Goal: Information Seeking & Learning: Learn about a topic

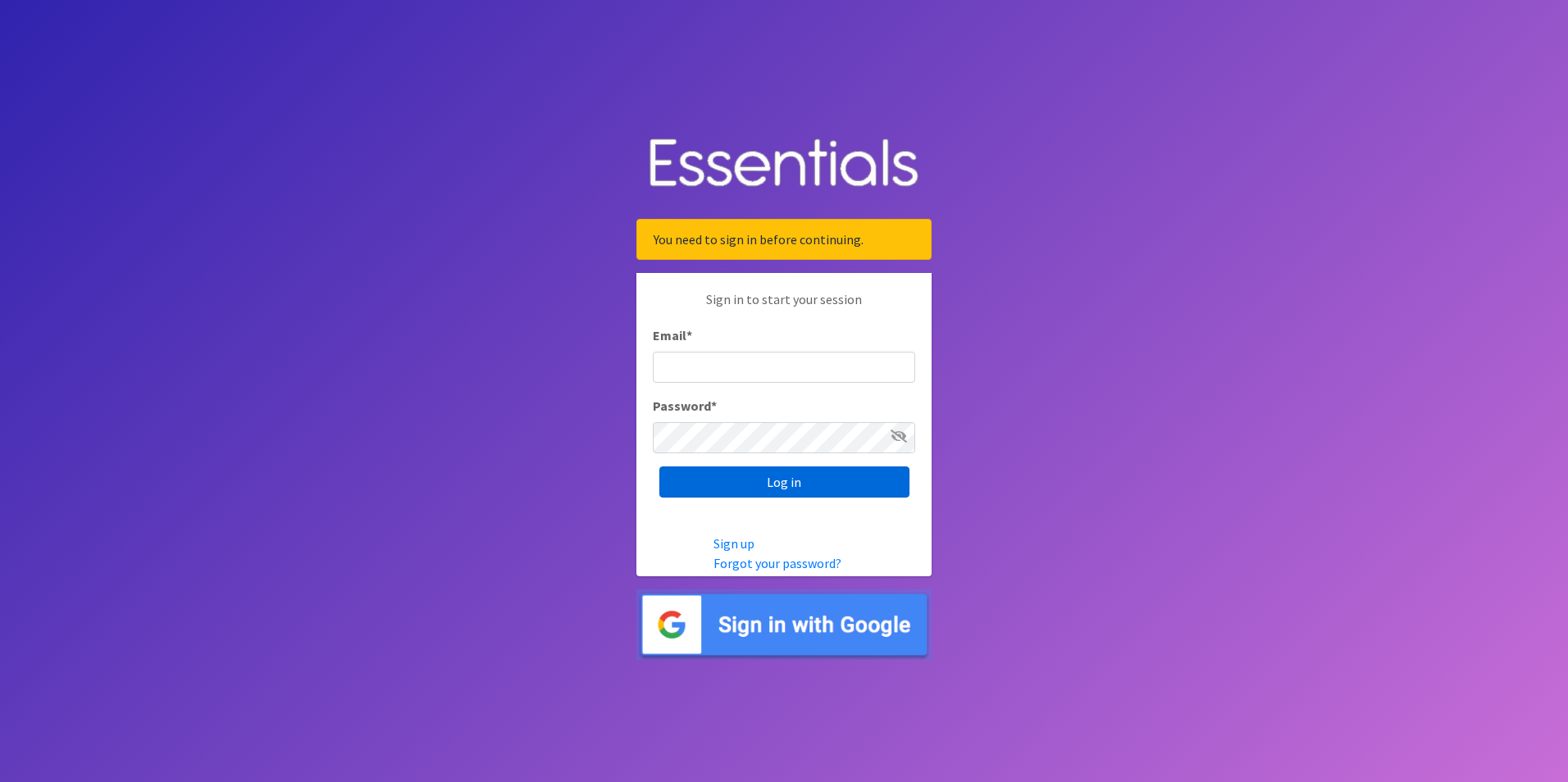
type input "kimparker@austindiapers.org"
click at [835, 492] on input "Log in" at bounding box center [785, 482] width 250 height 31
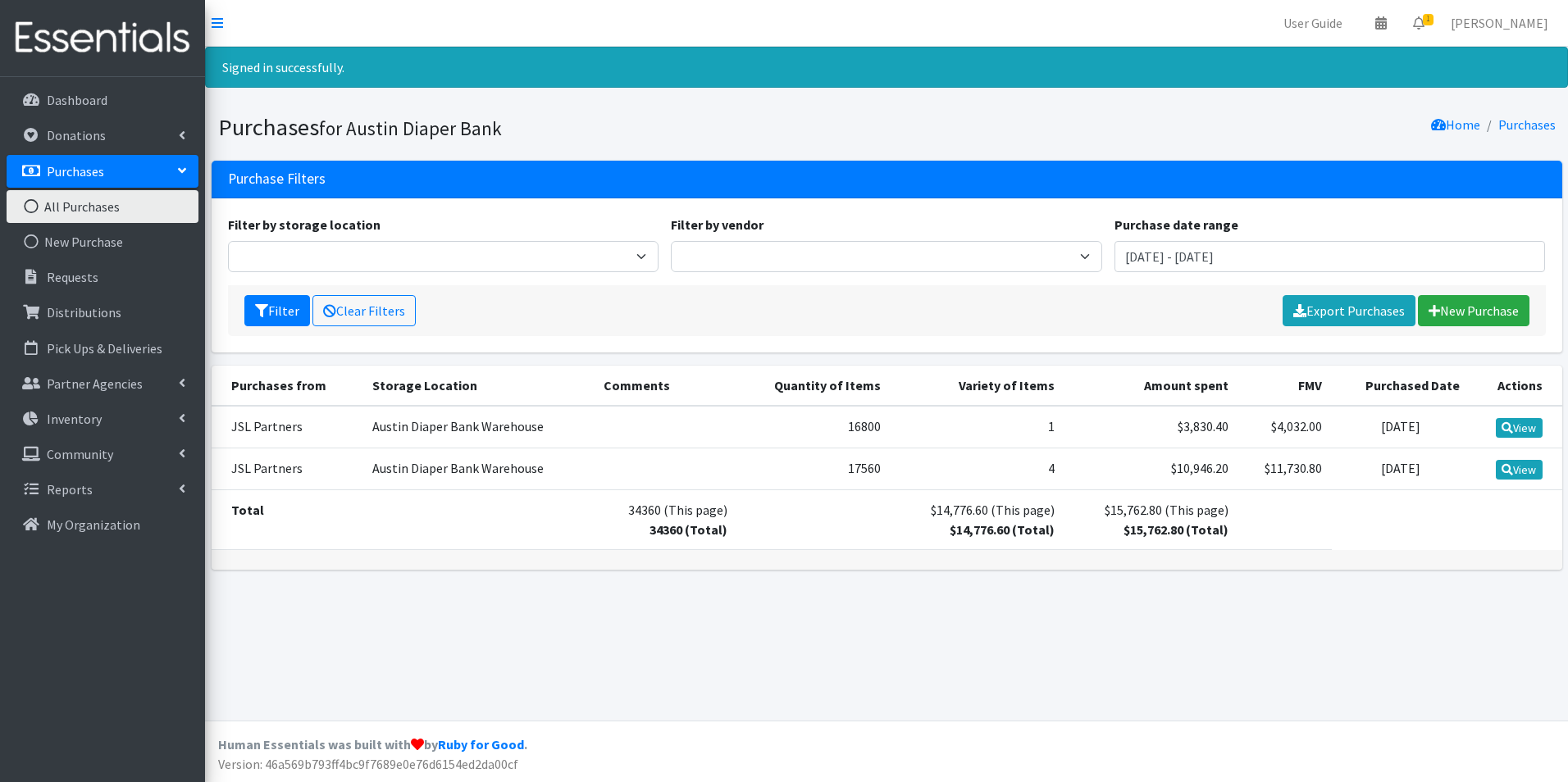
drag, startPoint x: 0, startPoint y: 0, endPoint x: 836, endPoint y: 490, distance: 969.0
drag, startPoint x: 835, startPoint y: 490, endPoint x: 565, endPoint y: 300, distance: 330.2
click at [565, 300] on div "Filter Clear Filters Export Purchases New Purchase" at bounding box center [887, 310] width 1318 height 51
click at [121, 490] on link "Reports" at bounding box center [103, 489] width 192 height 33
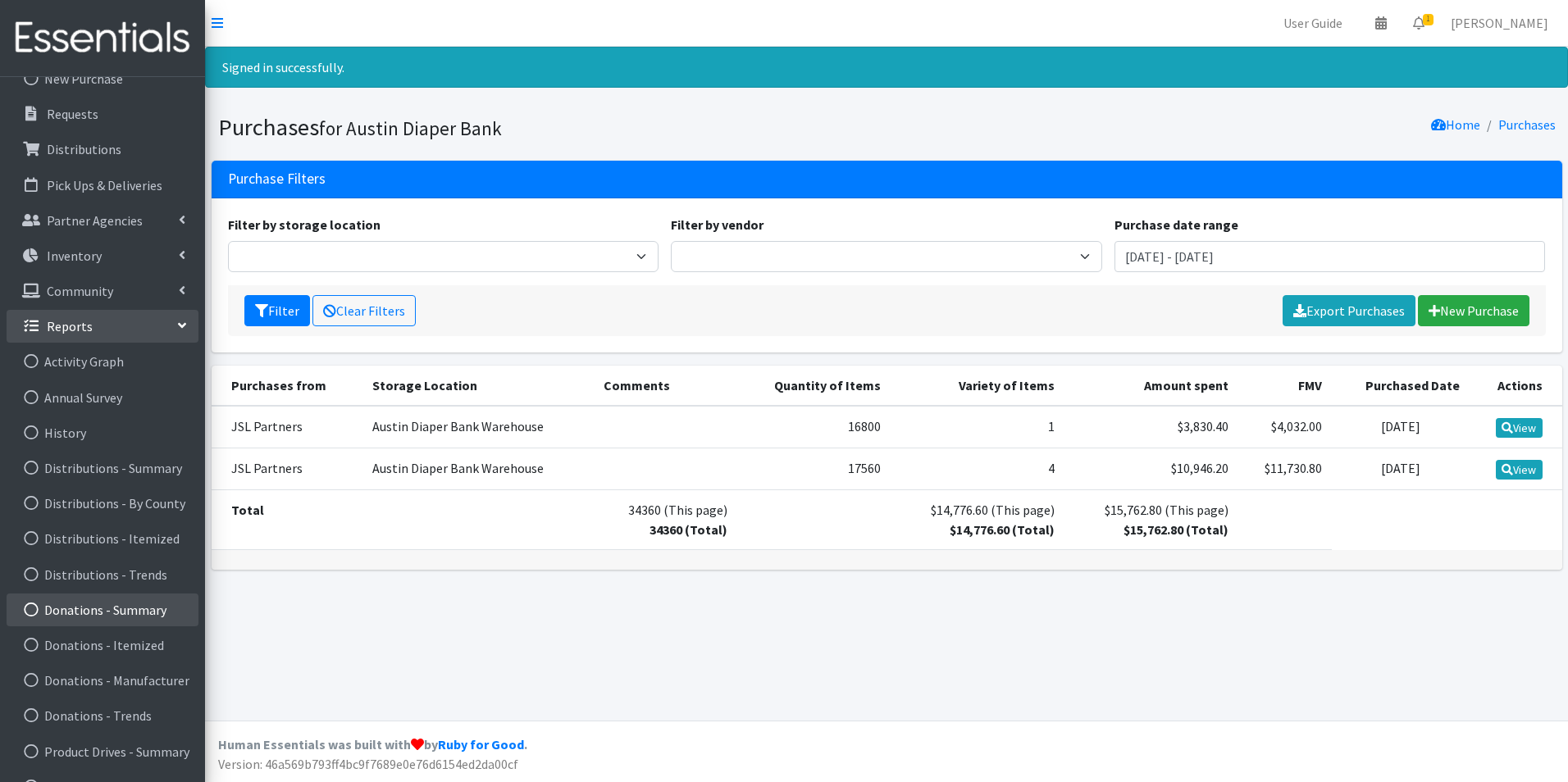
scroll to position [227, 0]
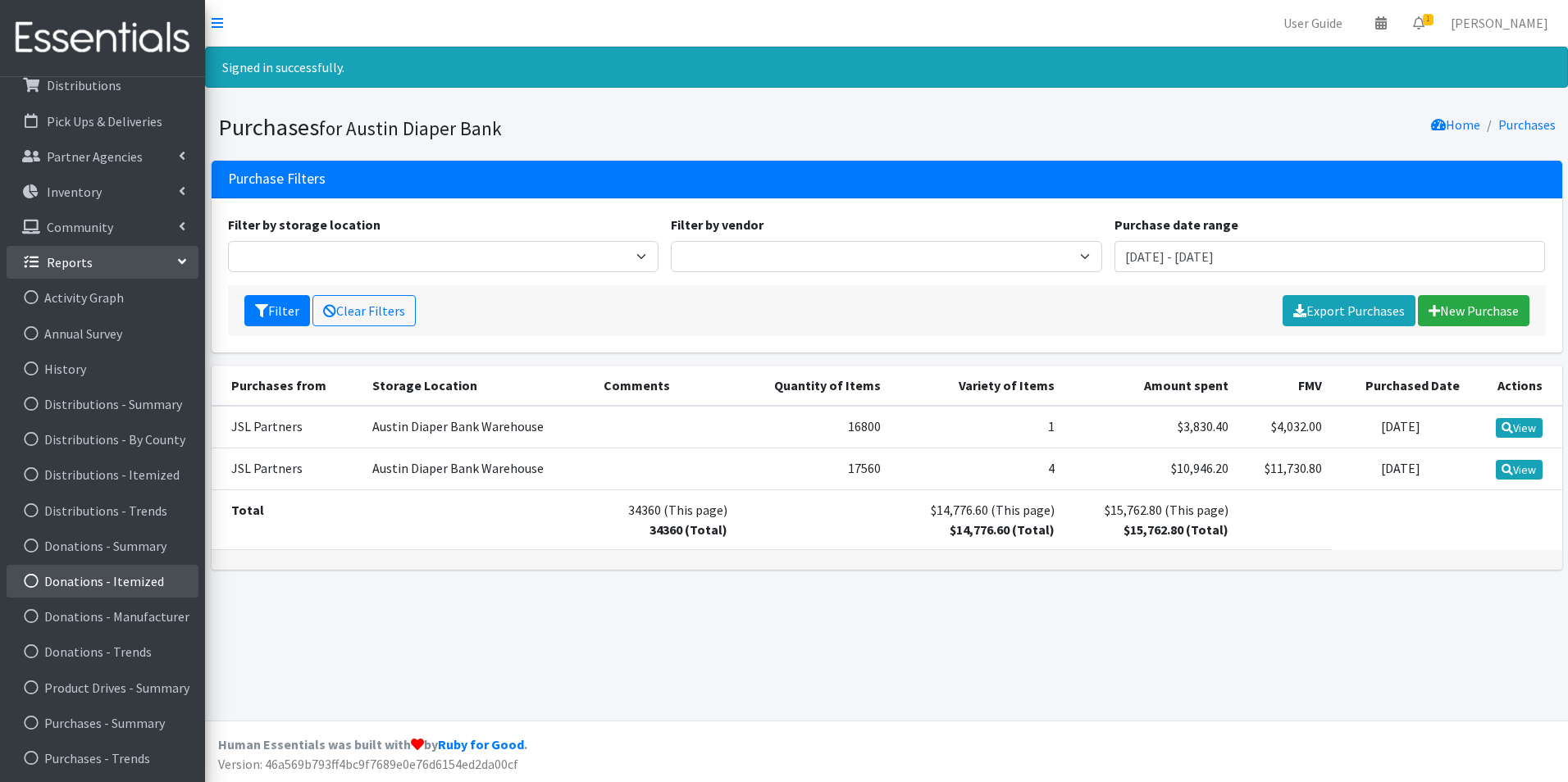
click at [139, 587] on link "Donations - Itemized" at bounding box center [103, 581] width 192 height 33
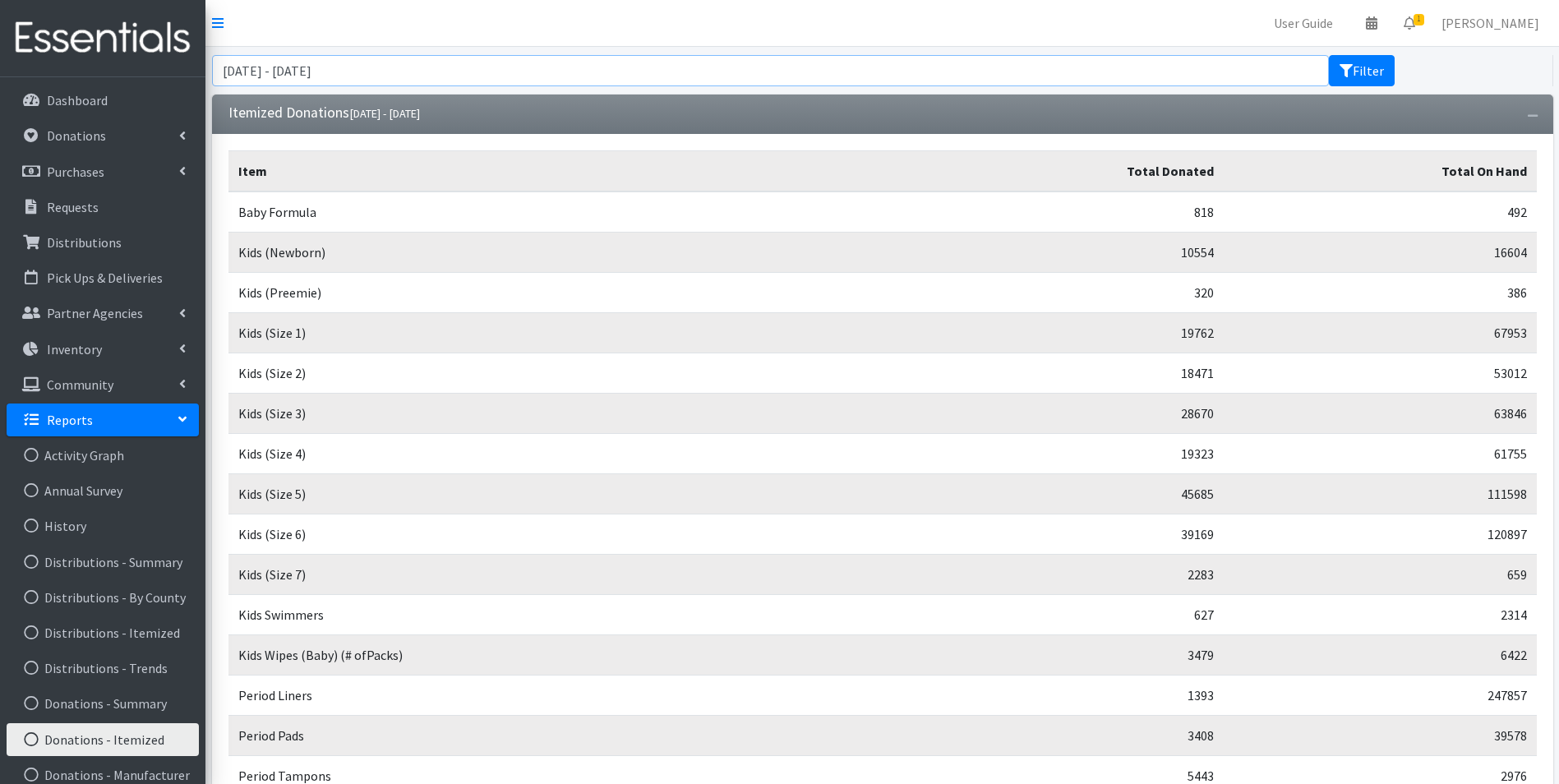
click at [405, 70] on input "[DATE] - [DATE]" at bounding box center [771, 70] width 1117 height 31
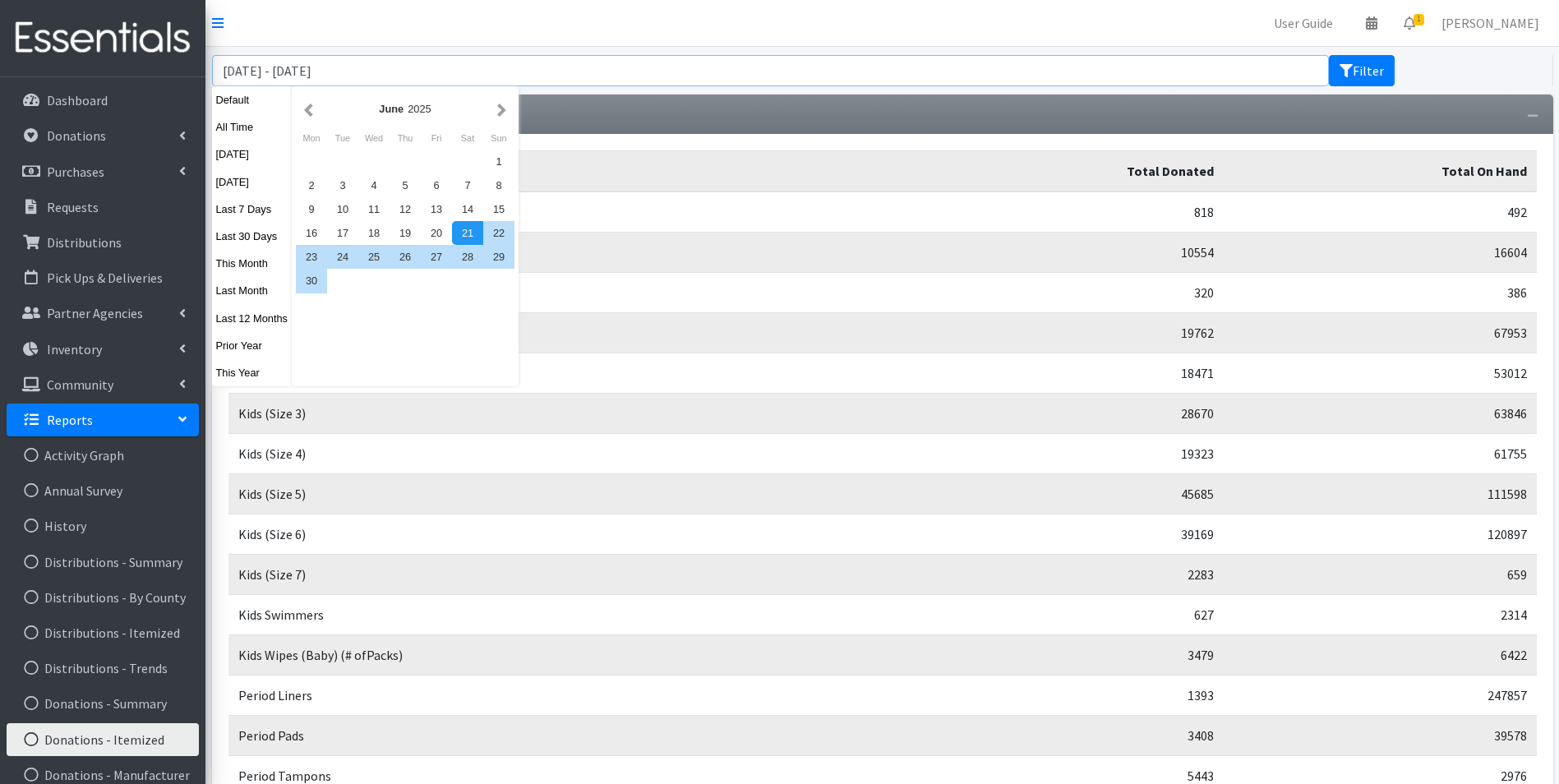
click at [407, 70] on input "[DATE] - [DATE]" at bounding box center [771, 70] width 1117 height 31
click at [301, 117] on button "button" at bounding box center [308, 109] width 18 height 21
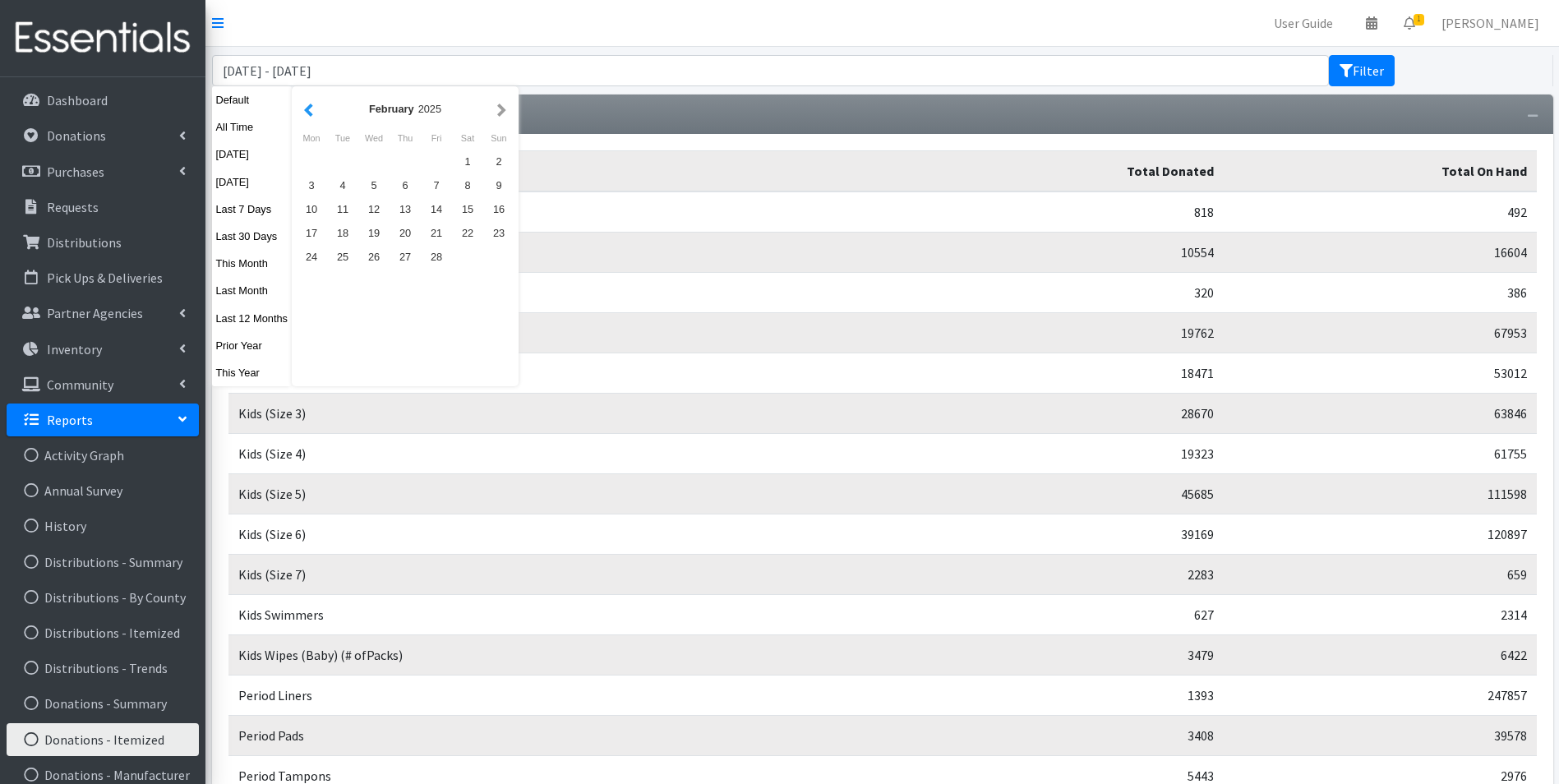
click at [301, 118] on button "button" at bounding box center [308, 109] width 18 height 21
click at [497, 115] on button "button" at bounding box center [502, 109] width 18 height 21
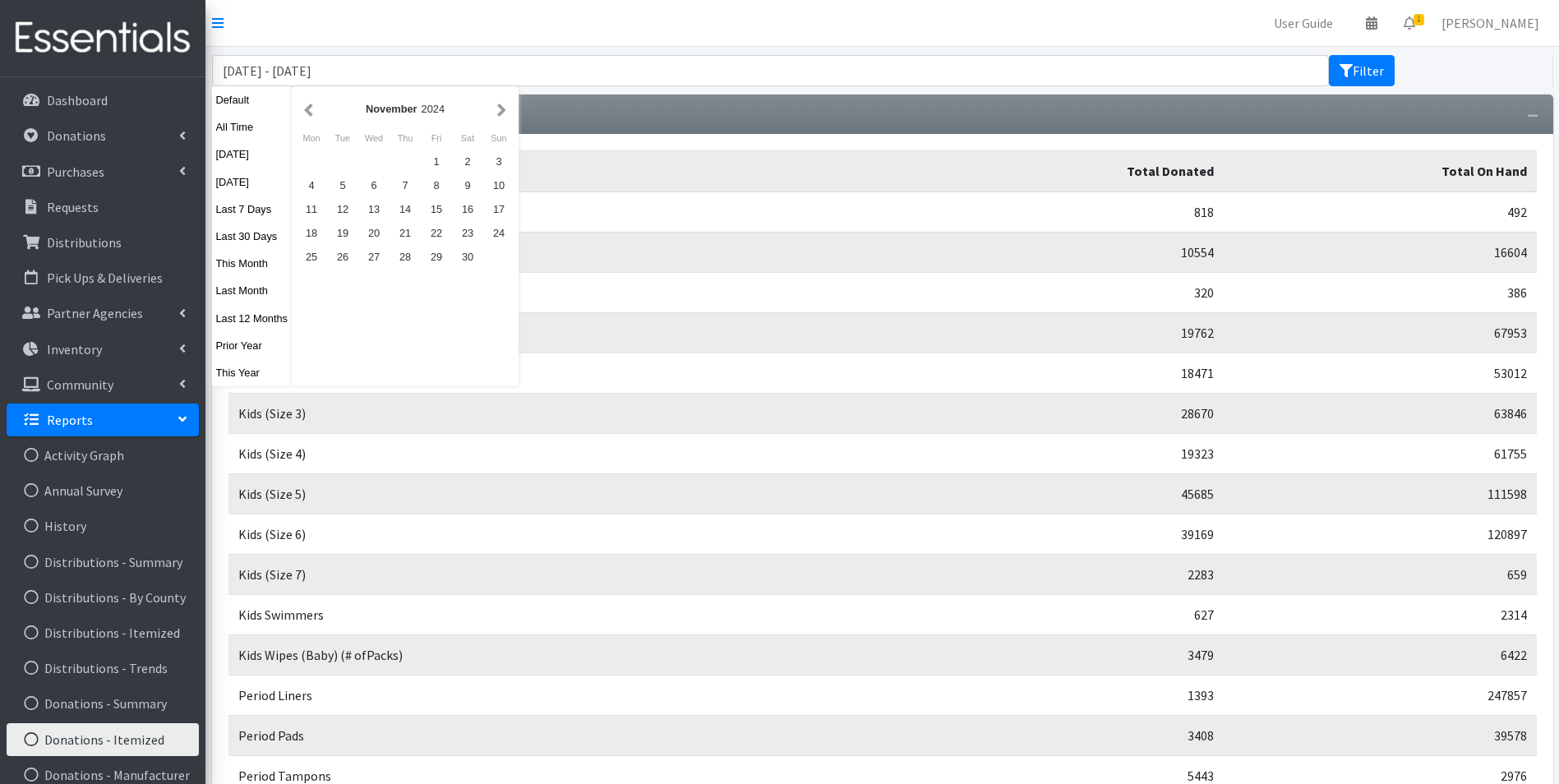
click at [497, 115] on button "button" at bounding box center [502, 109] width 18 height 21
click at [435, 241] on div "20" at bounding box center [436, 233] width 31 height 24
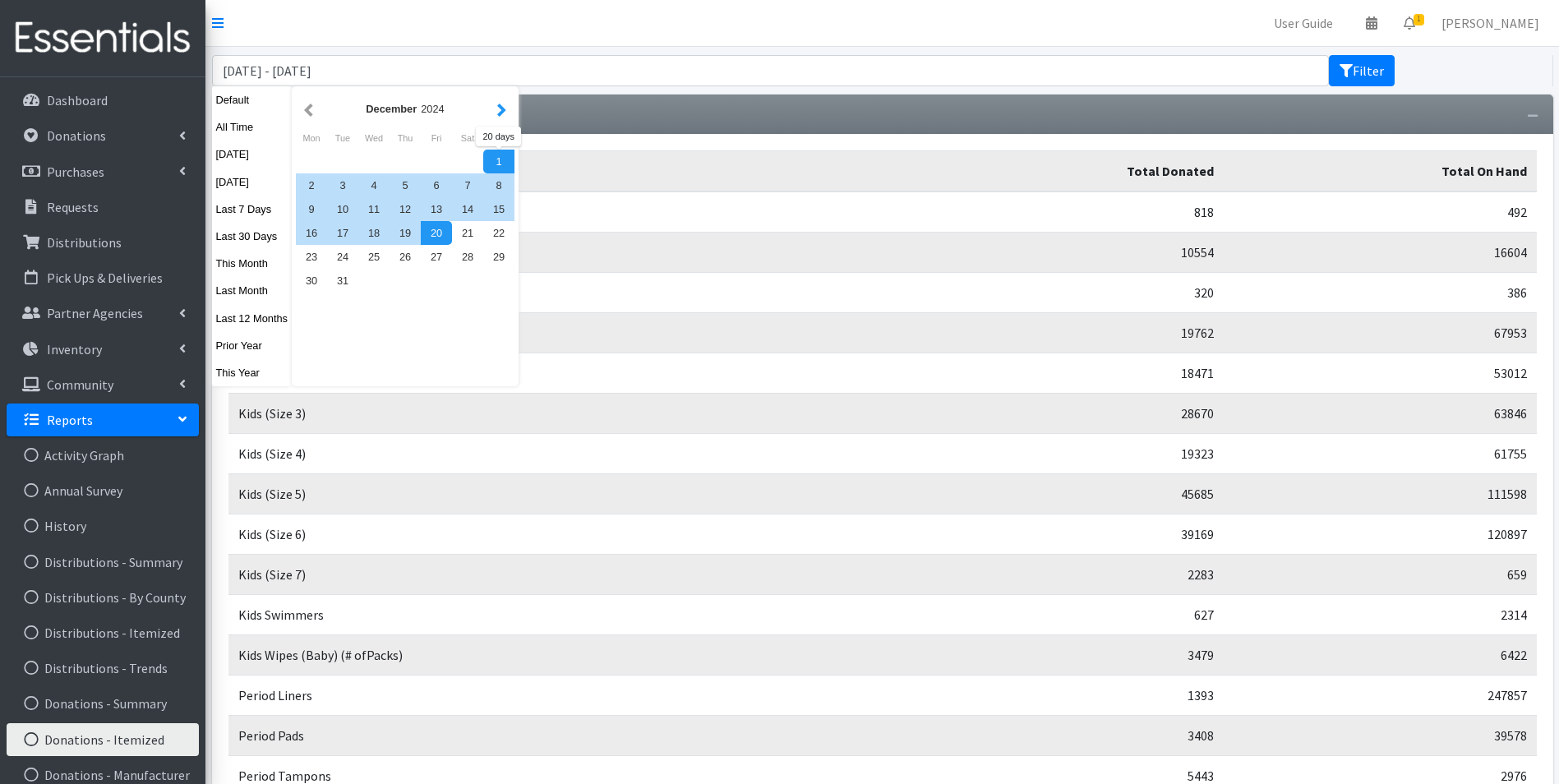
click at [500, 108] on button "button" at bounding box center [502, 109] width 18 height 21
click at [436, 252] on div "31" at bounding box center [436, 257] width 31 height 24
type input "December 20, 2024 - January 31, 2025"
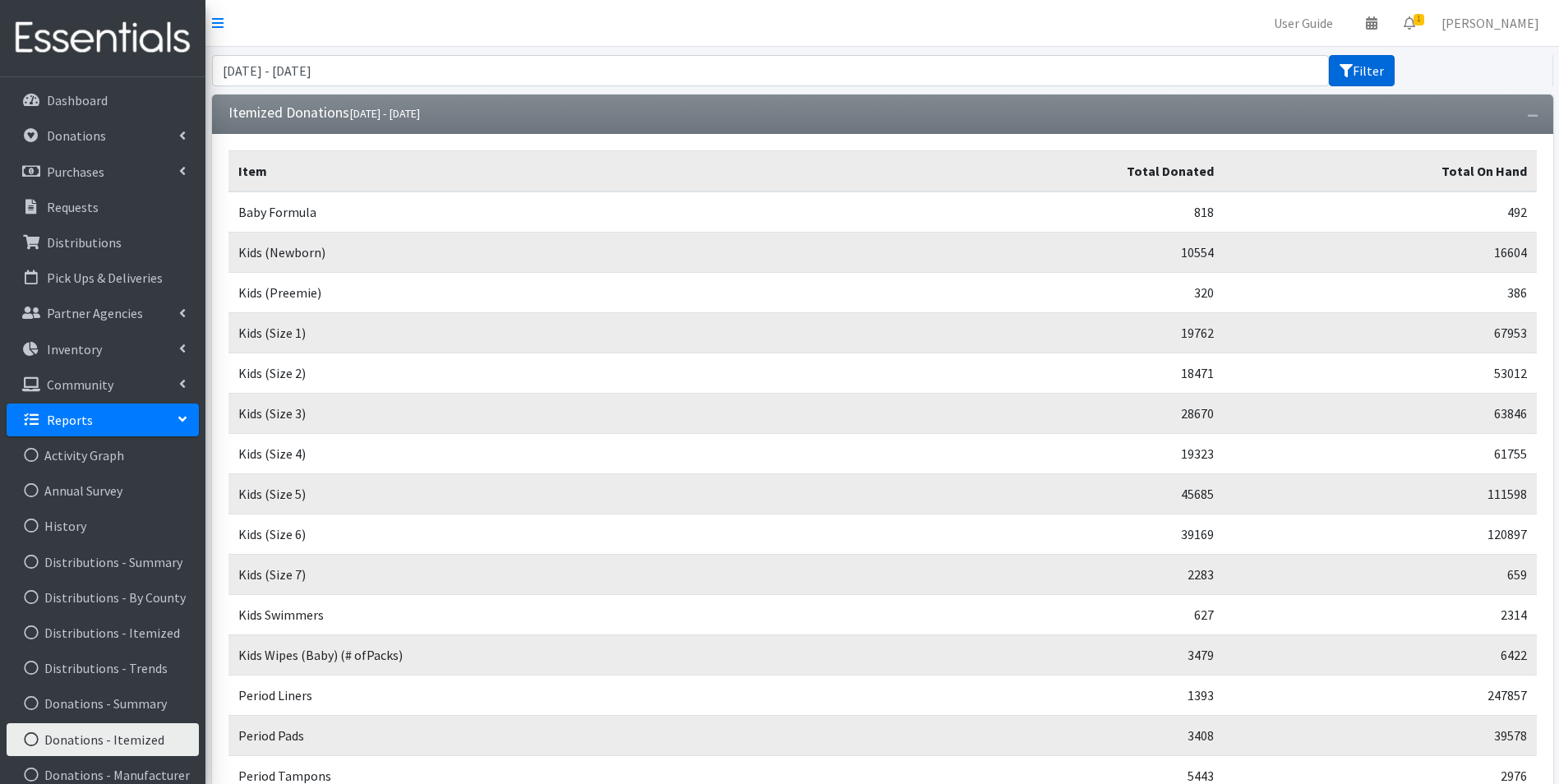
click at [1378, 63] on button "Filter" at bounding box center [1362, 70] width 66 height 31
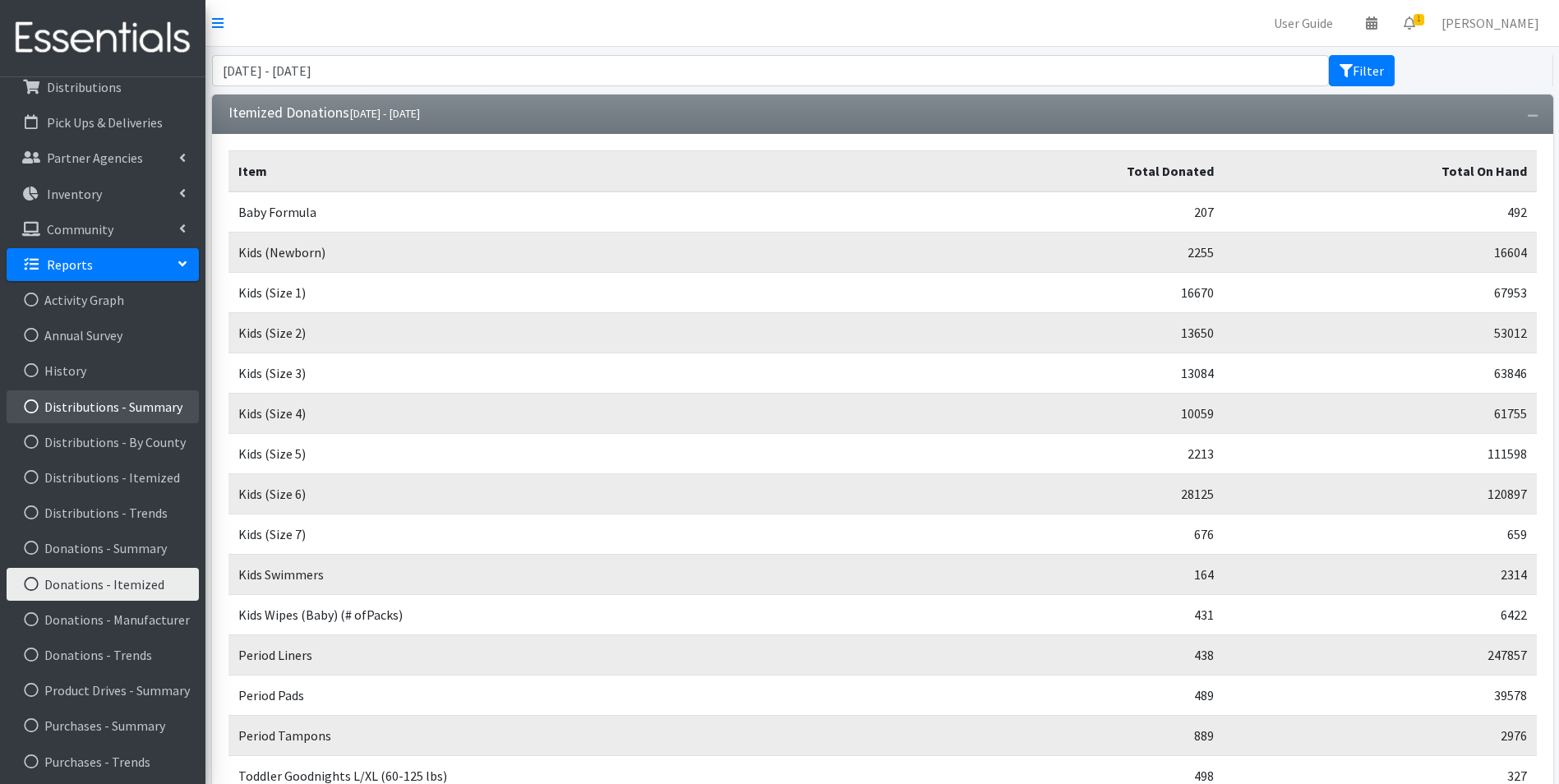
scroll to position [157, 0]
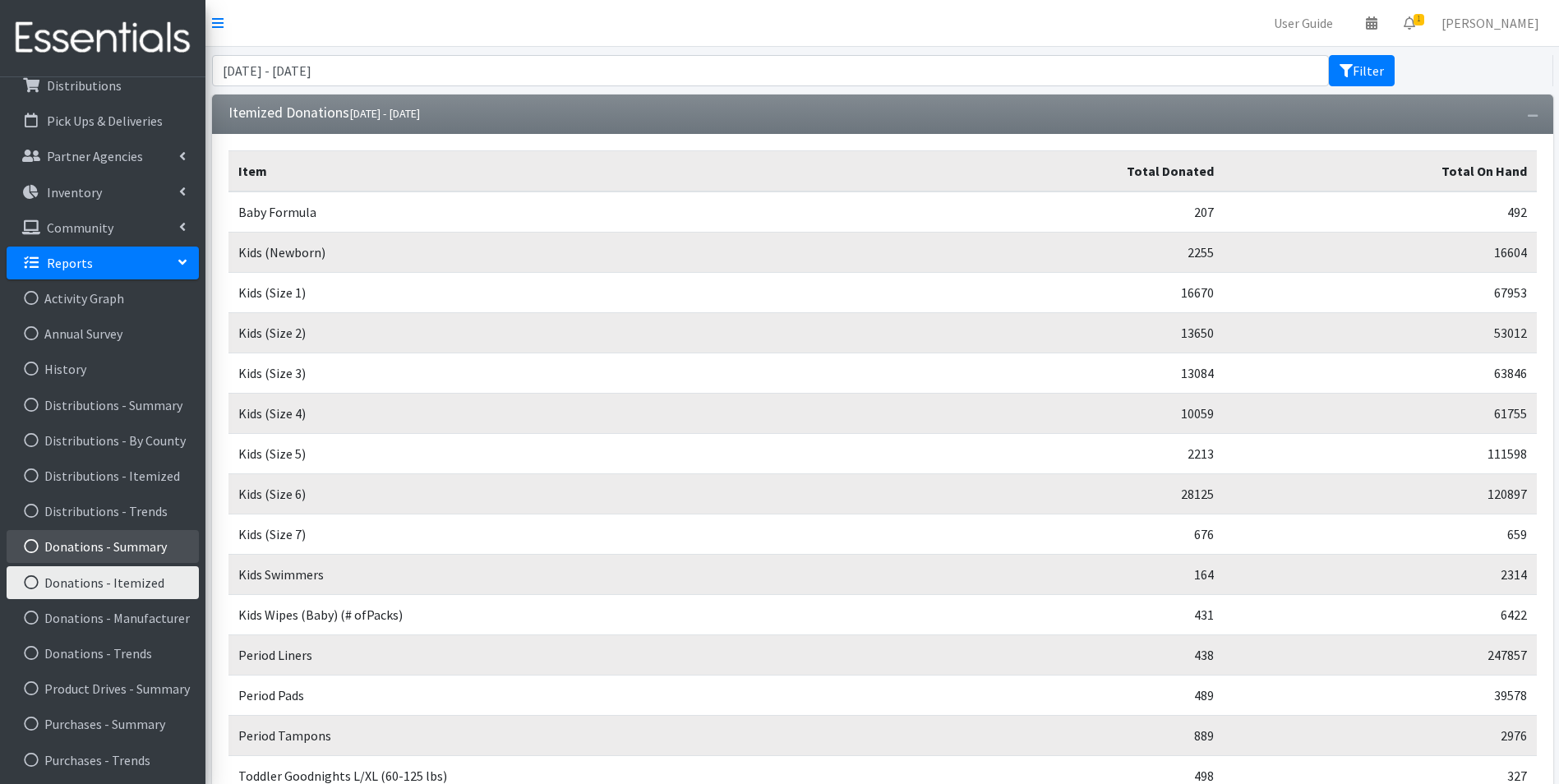
click at [109, 539] on link "Donations - Summary" at bounding box center [103, 546] width 192 height 33
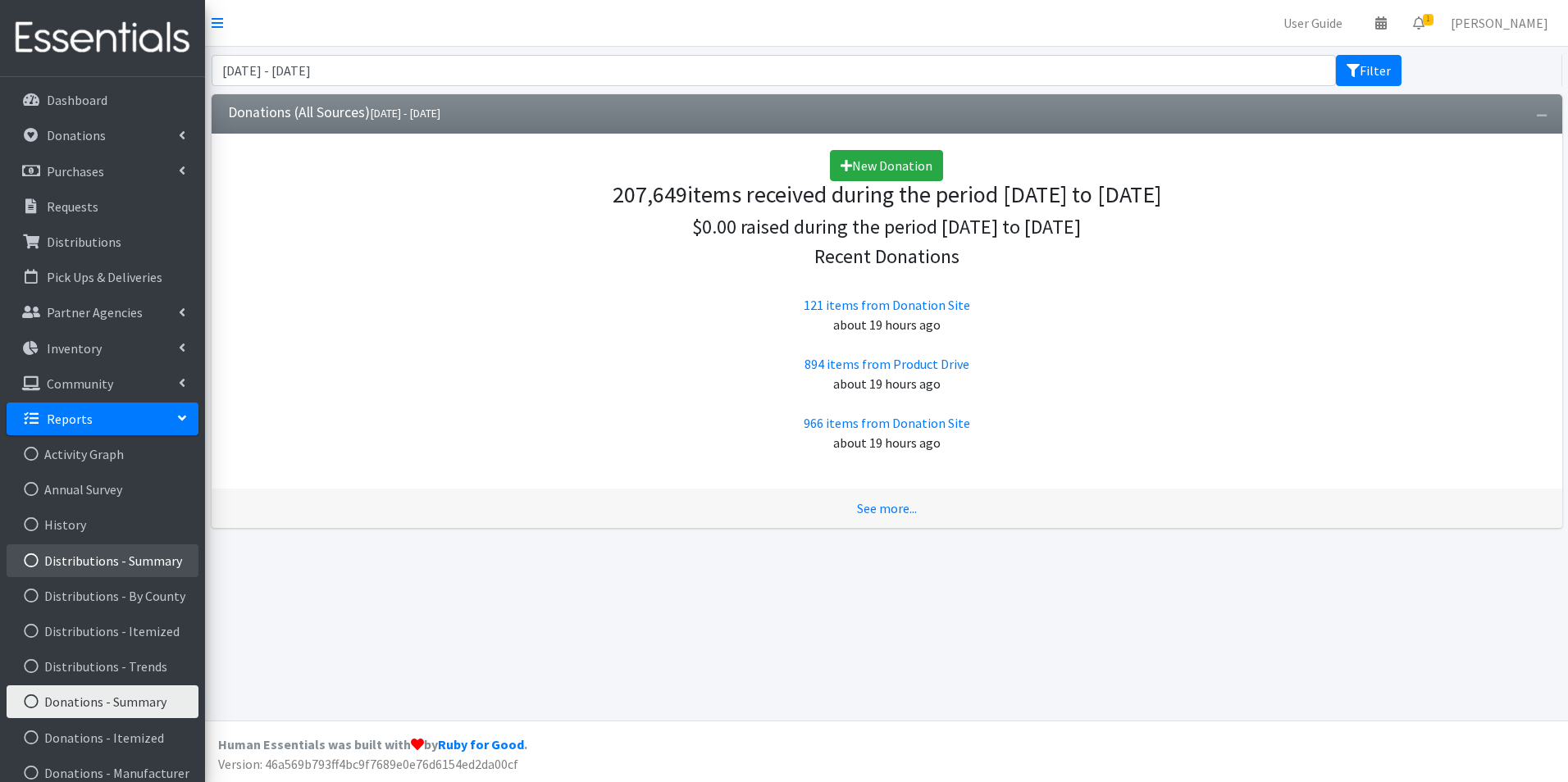
scroll to position [82, 0]
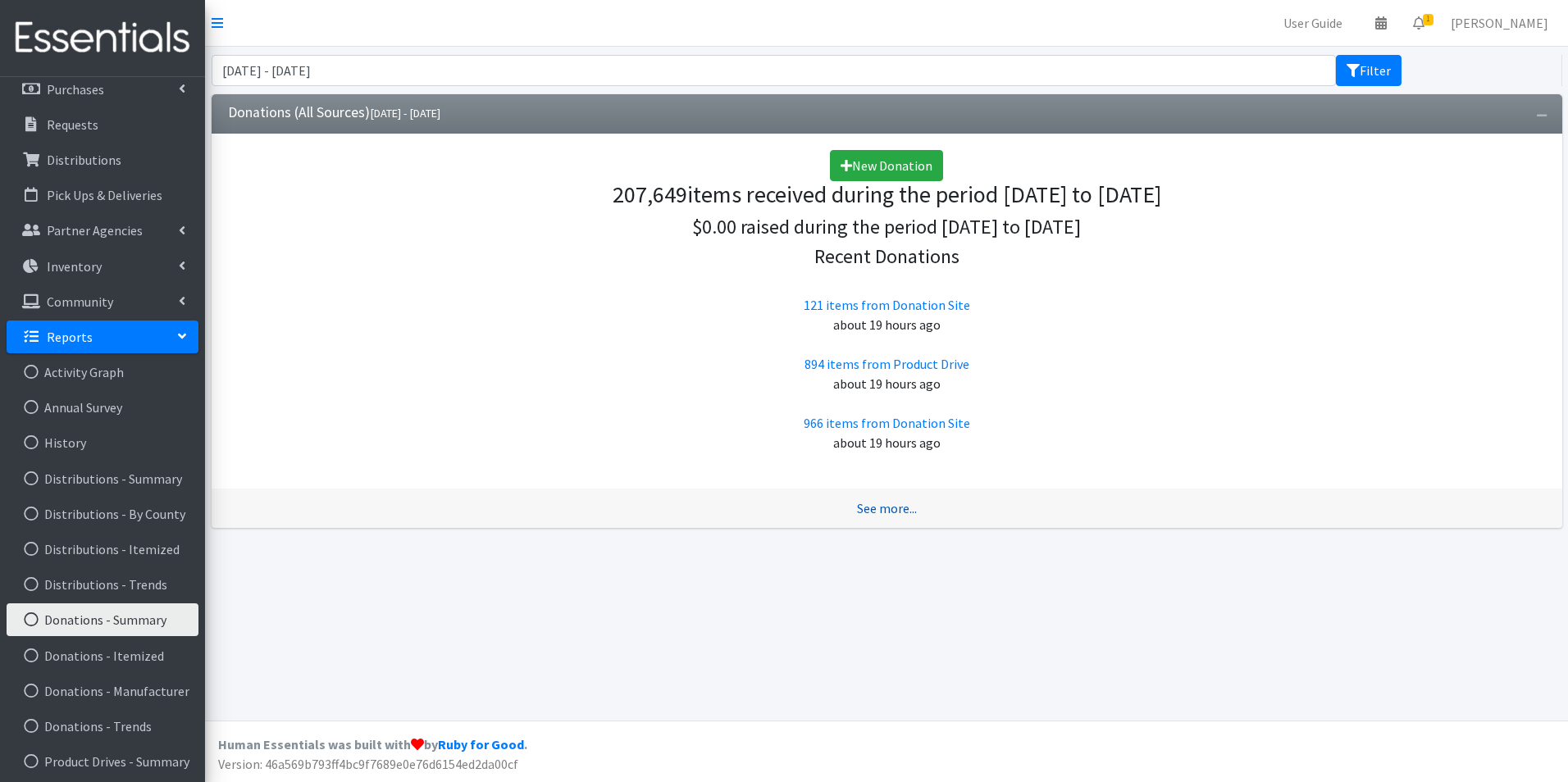
click at [864, 502] on link "See more..." at bounding box center [887, 509] width 60 height 17
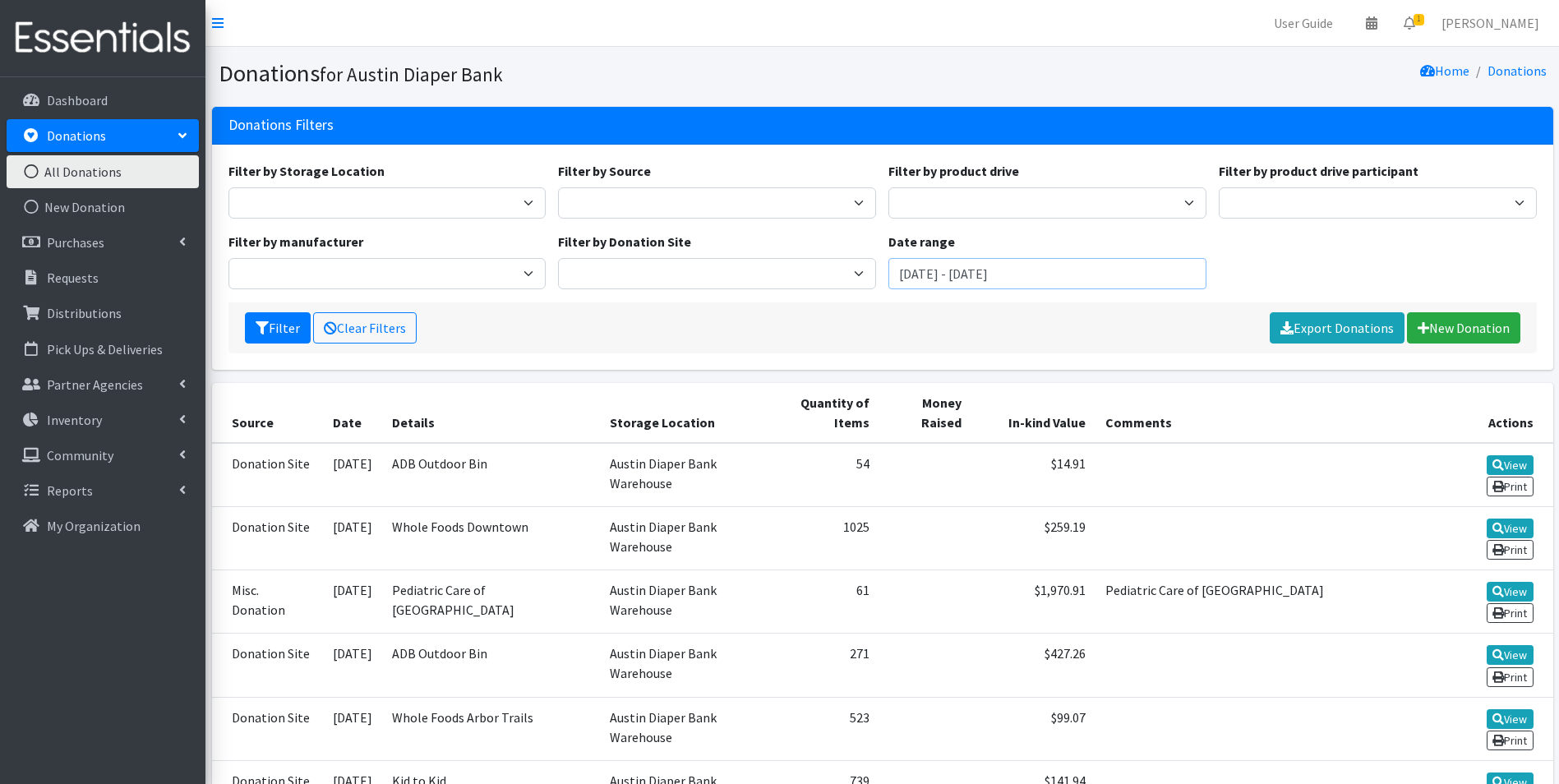
click at [1002, 275] on input "[DATE] - [DATE]" at bounding box center [1047, 273] width 318 height 31
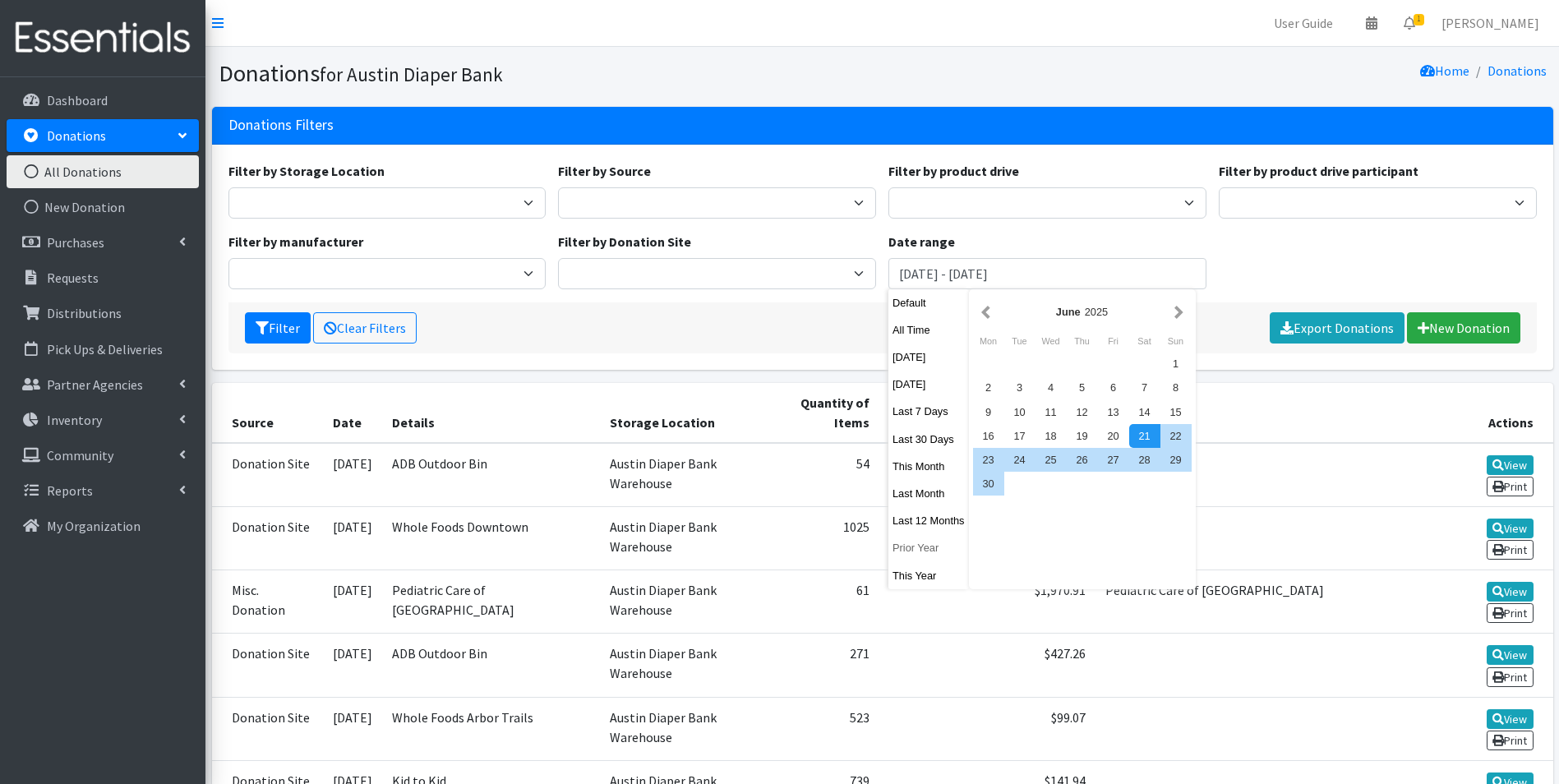
click at [940, 545] on button "Prior Year" at bounding box center [929, 547] width 80 height 24
type input "[DATE] - [DATE]"
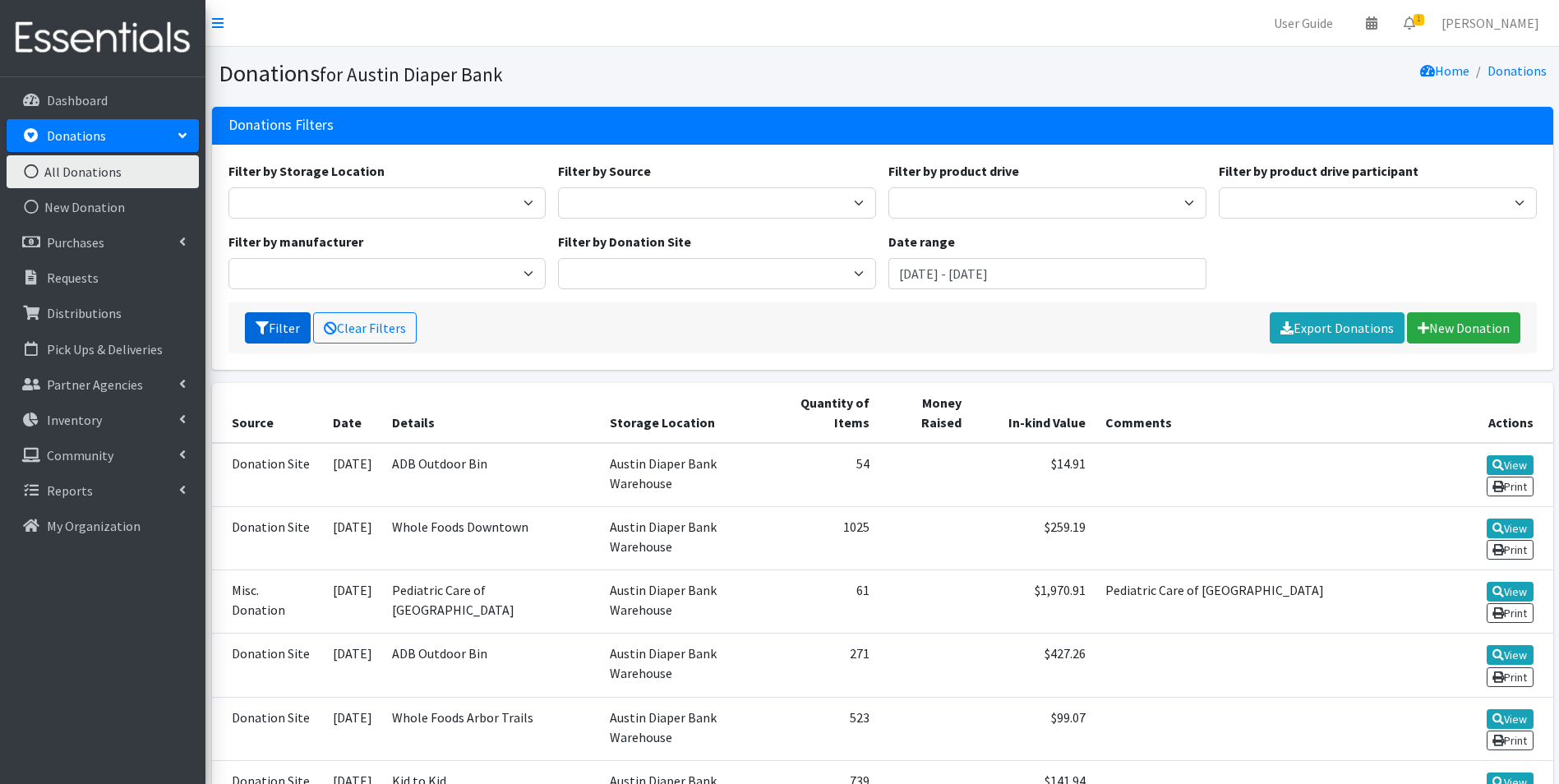
click at [262, 325] on icon "submit" at bounding box center [262, 328] width 13 height 13
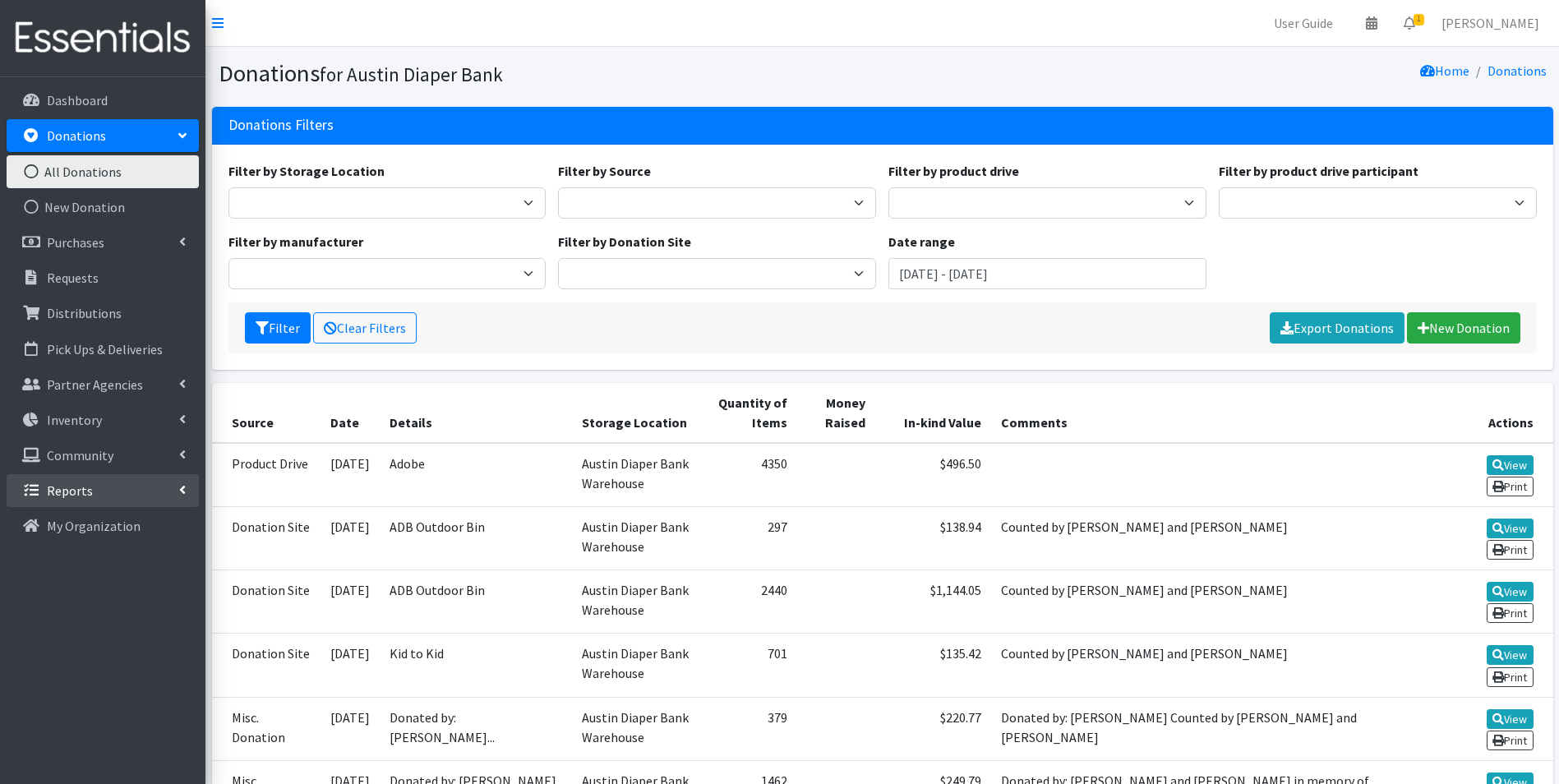
click at [121, 487] on link "Reports" at bounding box center [103, 490] width 192 height 33
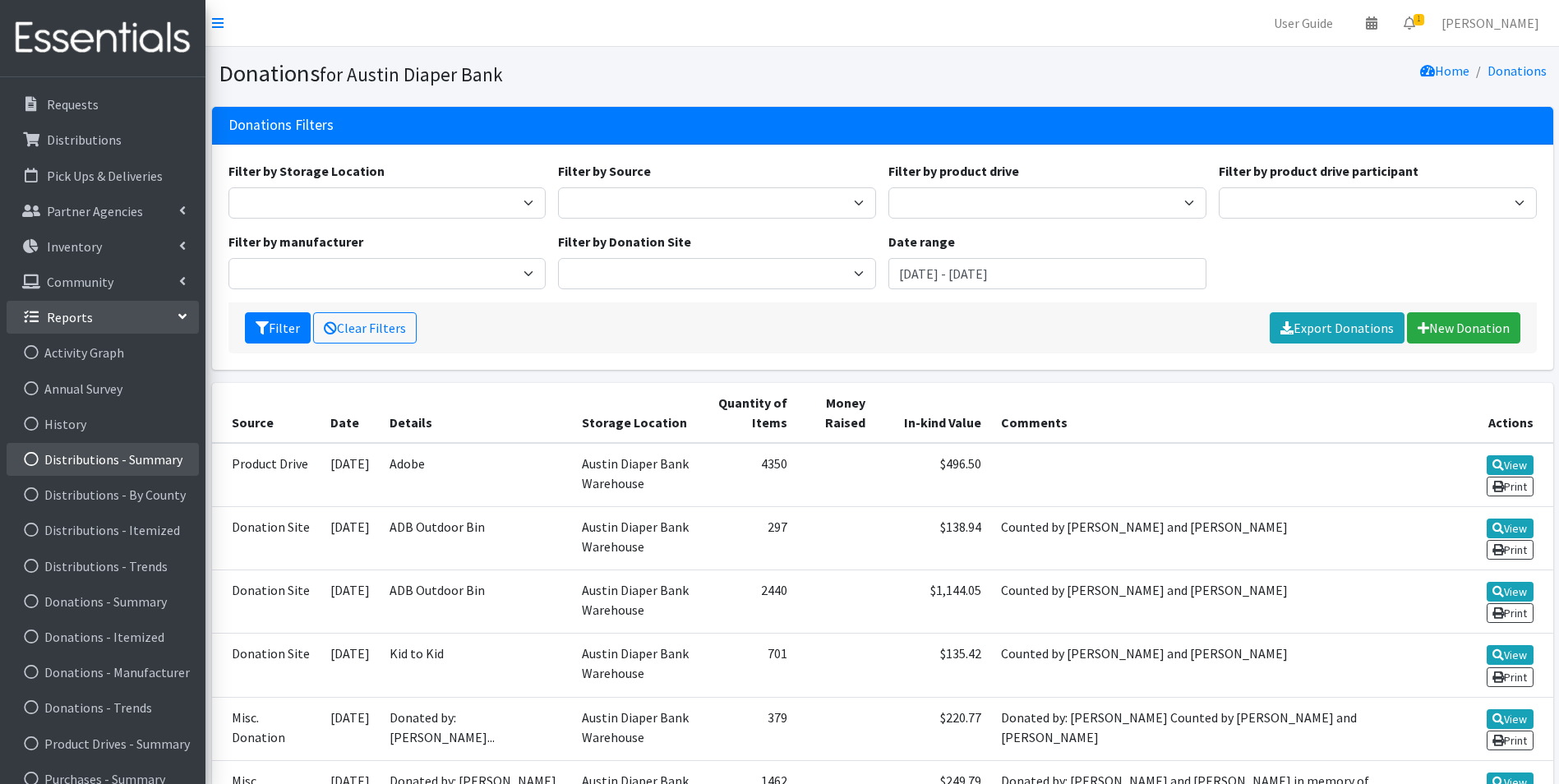
scroll to position [227, 0]
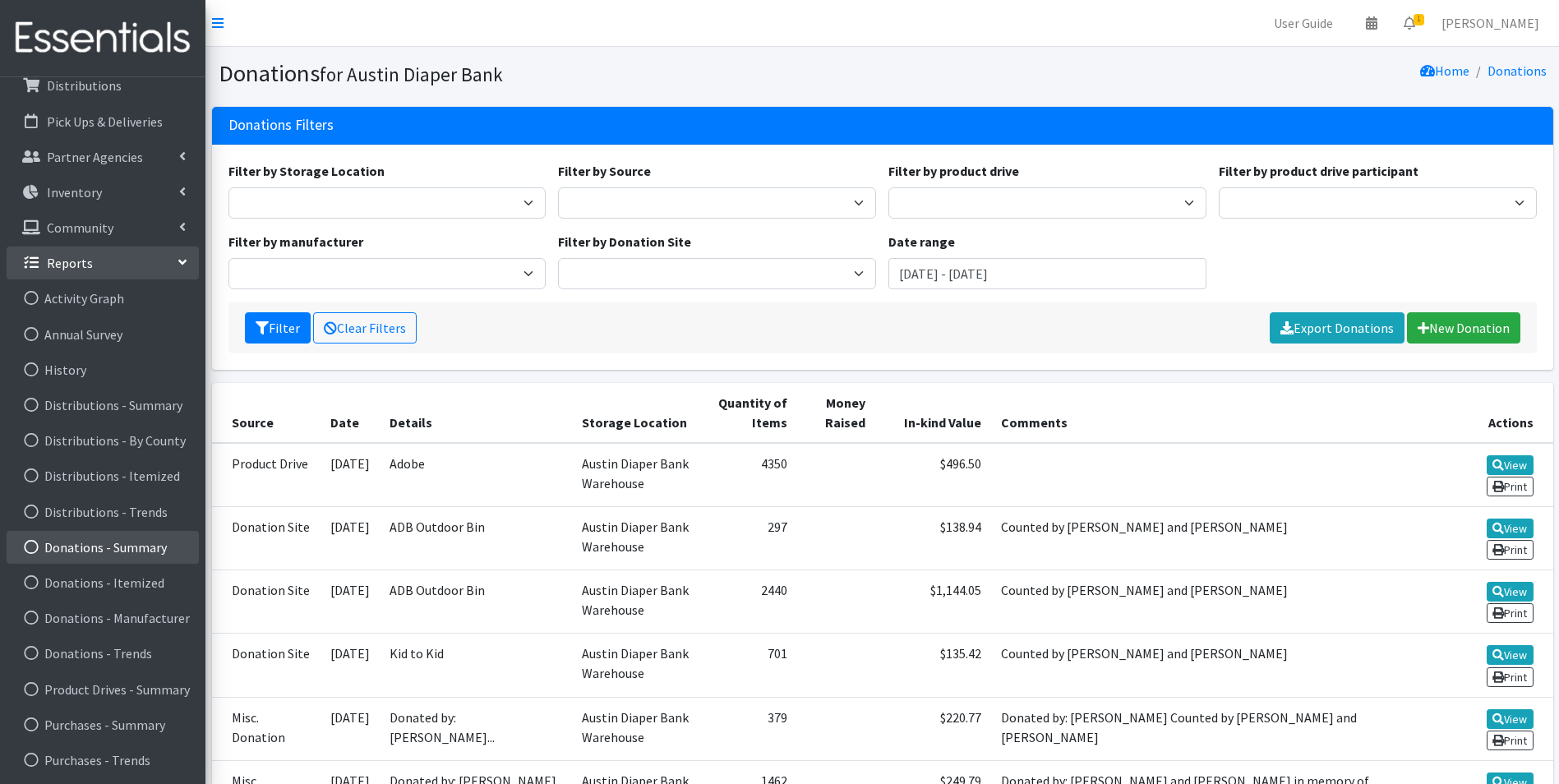
click at [150, 551] on link "Donations - Summary" at bounding box center [103, 547] width 192 height 33
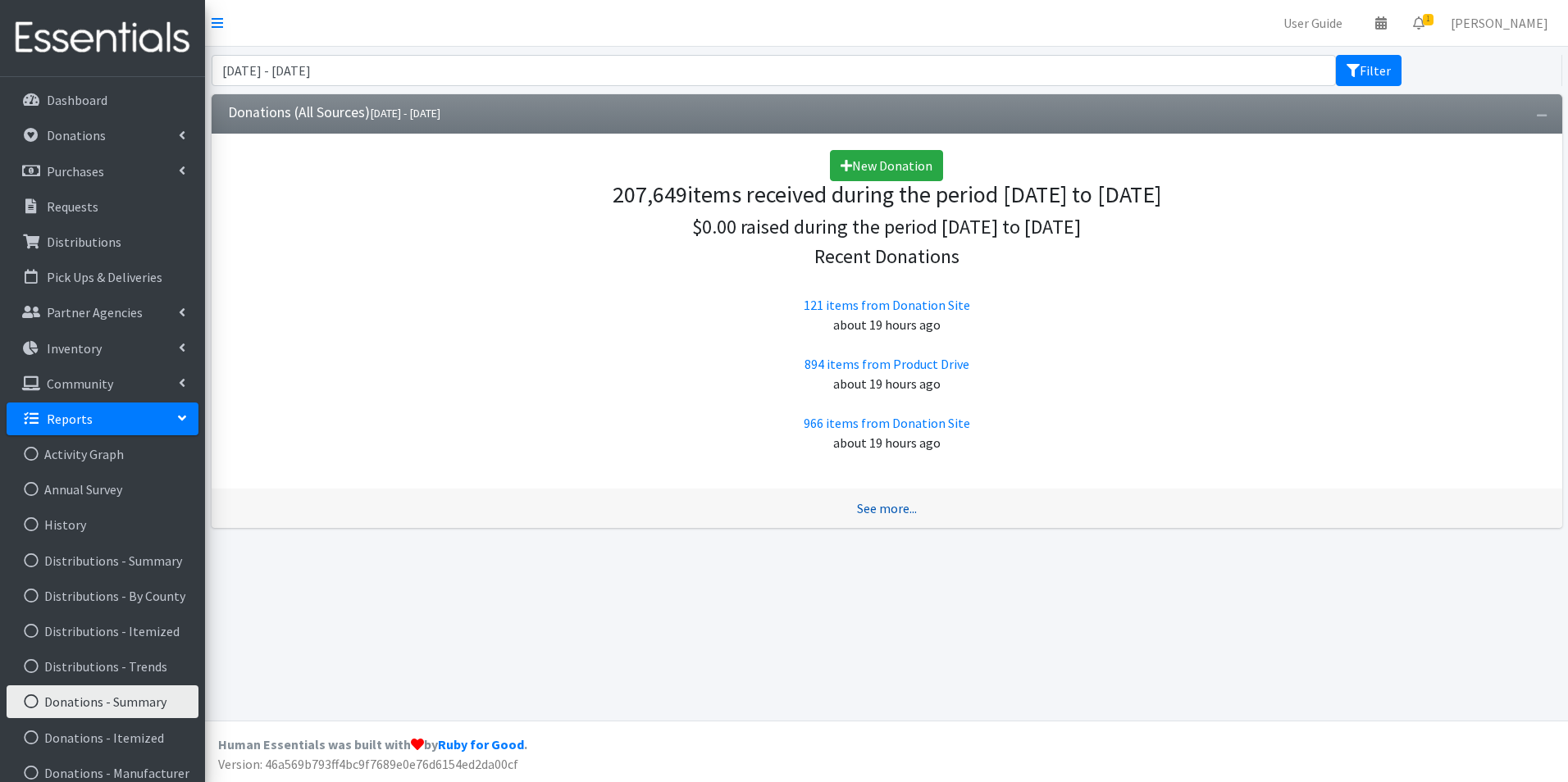
click at [893, 510] on link "See more..." at bounding box center [887, 509] width 60 height 17
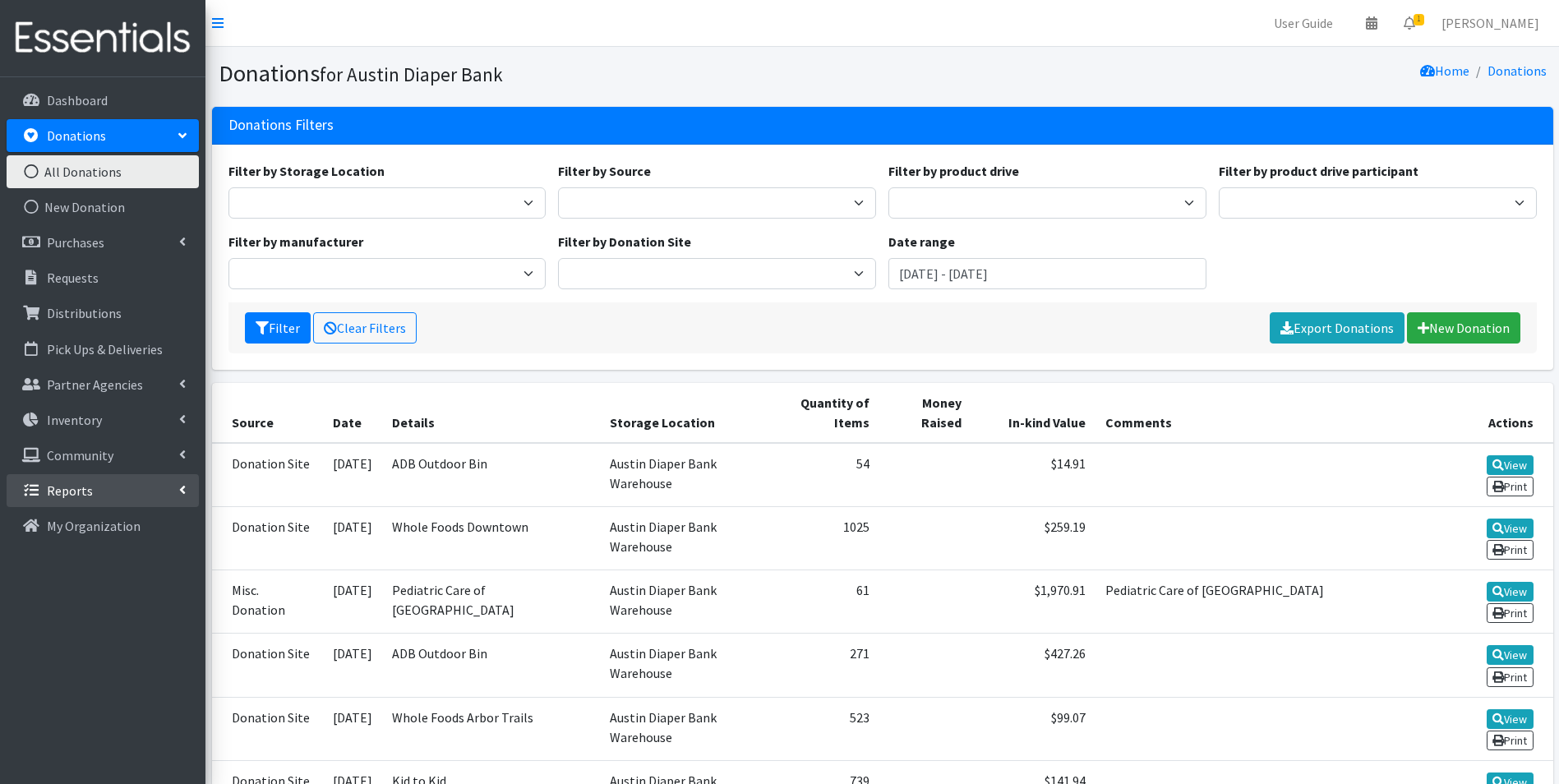
click at [120, 477] on link "Reports" at bounding box center [103, 490] width 192 height 33
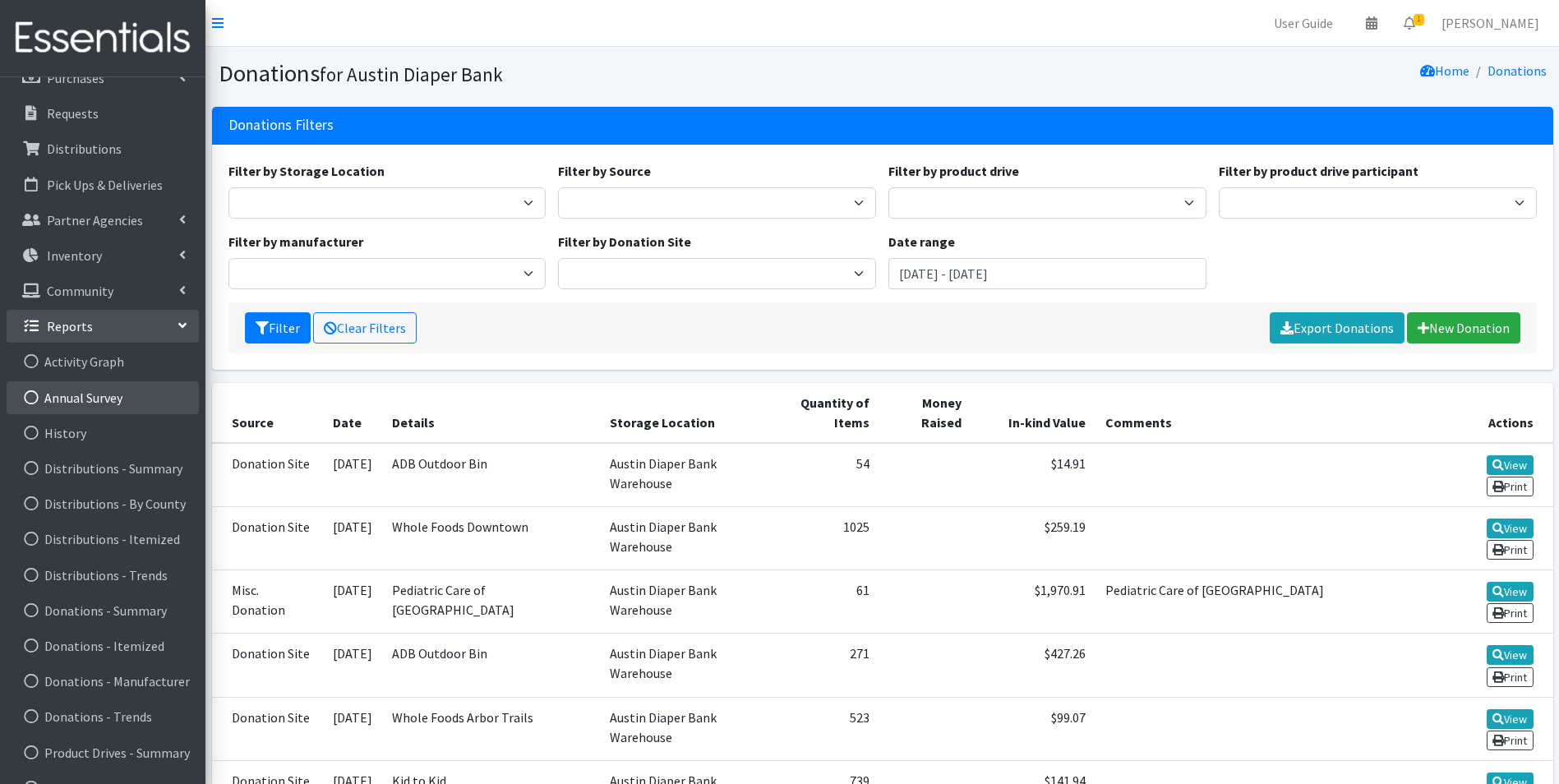
scroll to position [227, 0]
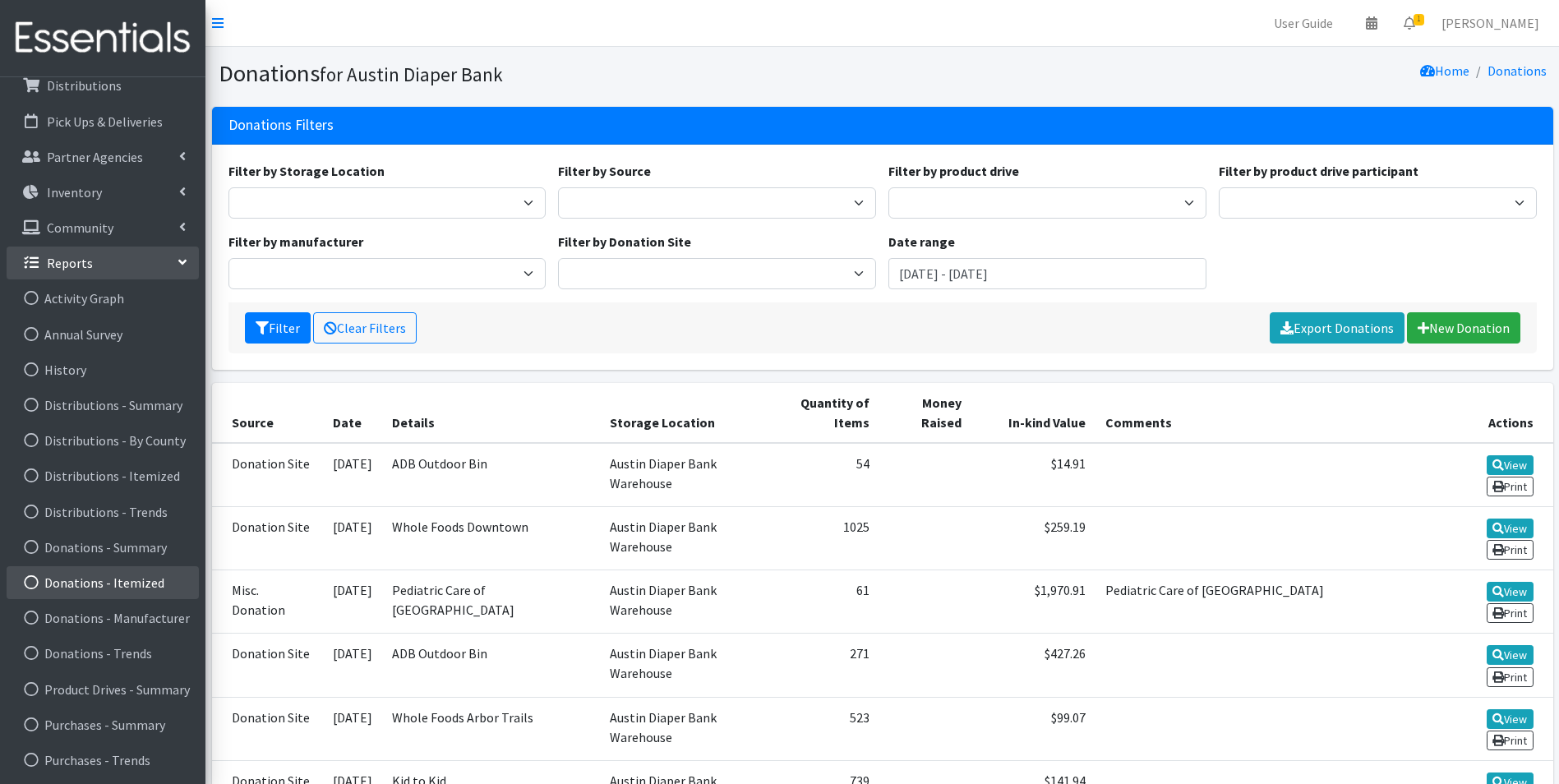
click at [125, 573] on link "Donations - Itemized" at bounding box center [103, 583] width 192 height 33
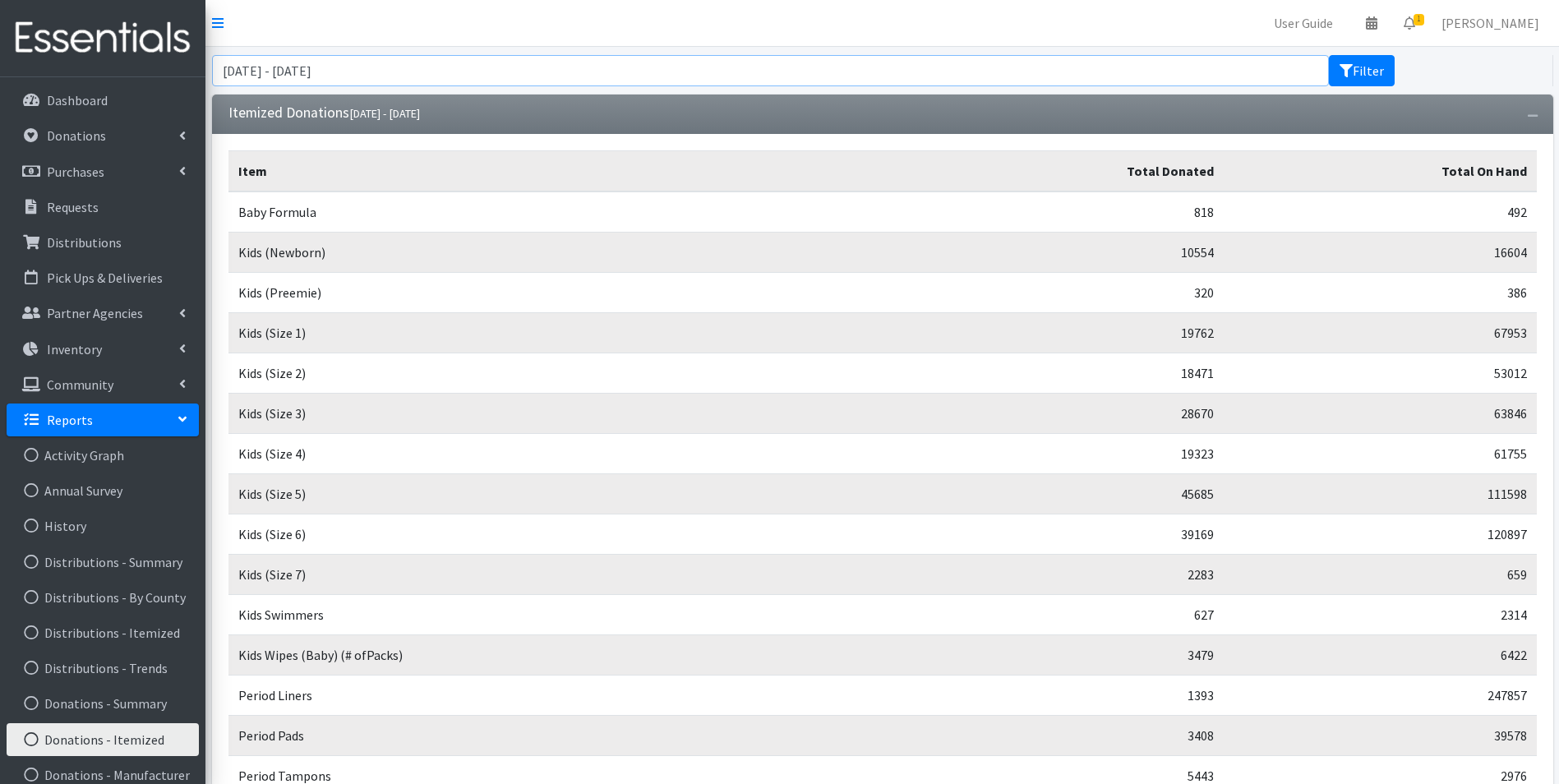
click at [589, 70] on input "June 21, 2025 - September 21, 2025" at bounding box center [771, 70] width 1117 height 31
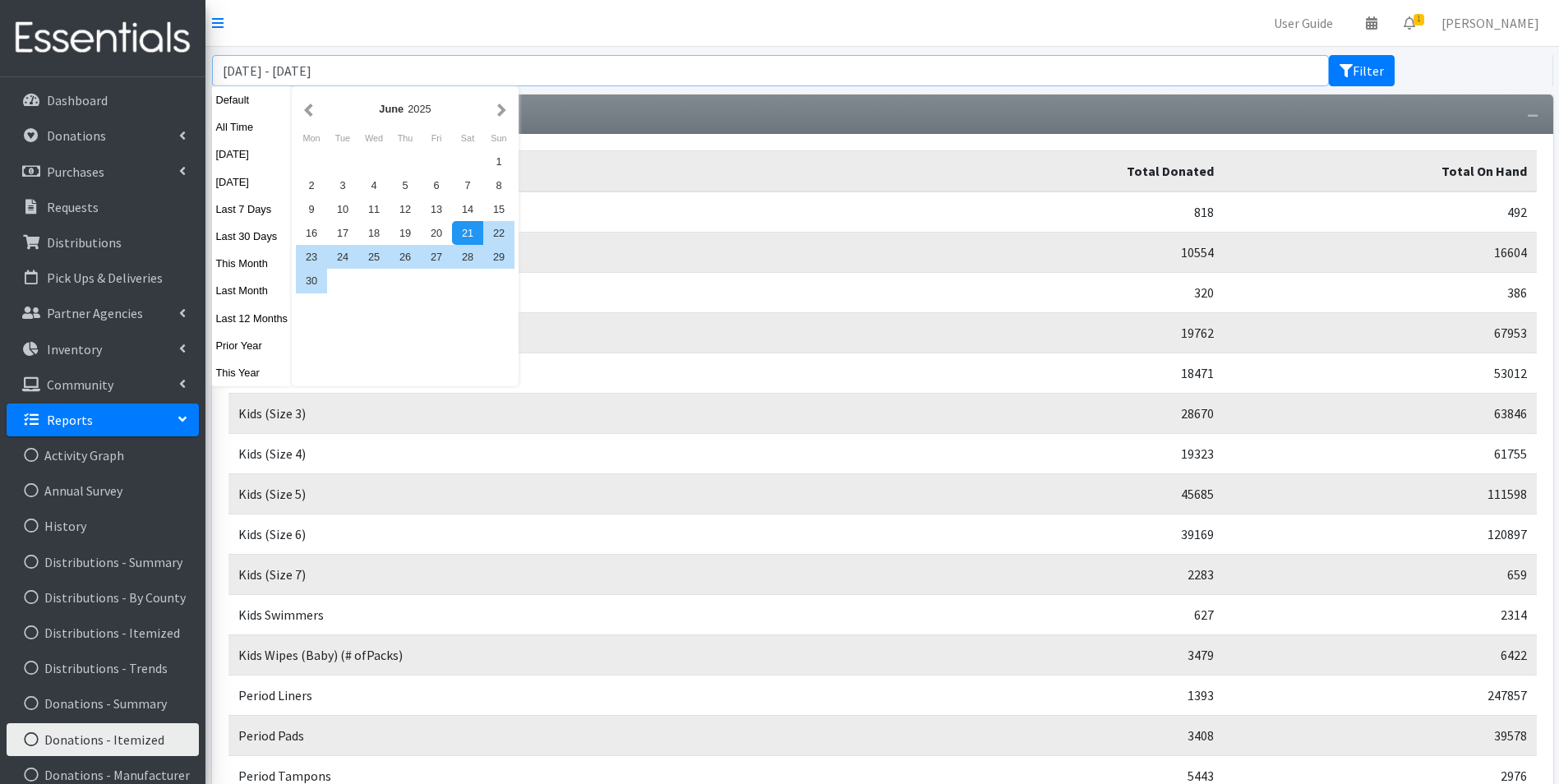
click at [482, 69] on input "June 21, 2025 - September 21, 2025" at bounding box center [771, 70] width 1117 height 31
click at [398, 114] on strong "June" at bounding box center [391, 109] width 25 height 13
click at [398, 115] on strong "June" at bounding box center [391, 109] width 25 height 13
click at [303, 71] on input "[DATE] - [DATE]" at bounding box center [771, 70] width 1117 height 31
click at [310, 102] on button "button" at bounding box center [308, 109] width 18 height 21
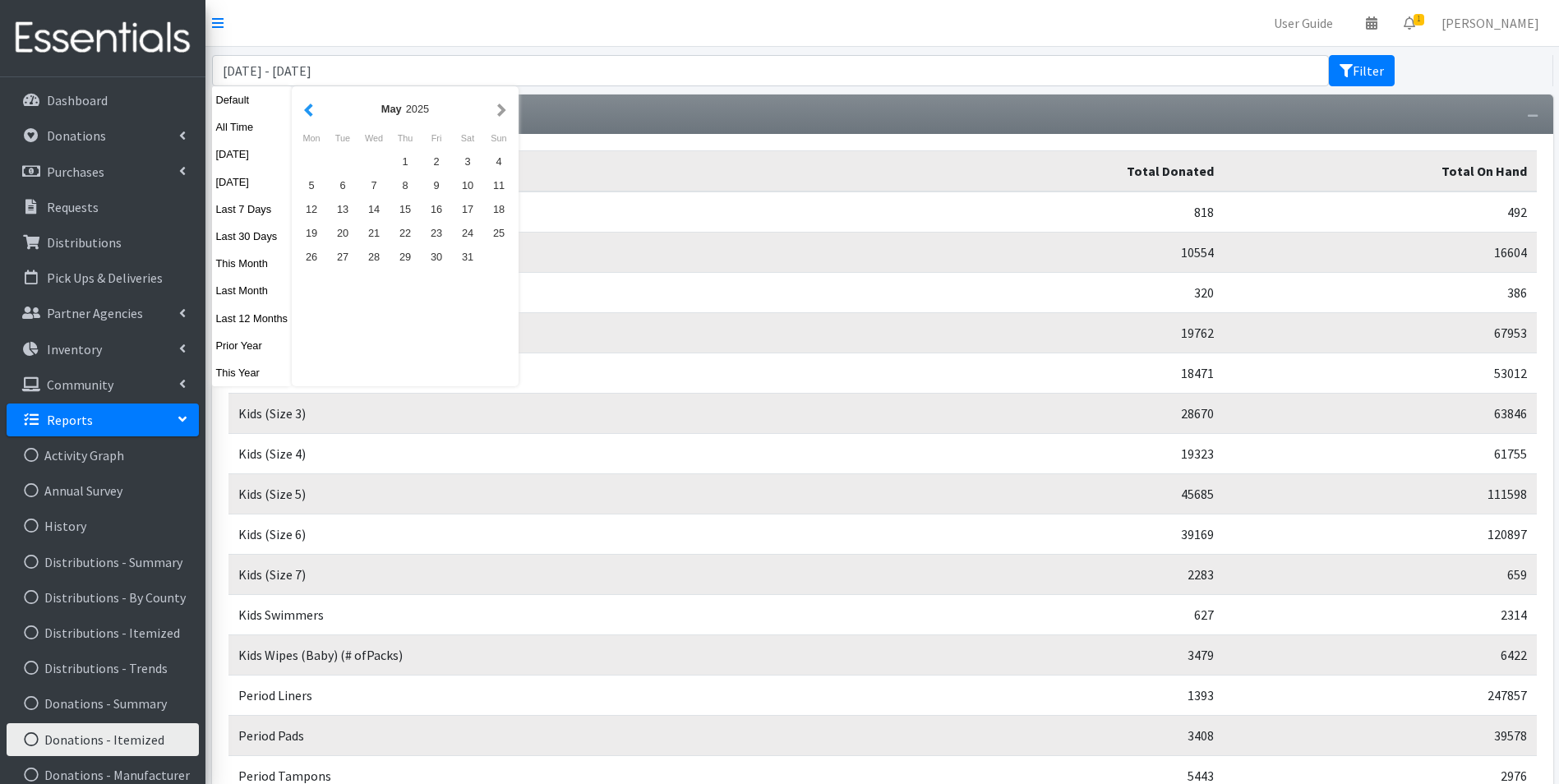
click at [311, 104] on button "button" at bounding box center [308, 109] width 18 height 21
click at [312, 107] on button "button" at bounding box center [308, 109] width 18 height 21
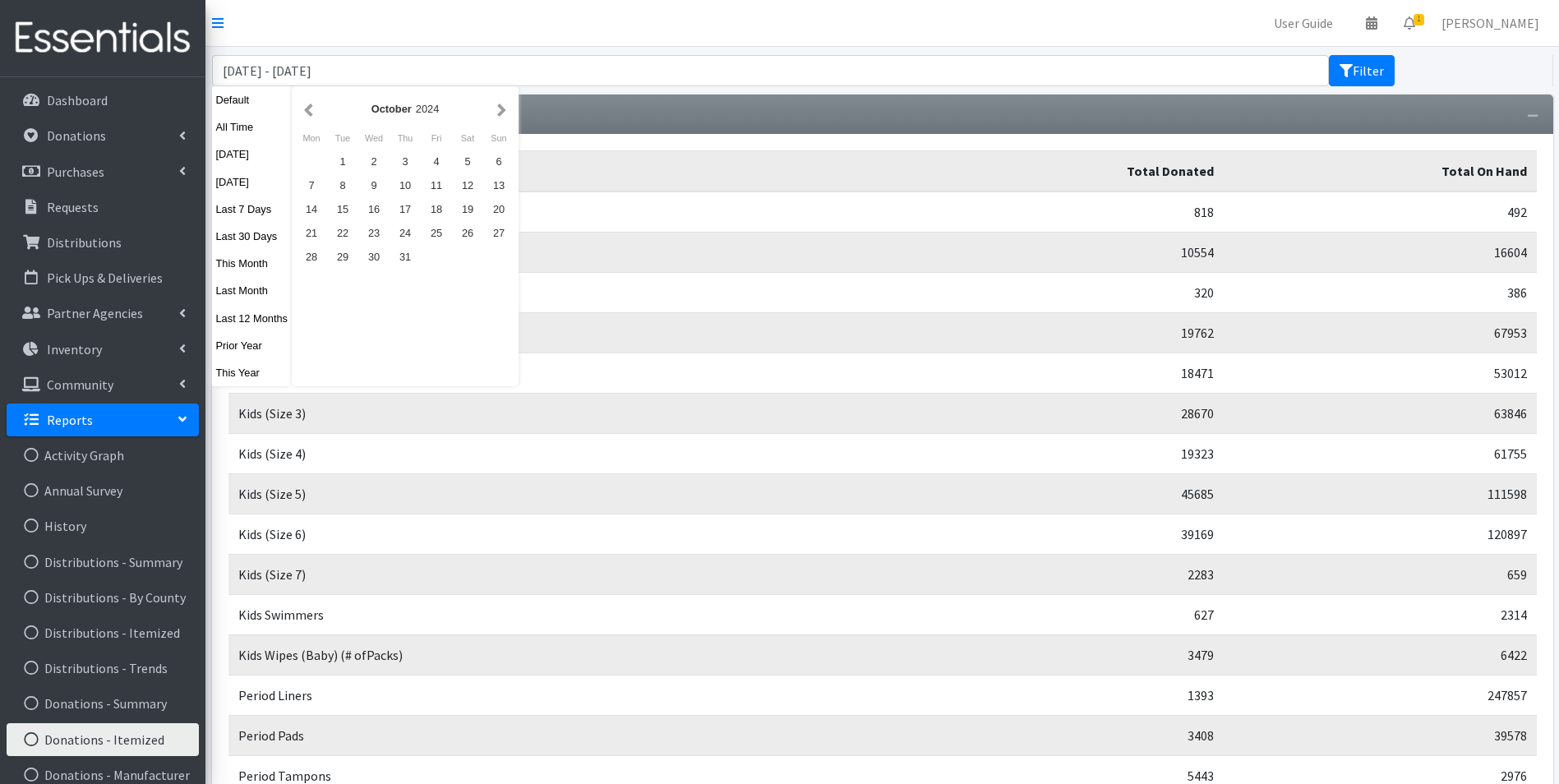
click at [312, 107] on button "button" at bounding box center [308, 109] width 18 height 21
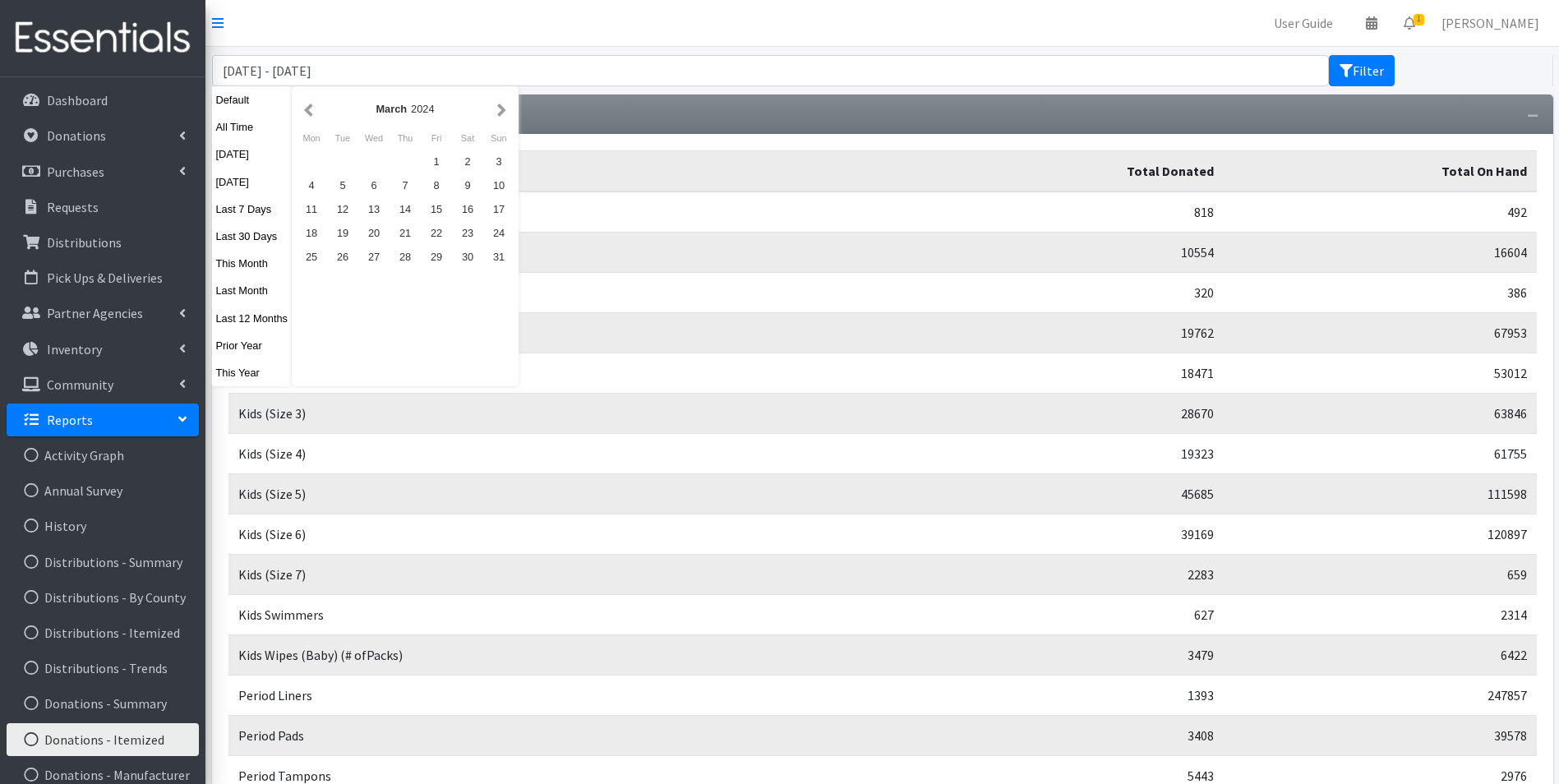
click at [312, 107] on button "button" at bounding box center [308, 109] width 18 height 21
click at [319, 160] on div "1" at bounding box center [311, 161] width 31 height 24
click at [313, 160] on div "1" at bounding box center [311, 161] width 31 height 24
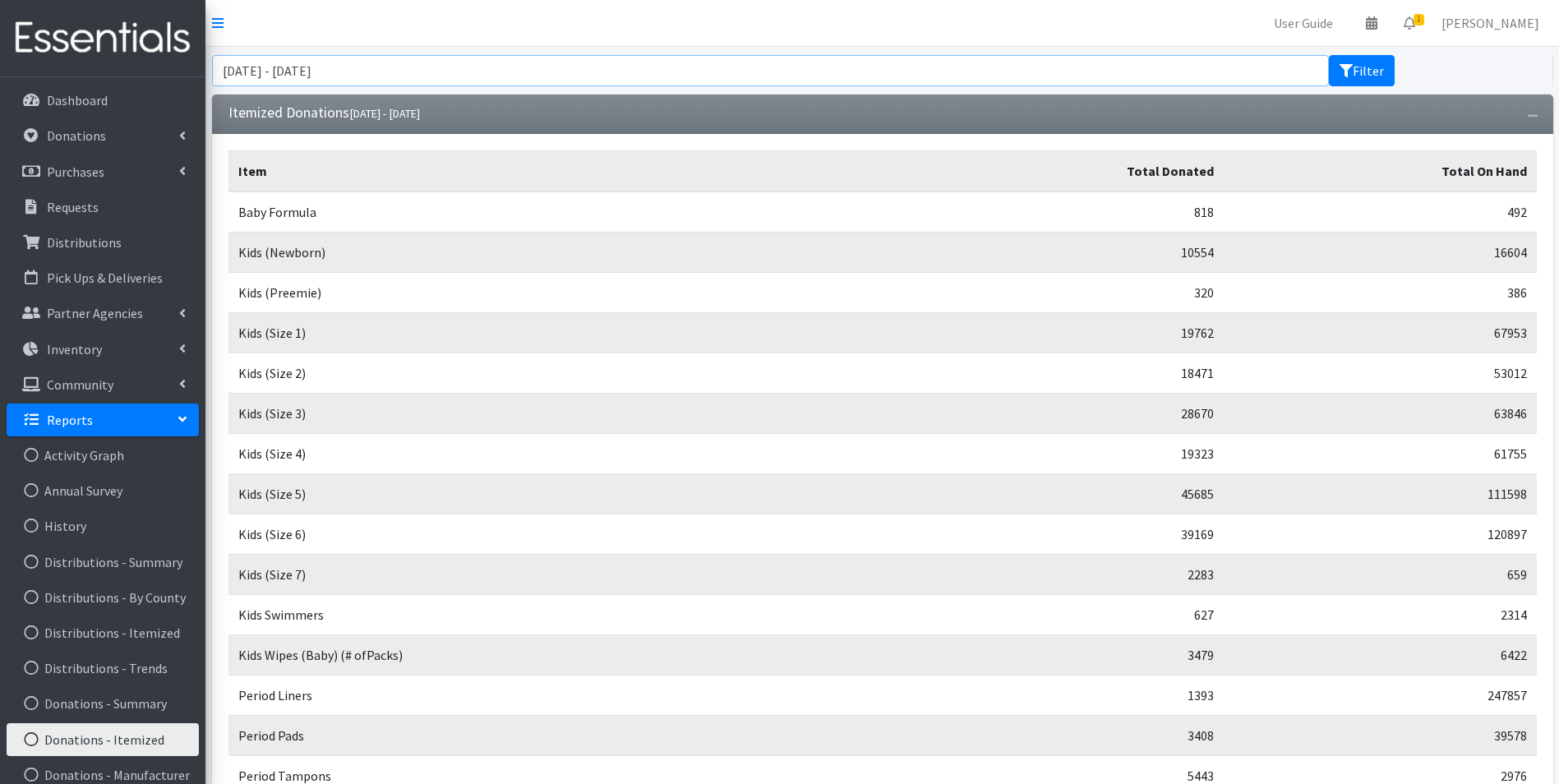
drag, startPoint x: 370, startPoint y: 74, endPoint x: 314, endPoint y: 86, distance: 57.3
click at [318, 86] on div "January 1, 2024 - January 1, 2024 Filter" at bounding box center [883, 70] width 1354 height 48
type input "[DATE] - [DATE]"
click at [1329, 55] on button "Filter" at bounding box center [1362, 70] width 66 height 31
click at [1362, 75] on button "Filter" at bounding box center [1362, 70] width 66 height 31
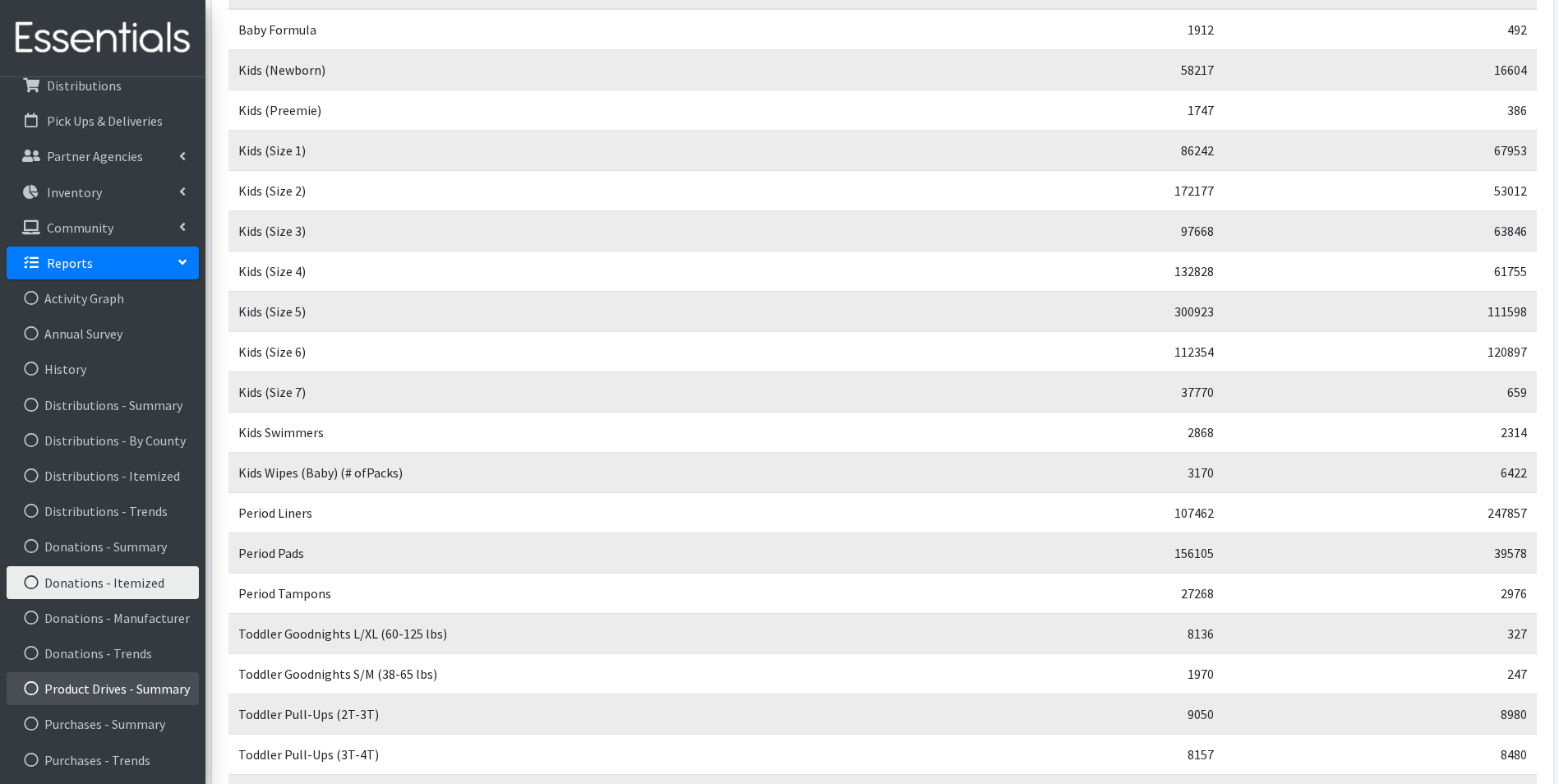
scroll to position [324, 0]
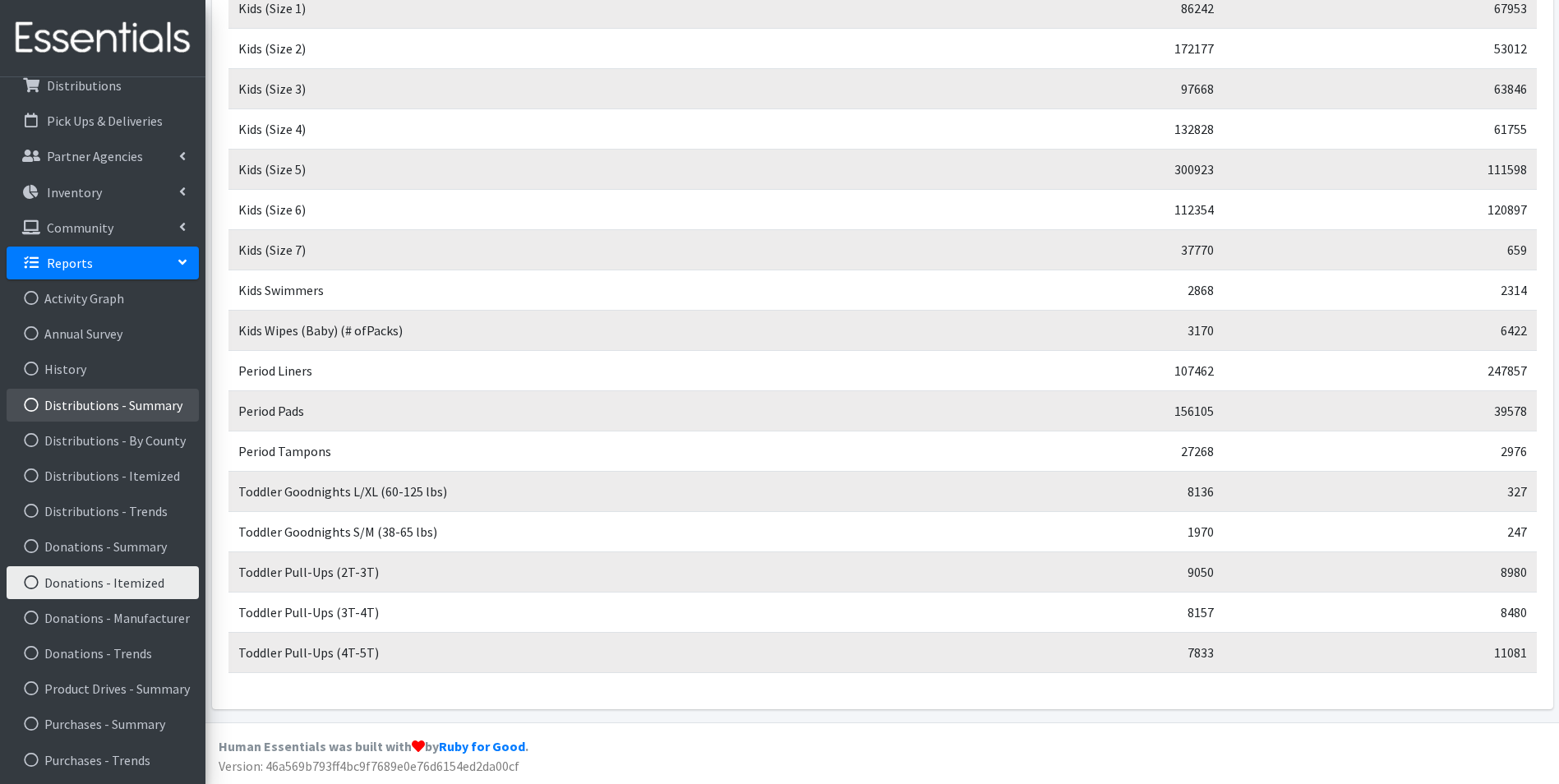
click at [79, 420] on link "Distributions - Summary" at bounding box center [103, 405] width 192 height 33
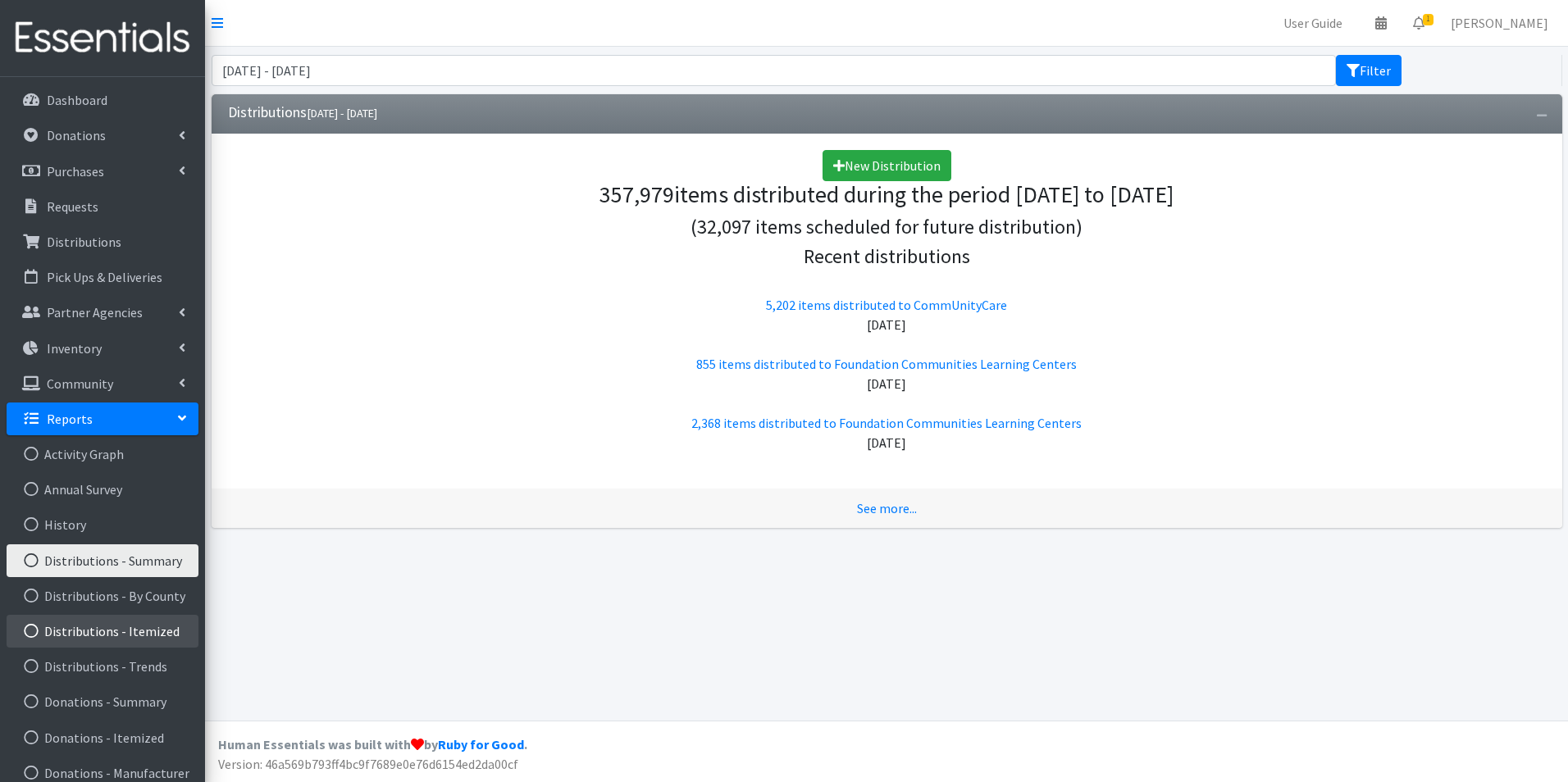
click at [136, 642] on link "Distributions - Itemized" at bounding box center [103, 631] width 192 height 33
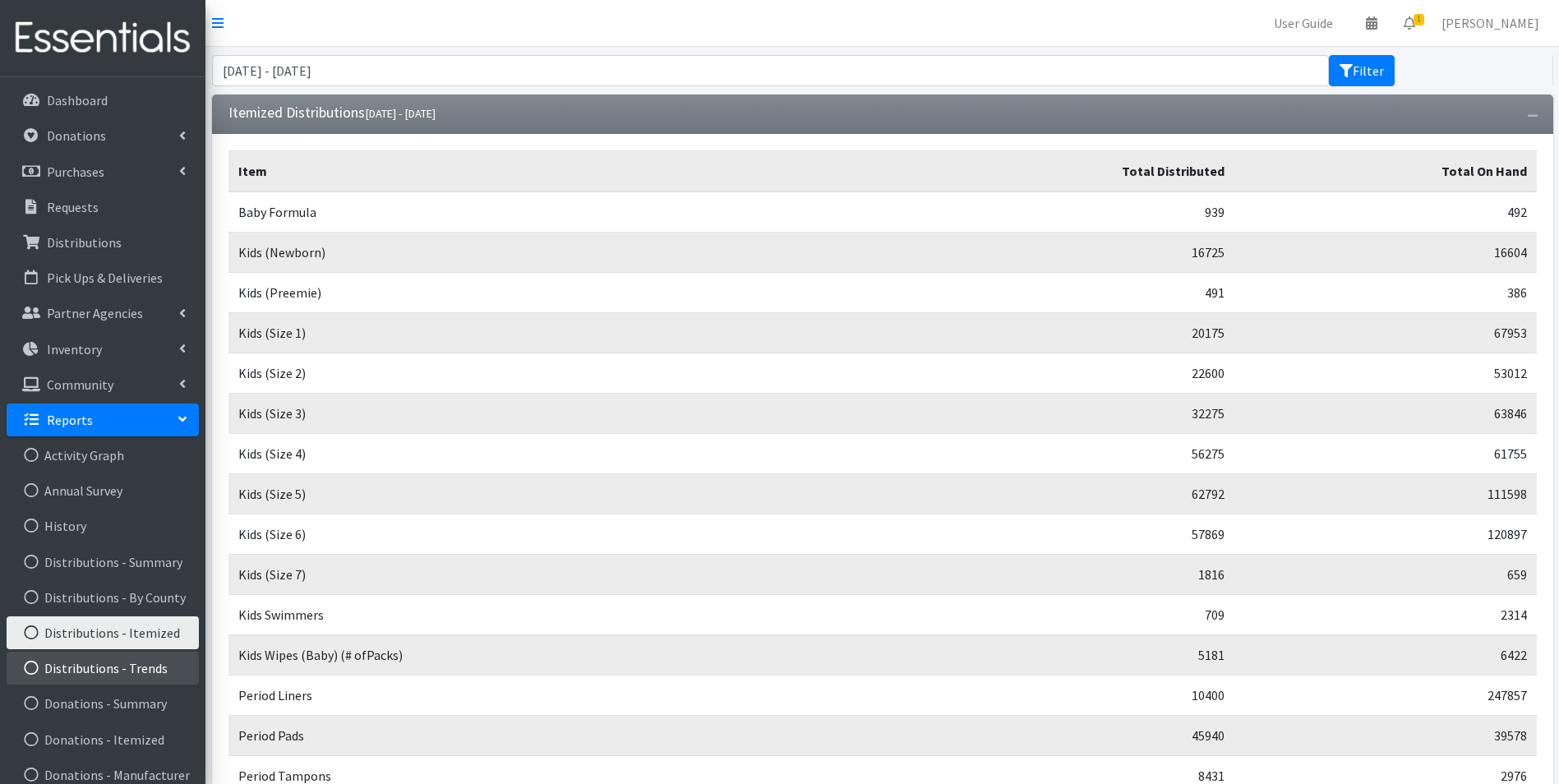
click at [125, 673] on link "Distributions - Trends" at bounding box center [103, 668] width 192 height 33
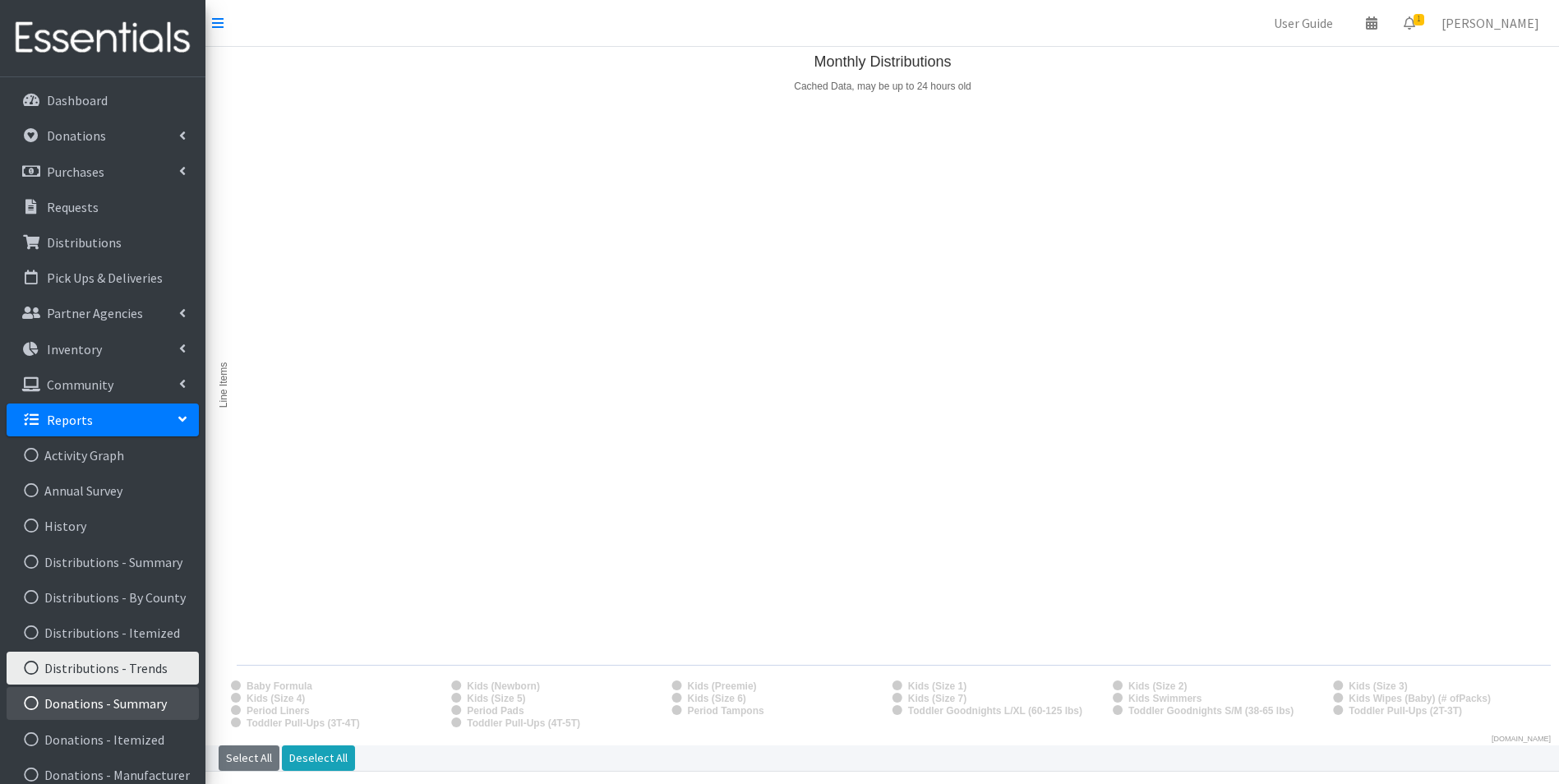
click at [107, 710] on link "Donations - Summary" at bounding box center [103, 703] width 192 height 33
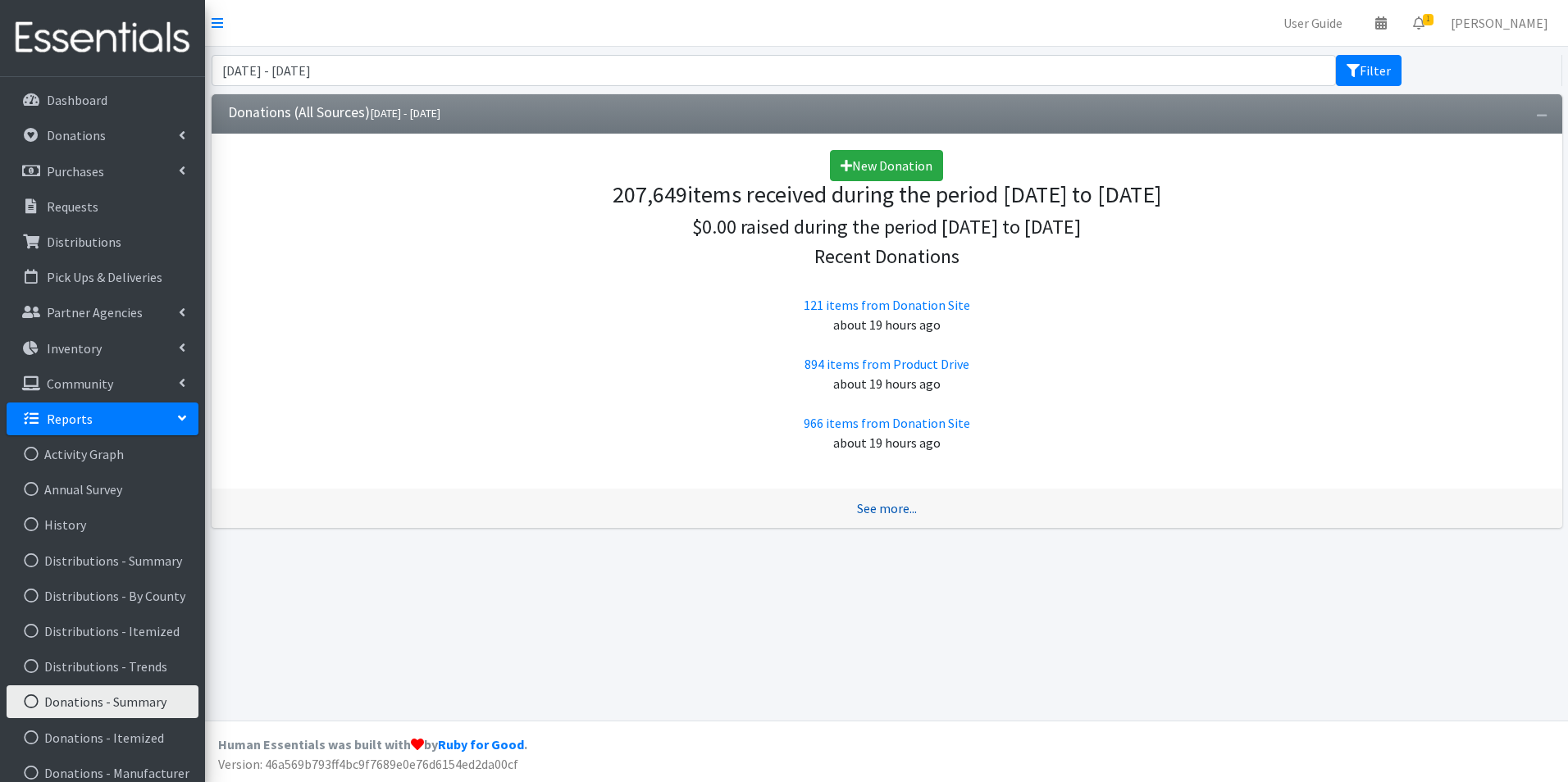
click at [884, 509] on link "See more..." at bounding box center [887, 509] width 60 height 17
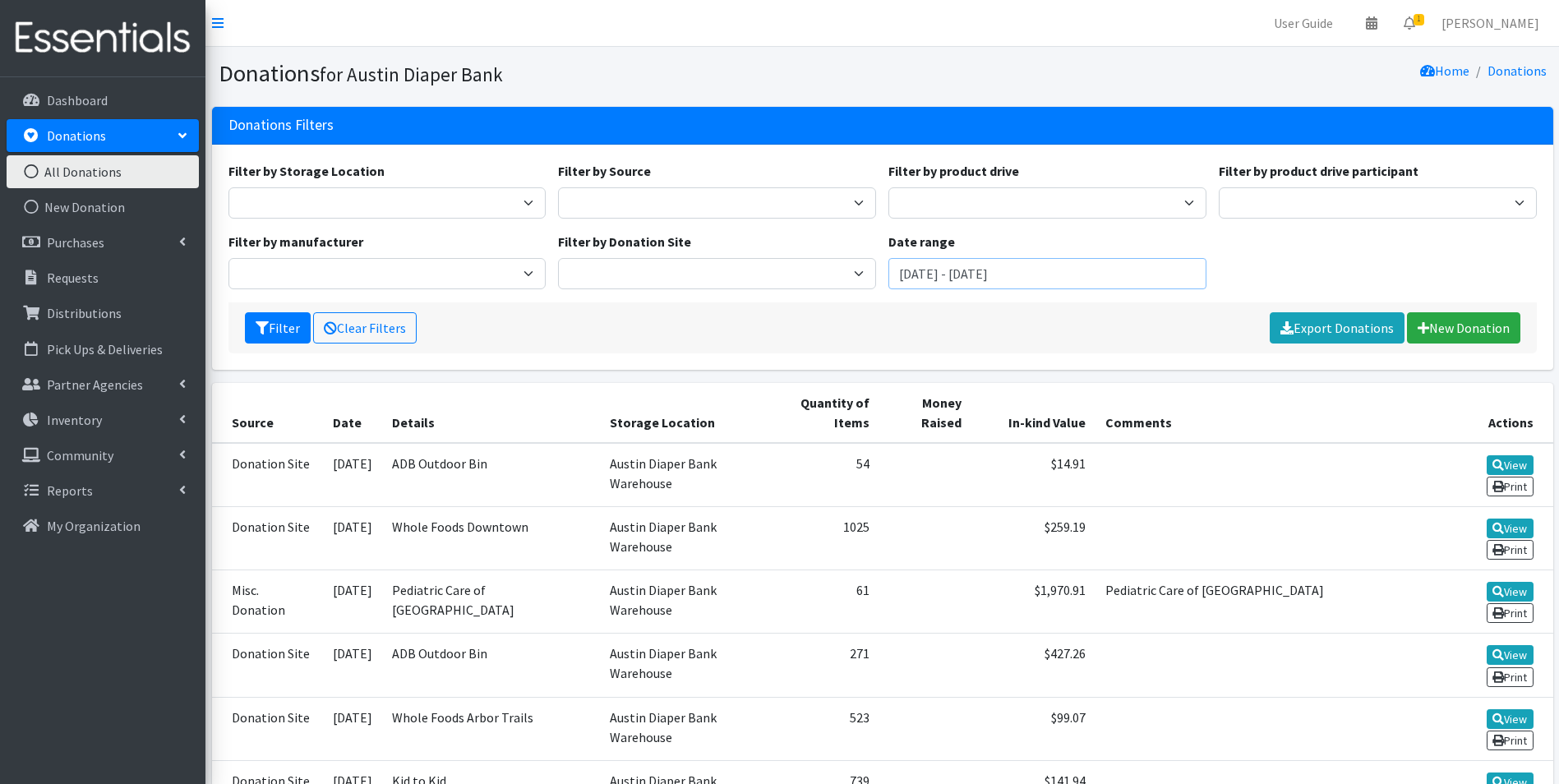
click at [964, 277] on input "[DATE] - [DATE]" at bounding box center [1047, 273] width 318 height 31
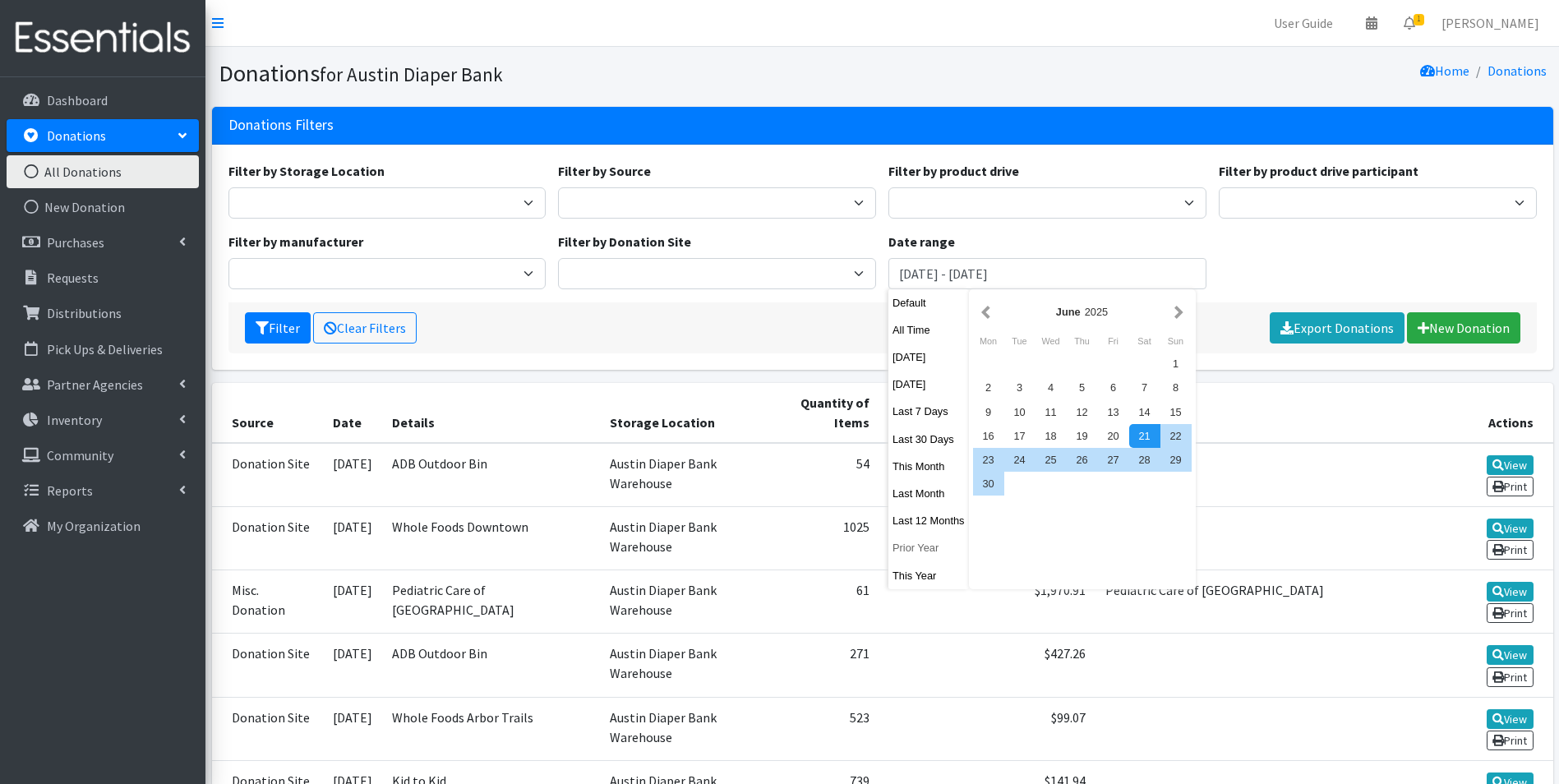
click at [922, 550] on button "Prior Year" at bounding box center [929, 547] width 80 height 24
type input "[DATE] - [DATE]"
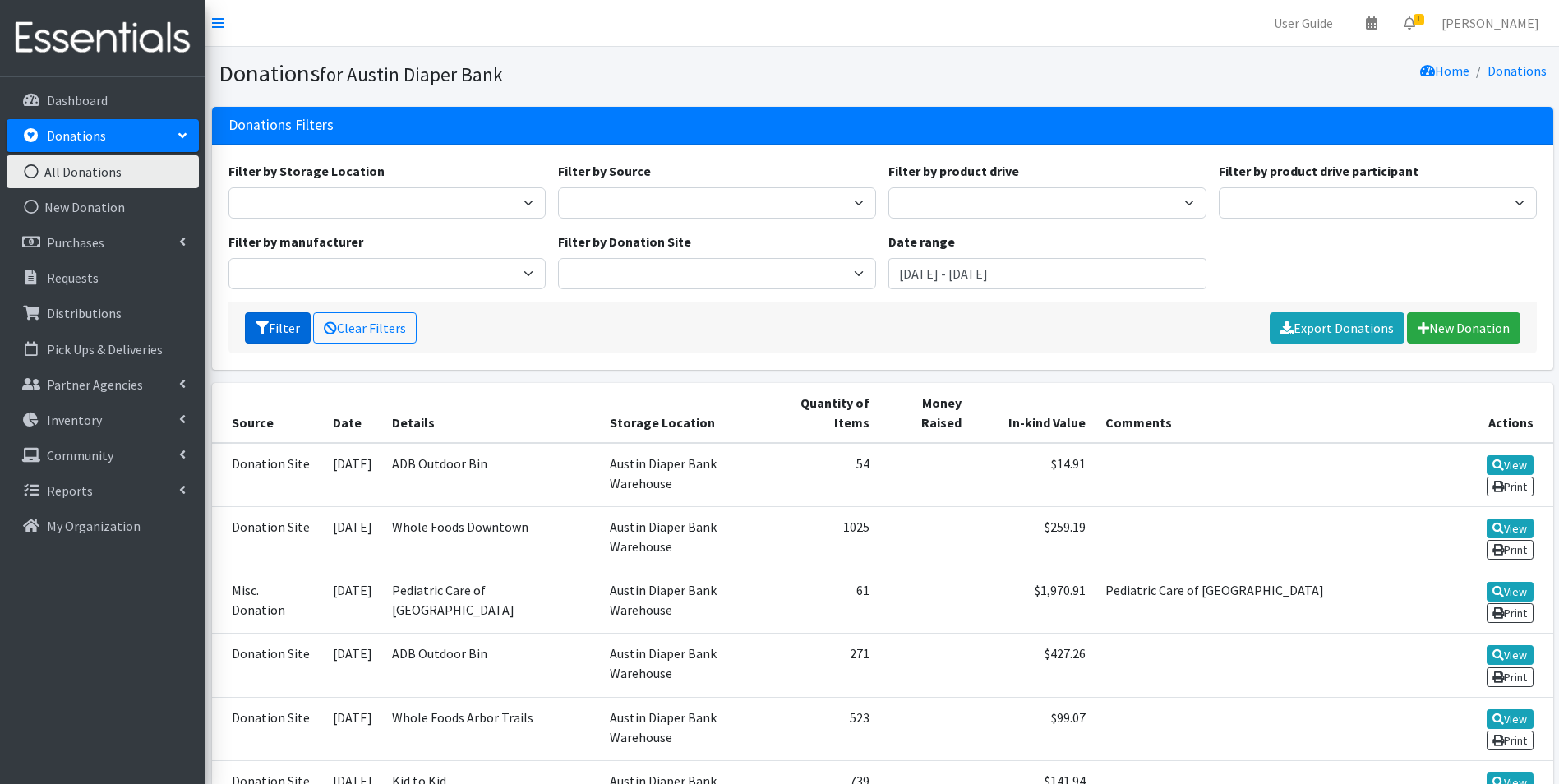
click at [275, 328] on button "Filter" at bounding box center [278, 328] width 66 height 31
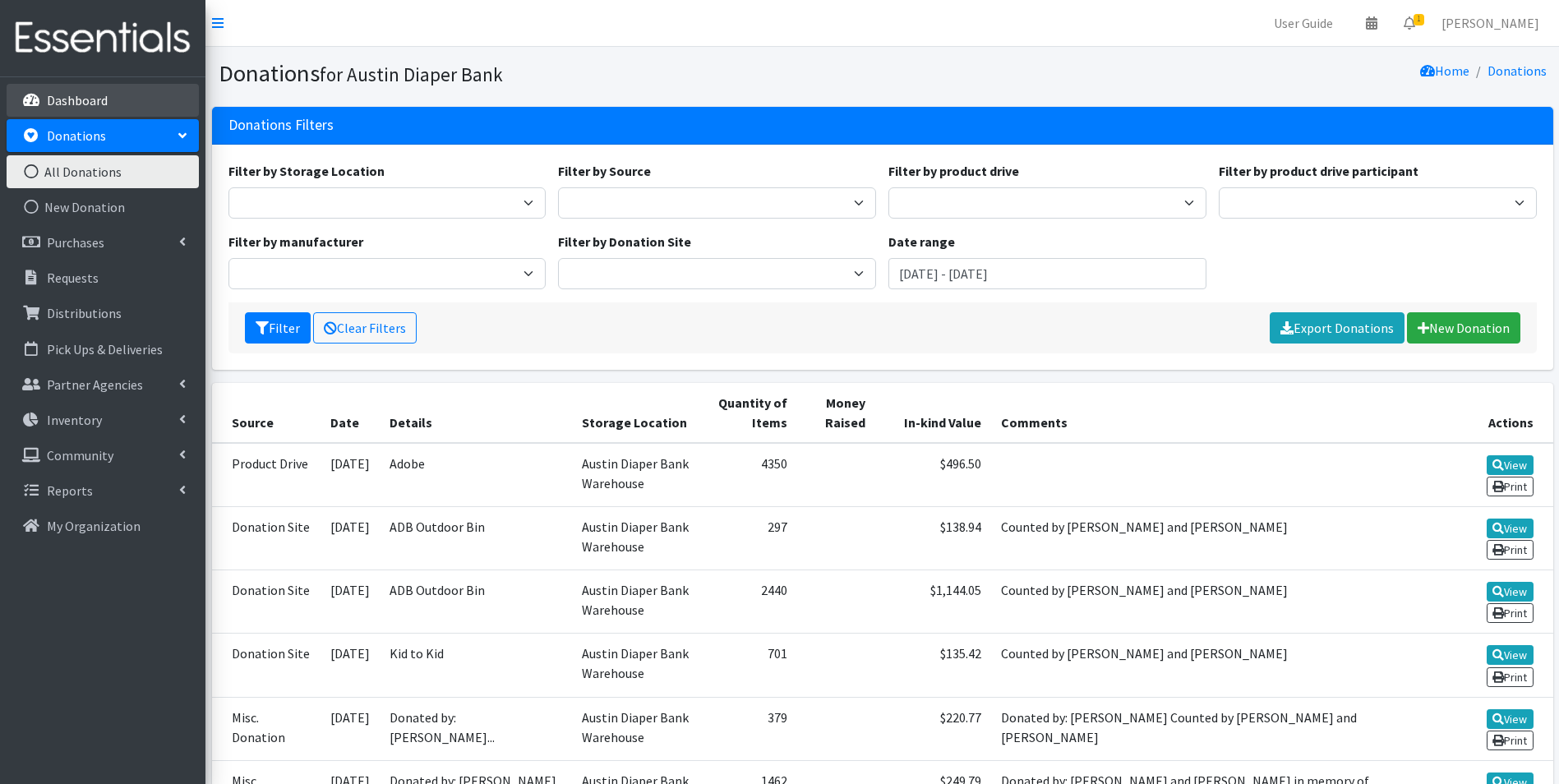
click at [104, 97] on p "Dashboard" at bounding box center [77, 100] width 61 height 17
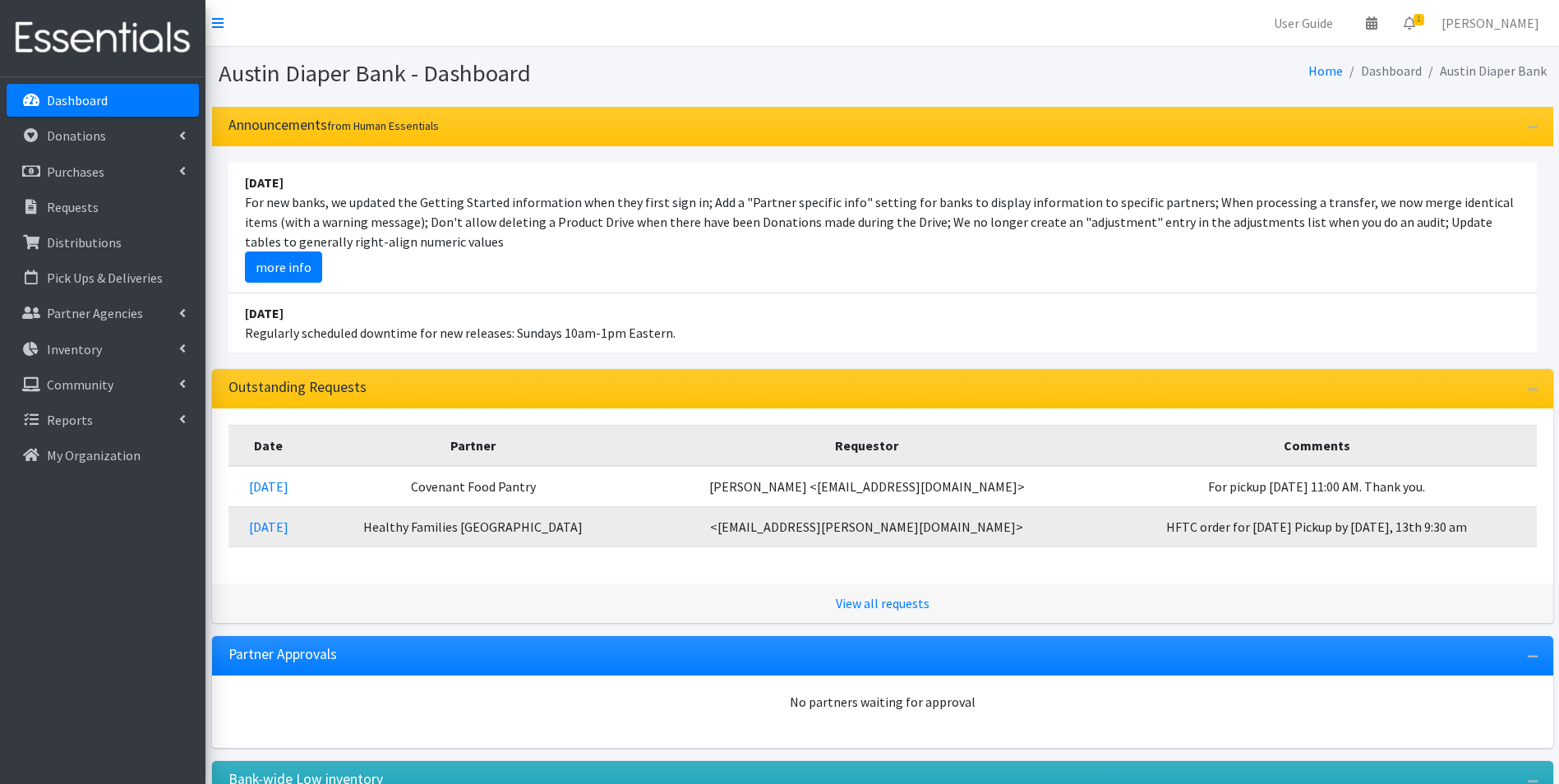
scroll to position [164, 0]
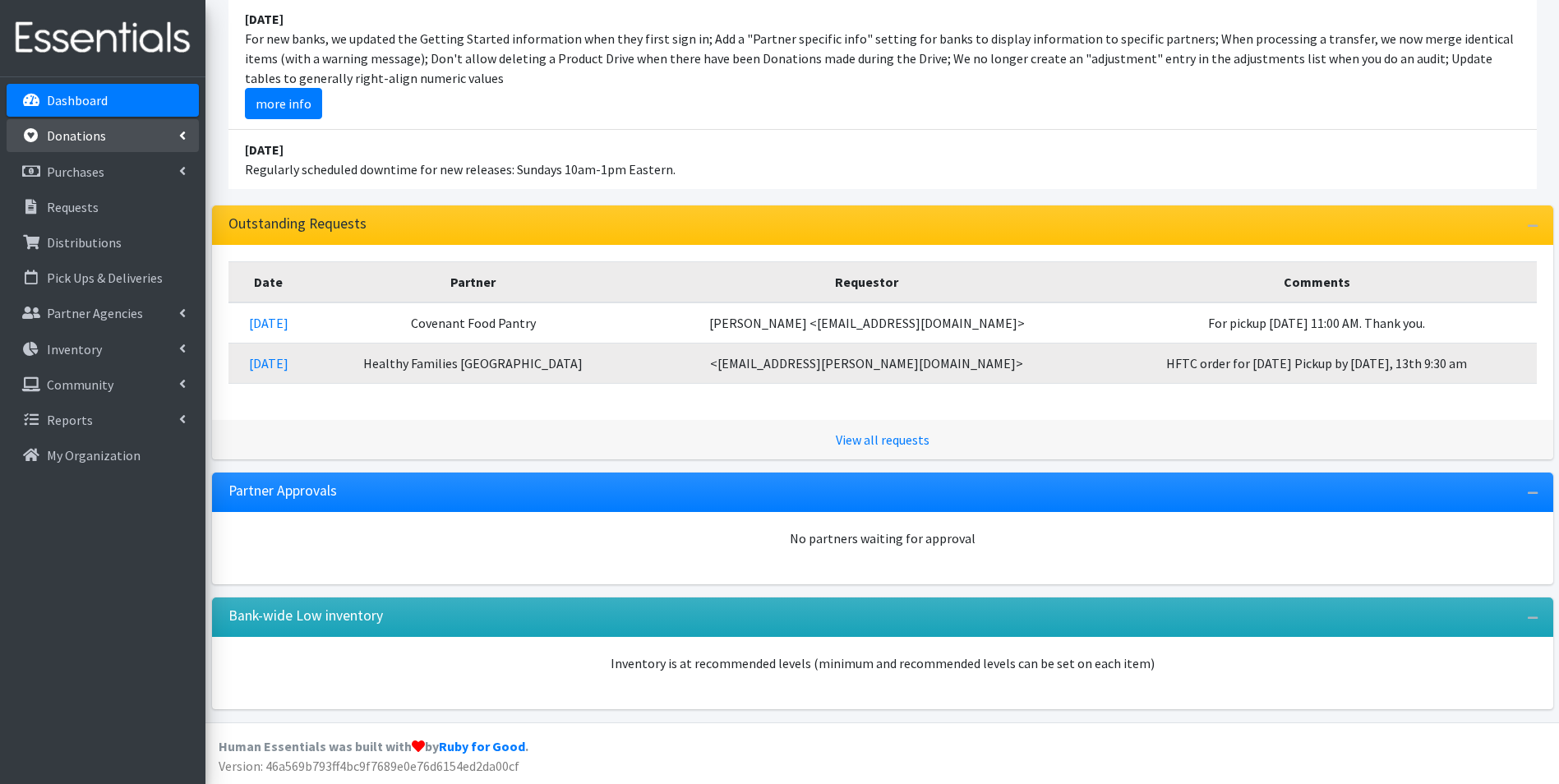
click at [98, 136] on p "Donations" at bounding box center [76, 135] width 59 height 17
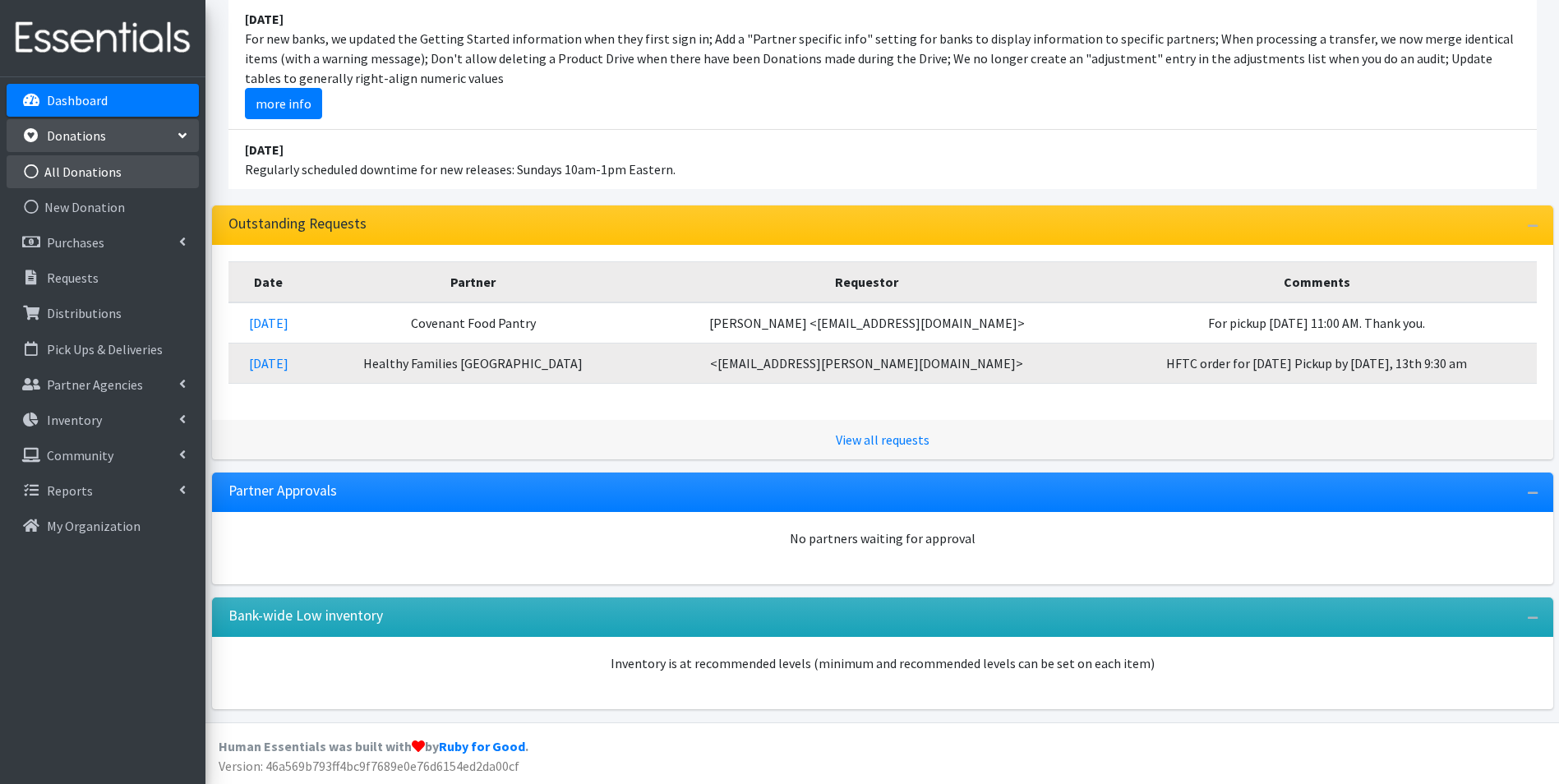
click at [98, 167] on link "All Donations" at bounding box center [103, 171] width 192 height 33
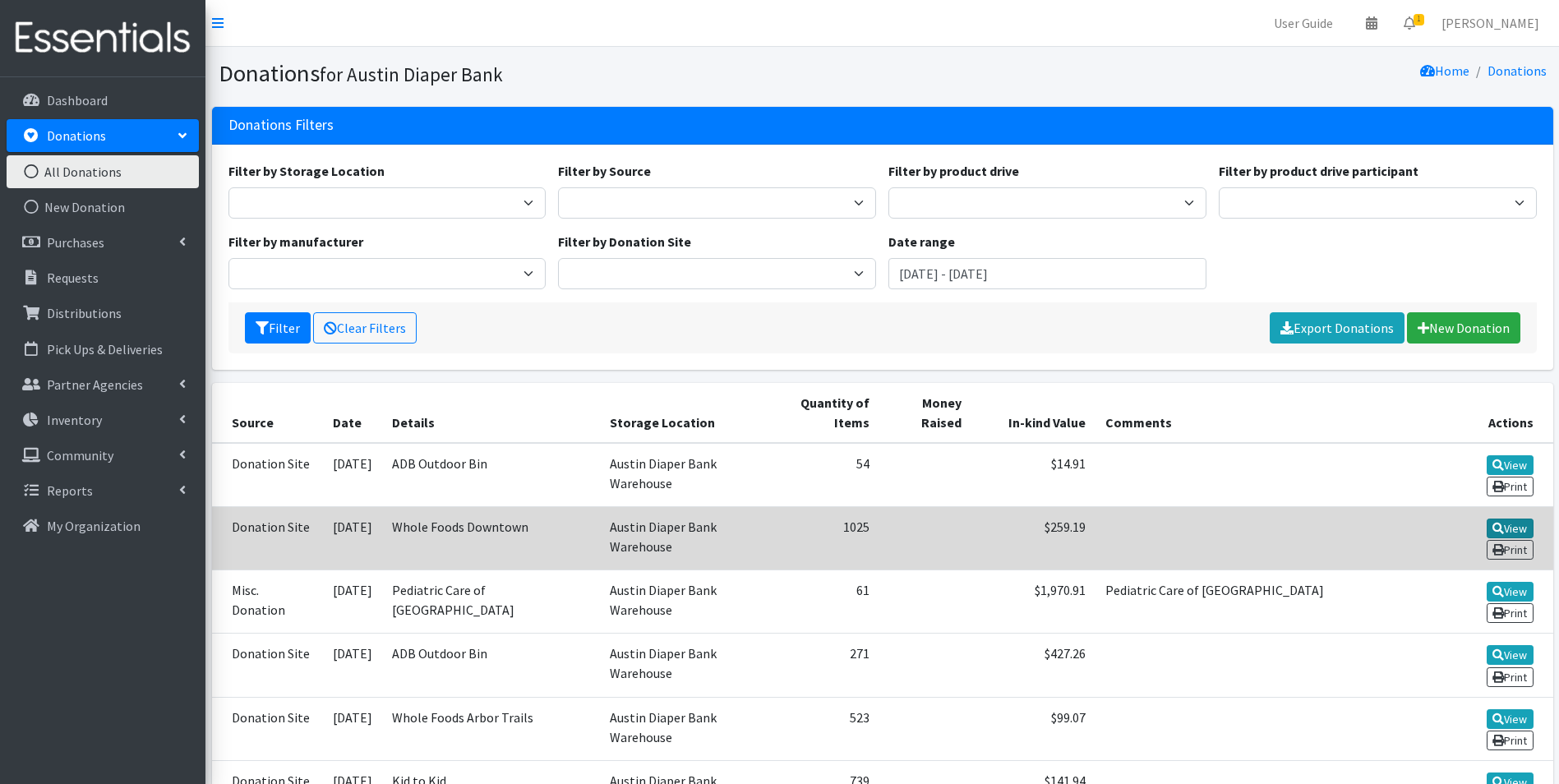
click at [1507, 520] on link "View" at bounding box center [1511, 529] width 47 height 20
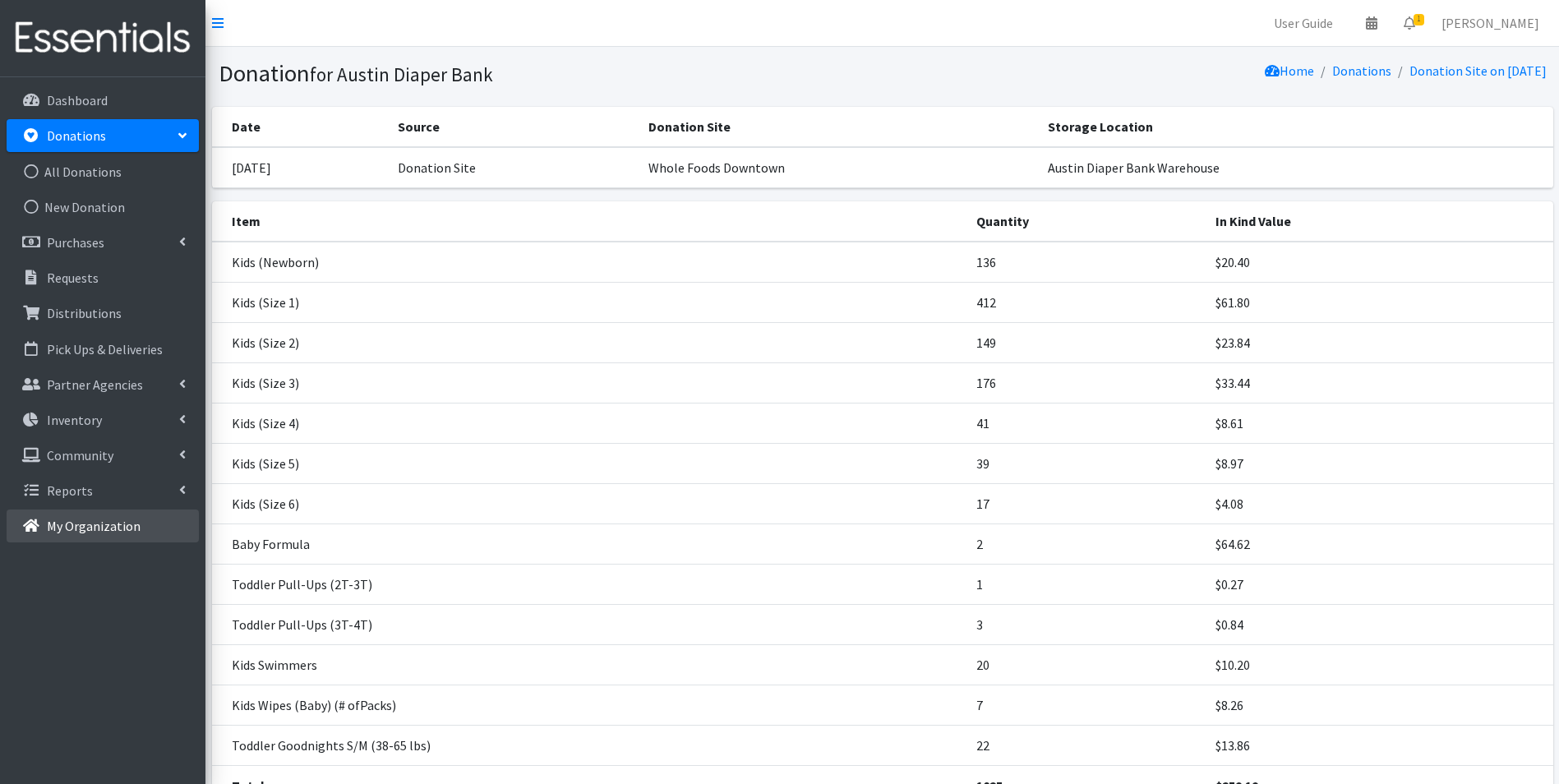
click at [108, 527] on p "My Organization" at bounding box center [94, 527] width 94 height 17
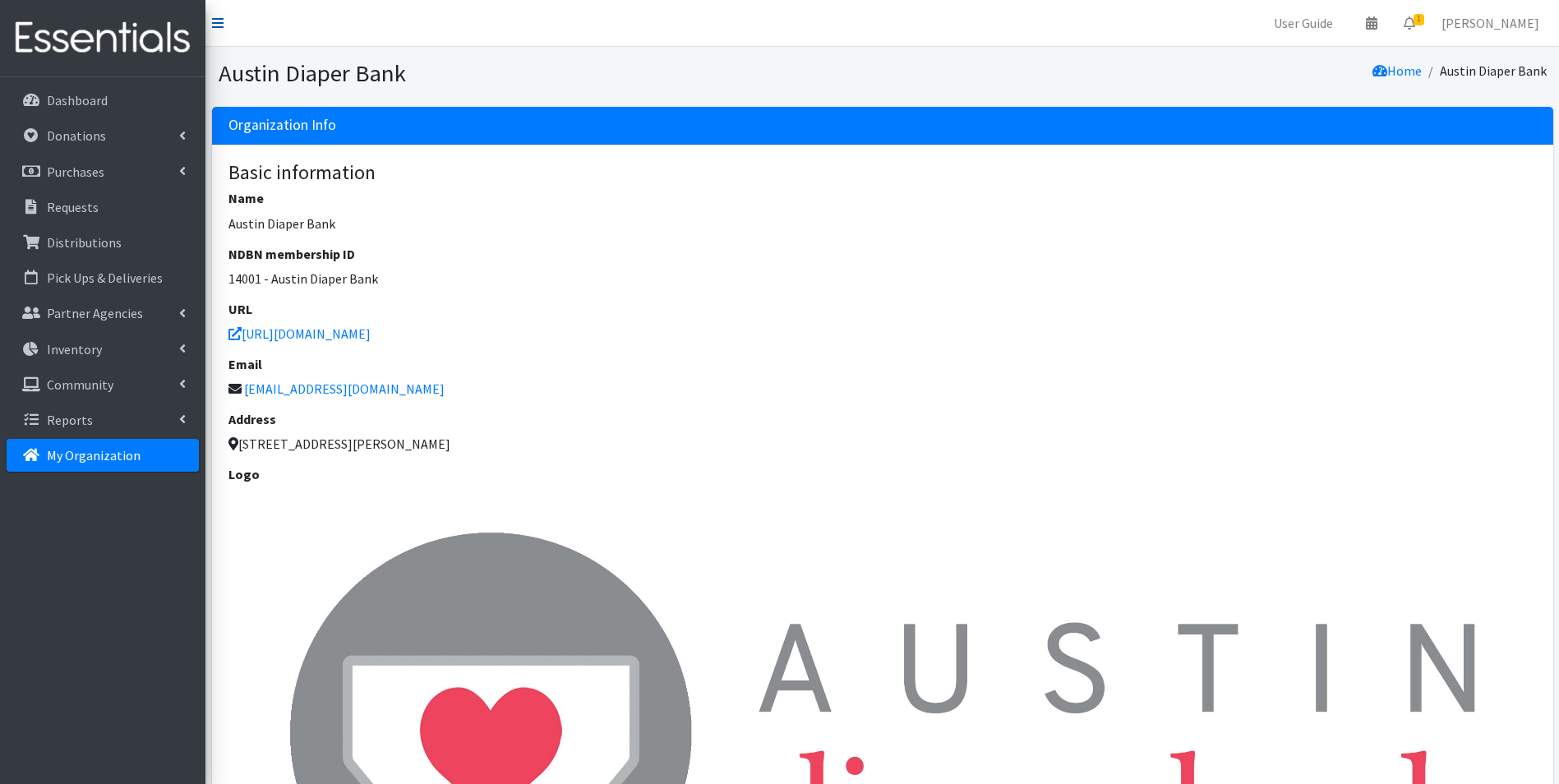
click at [222, 22] on icon at bounding box center [218, 23] width 12 height 13
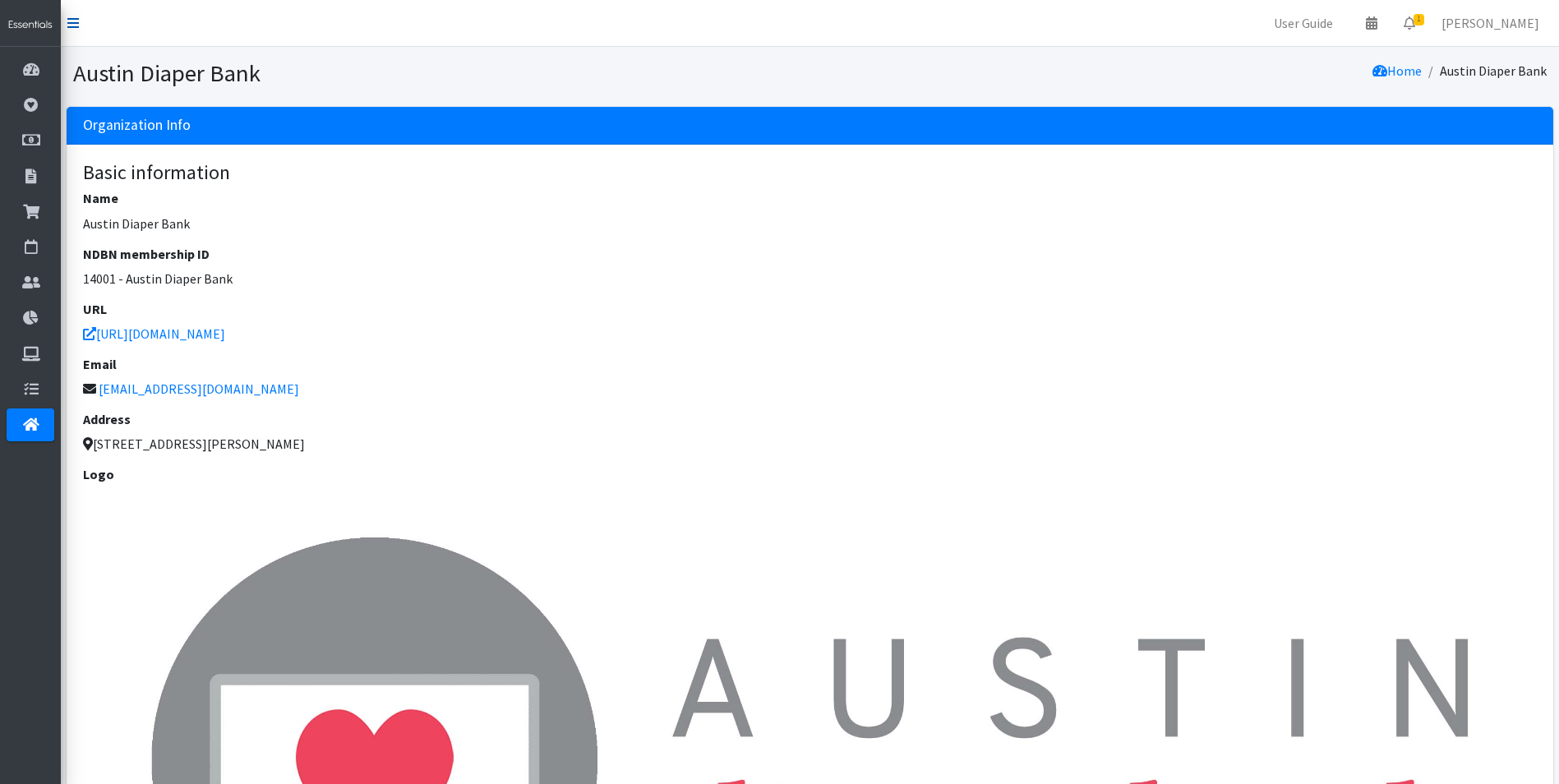
click at [75, 24] on icon at bounding box center [74, 23] width 12 height 13
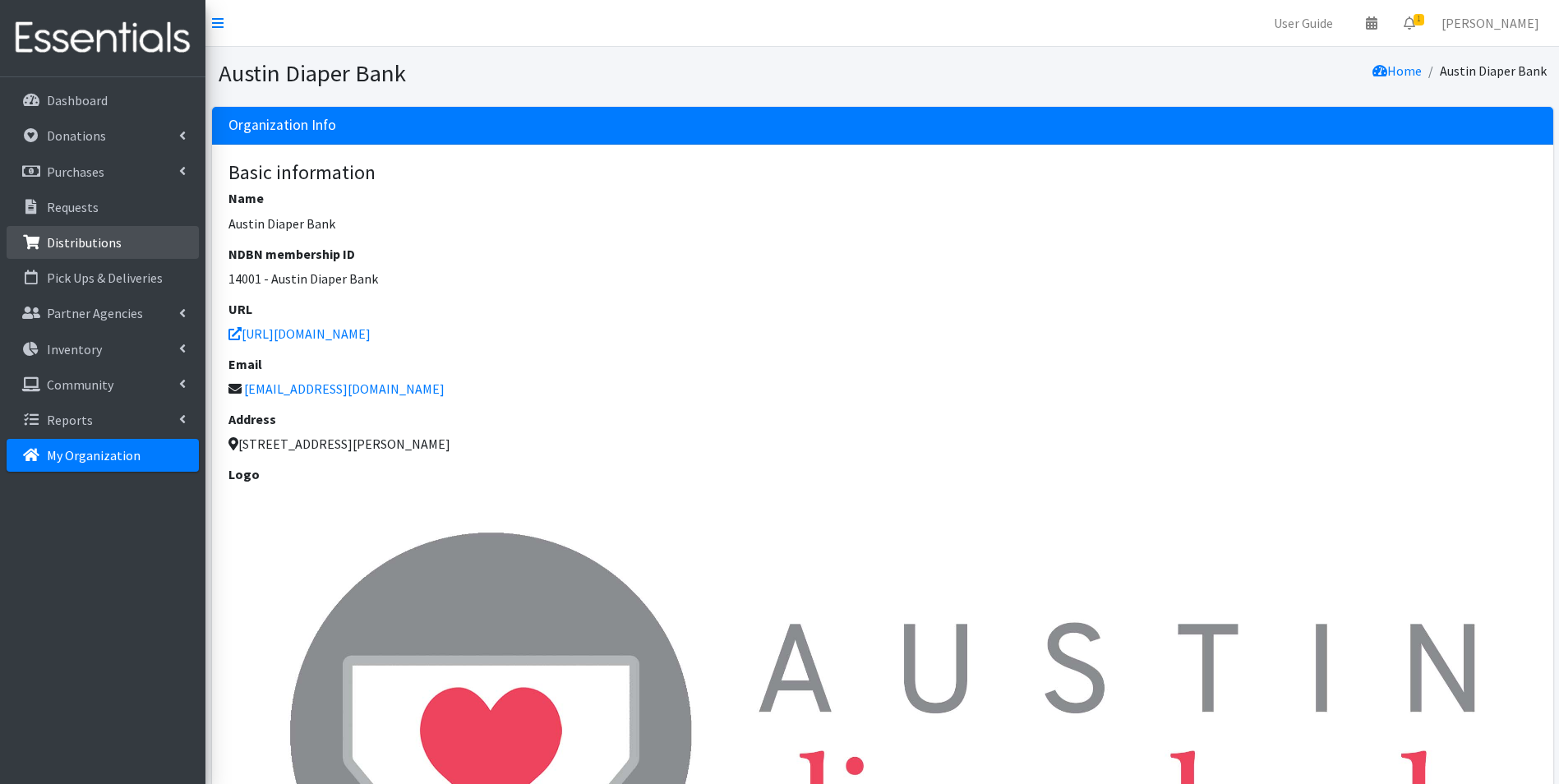
click at [94, 252] on link "Distributions" at bounding box center [103, 242] width 192 height 33
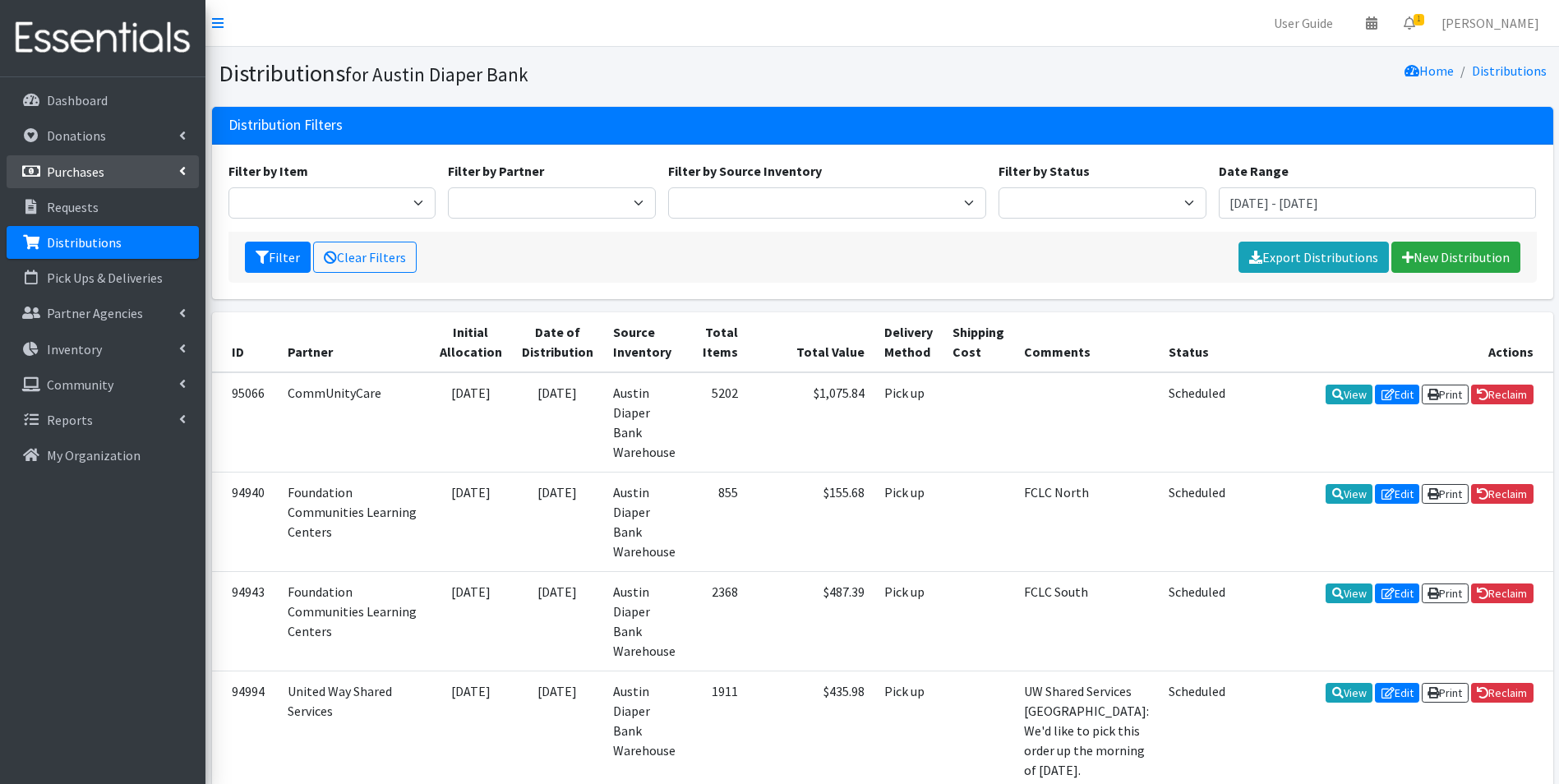
click at [103, 171] on p "Purchases" at bounding box center [75, 172] width 58 height 17
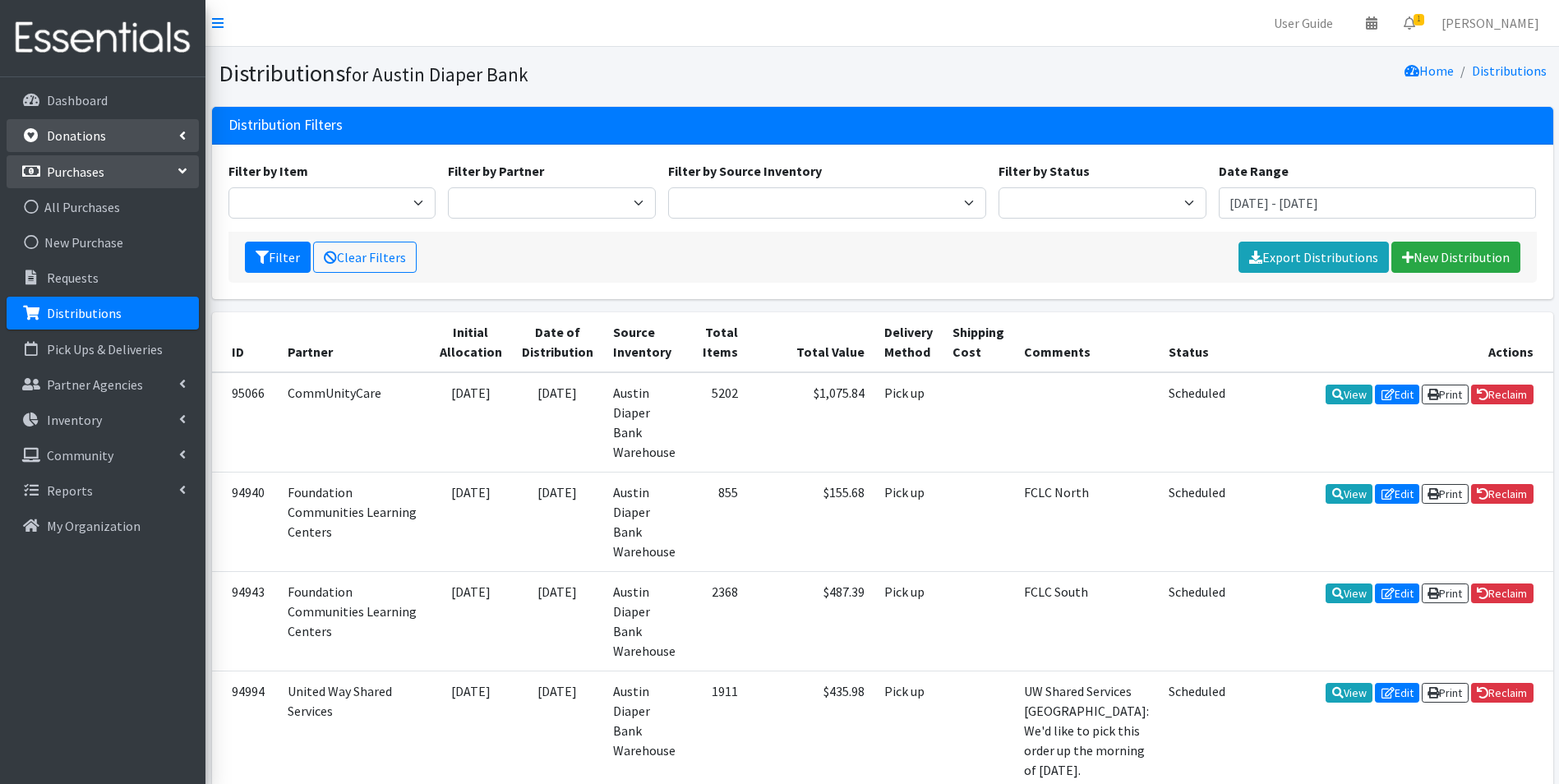
click at [96, 129] on p "Donations" at bounding box center [76, 135] width 59 height 17
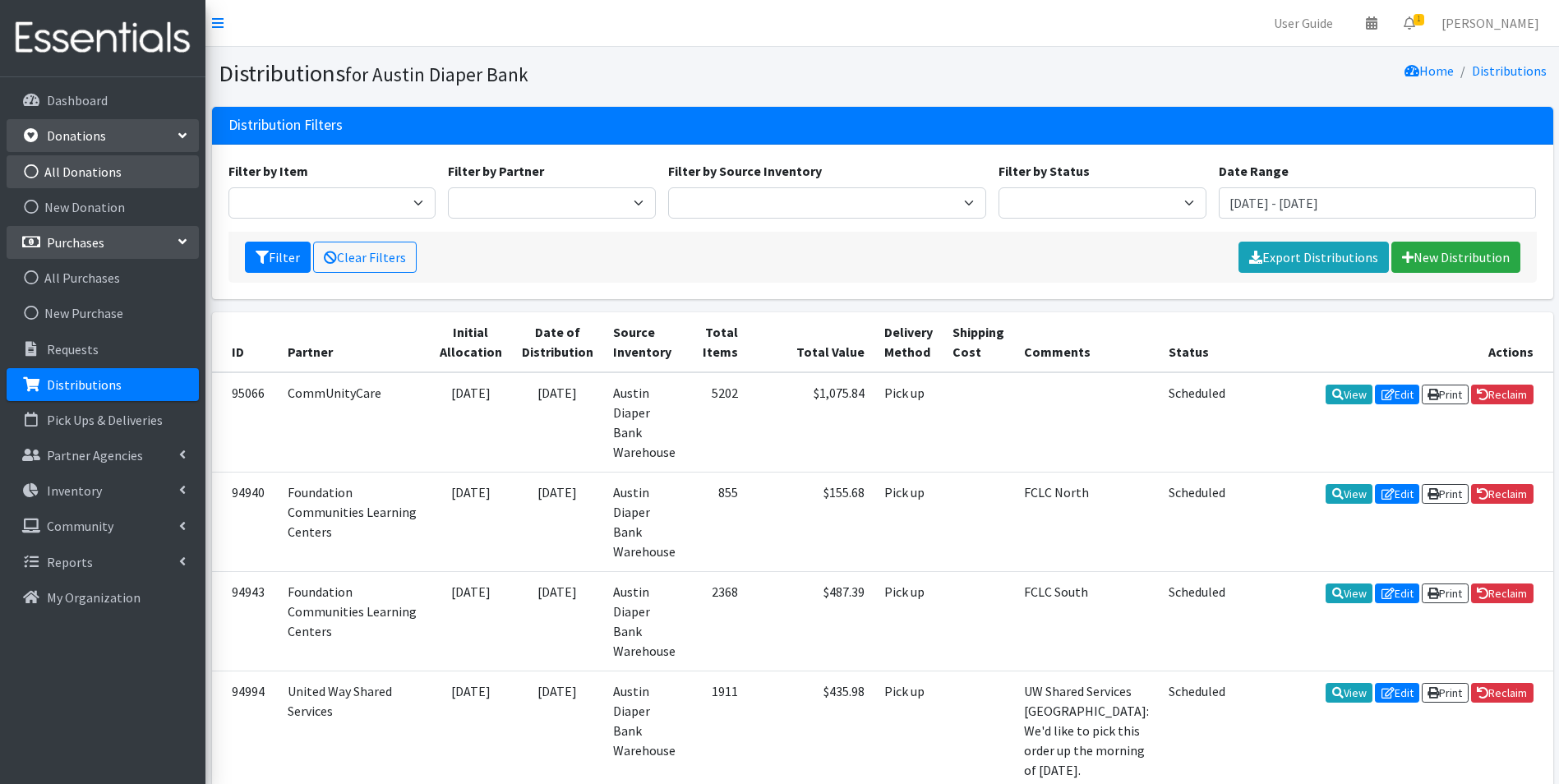
click at [89, 169] on link "All Donations" at bounding box center [103, 171] width 192 height 33
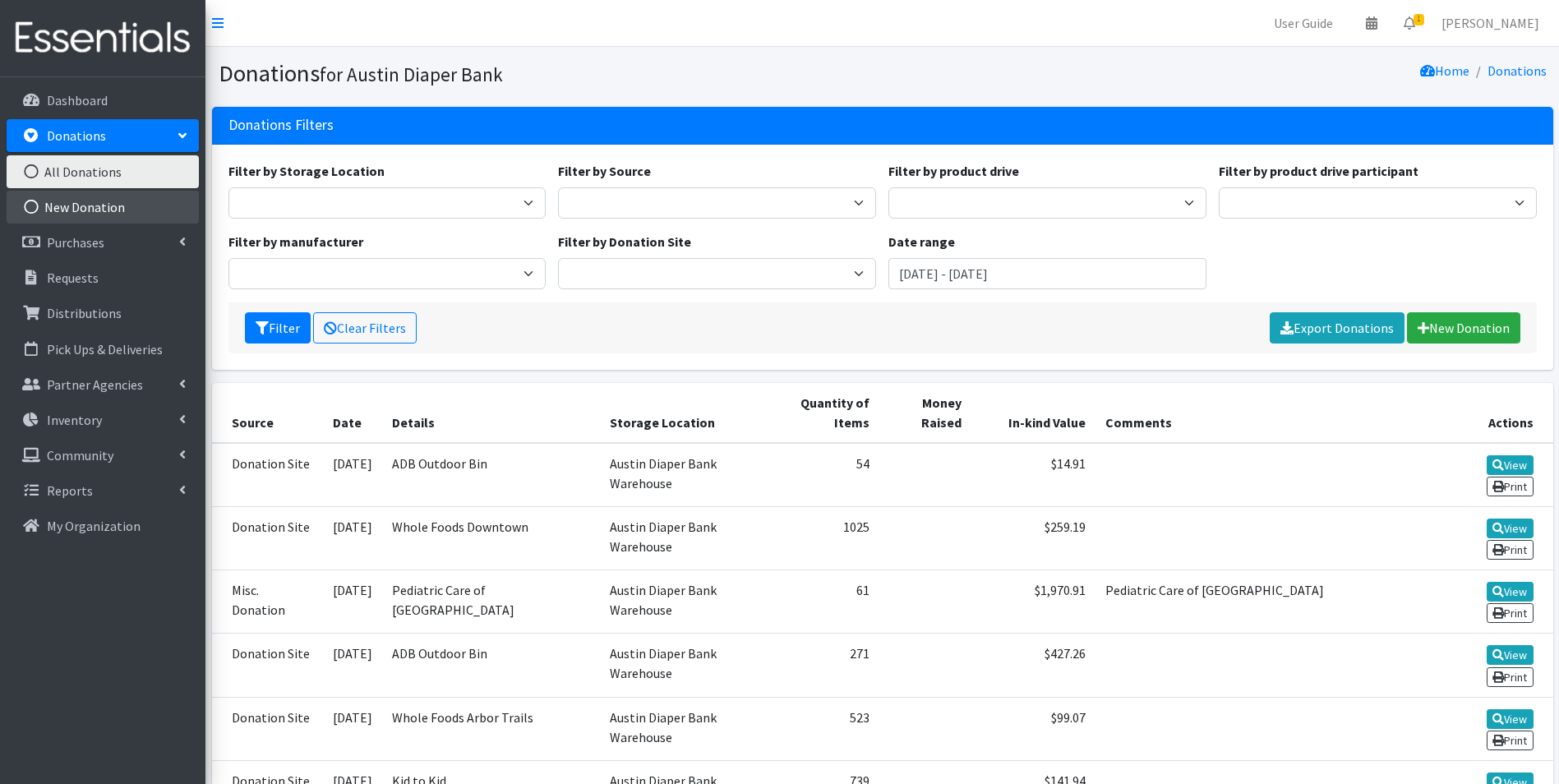
click at [80, 206] on link "New Donation" at bounding box center [103, 206] width 192 height 33
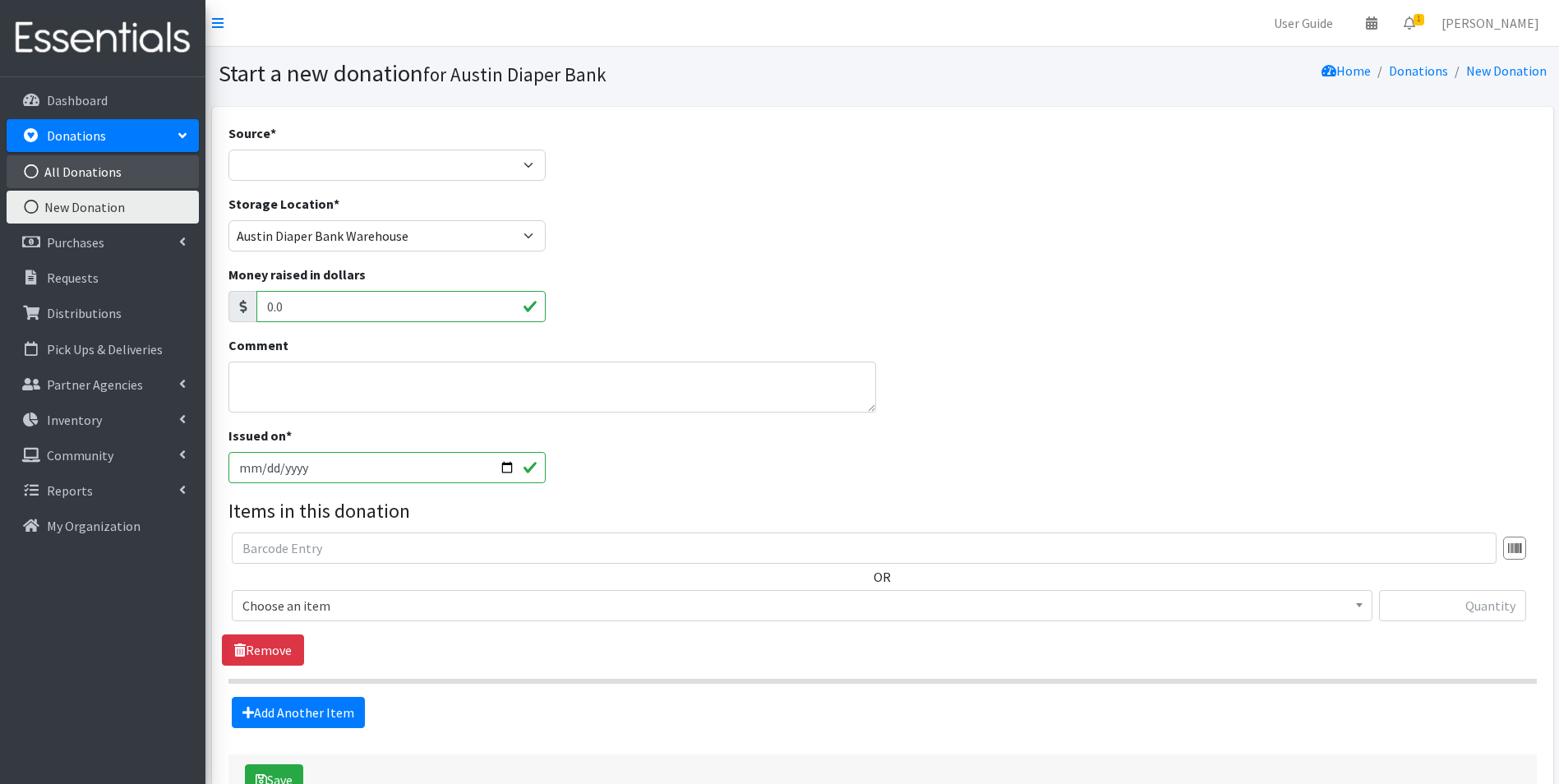
click at [110, 165] on link "All Donations" at bounding box center [103, 171] width 192 height 33
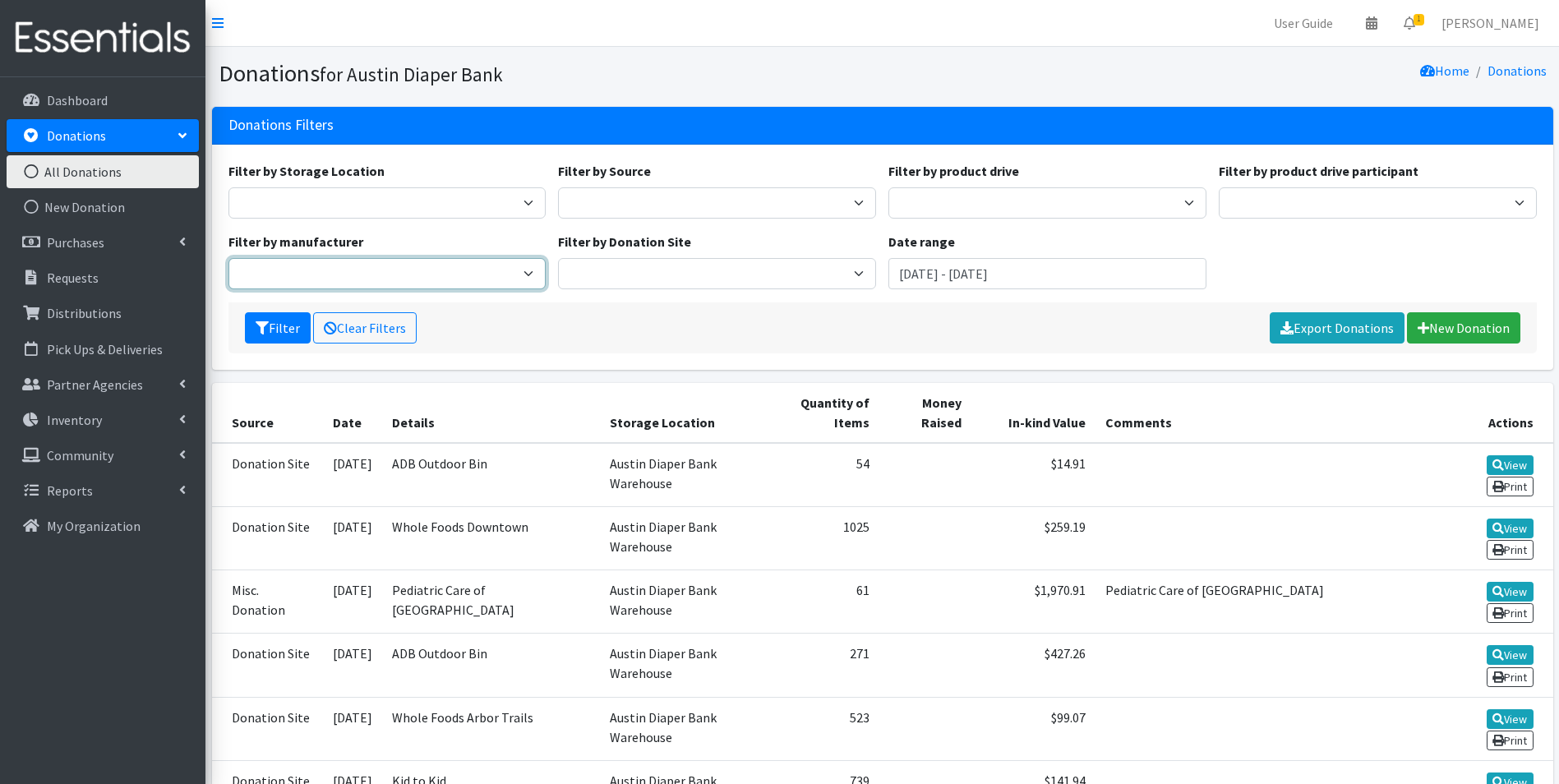
click at [321, 278] on select "Baby [DEMOGRAPHIC_DATA] Baby" at bounding box center [387, 273] width 318 height 31
click at [986, 270] on input "[DATE] - [DATE]" at bounding box center [1047, 273] width 318 height 31
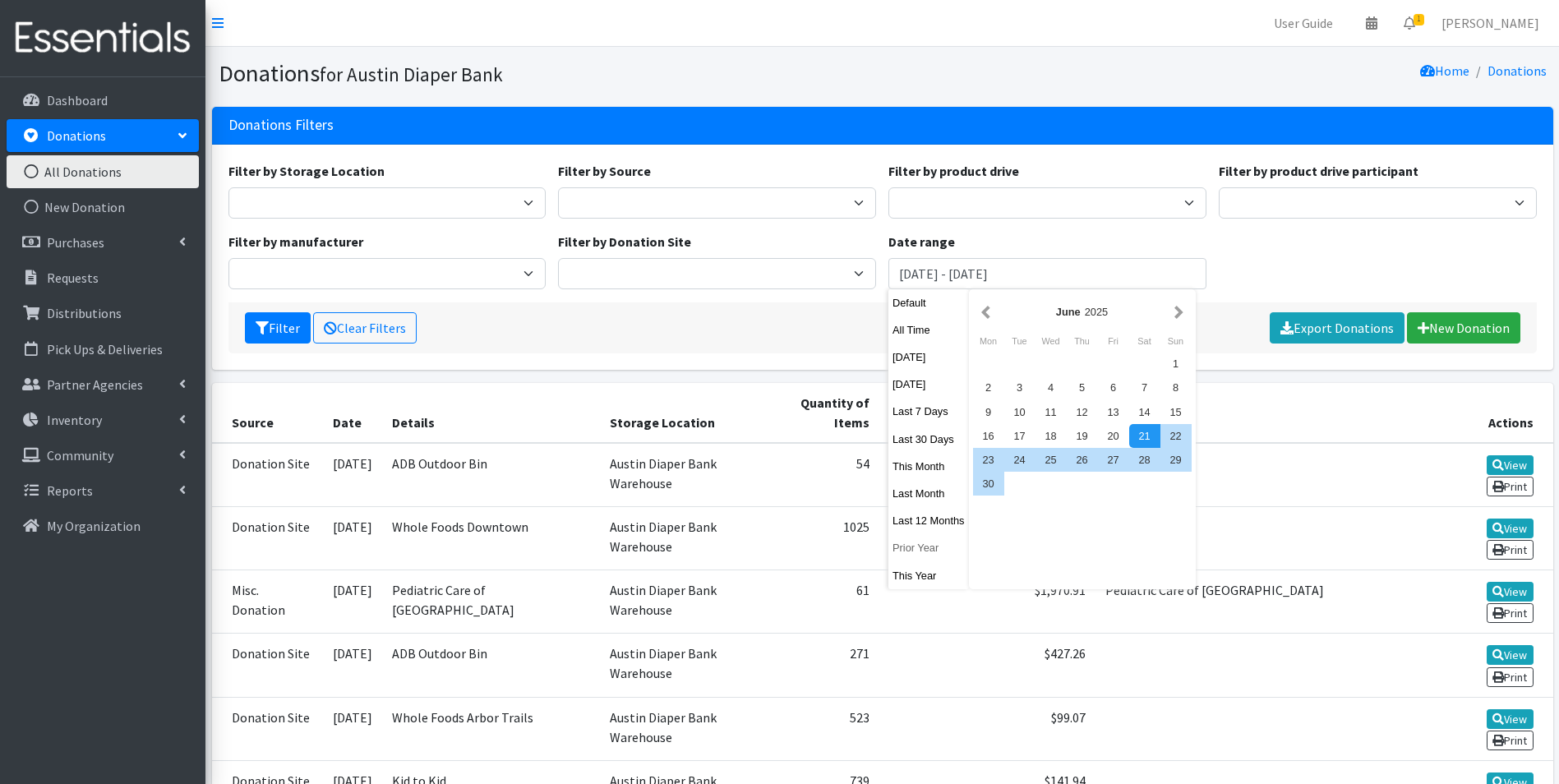
click at [934, 553] on button "Prior Year" at bounding box center [929, 547] width 80 height 24
type input "January 1, 2024 - December 31, 2024"
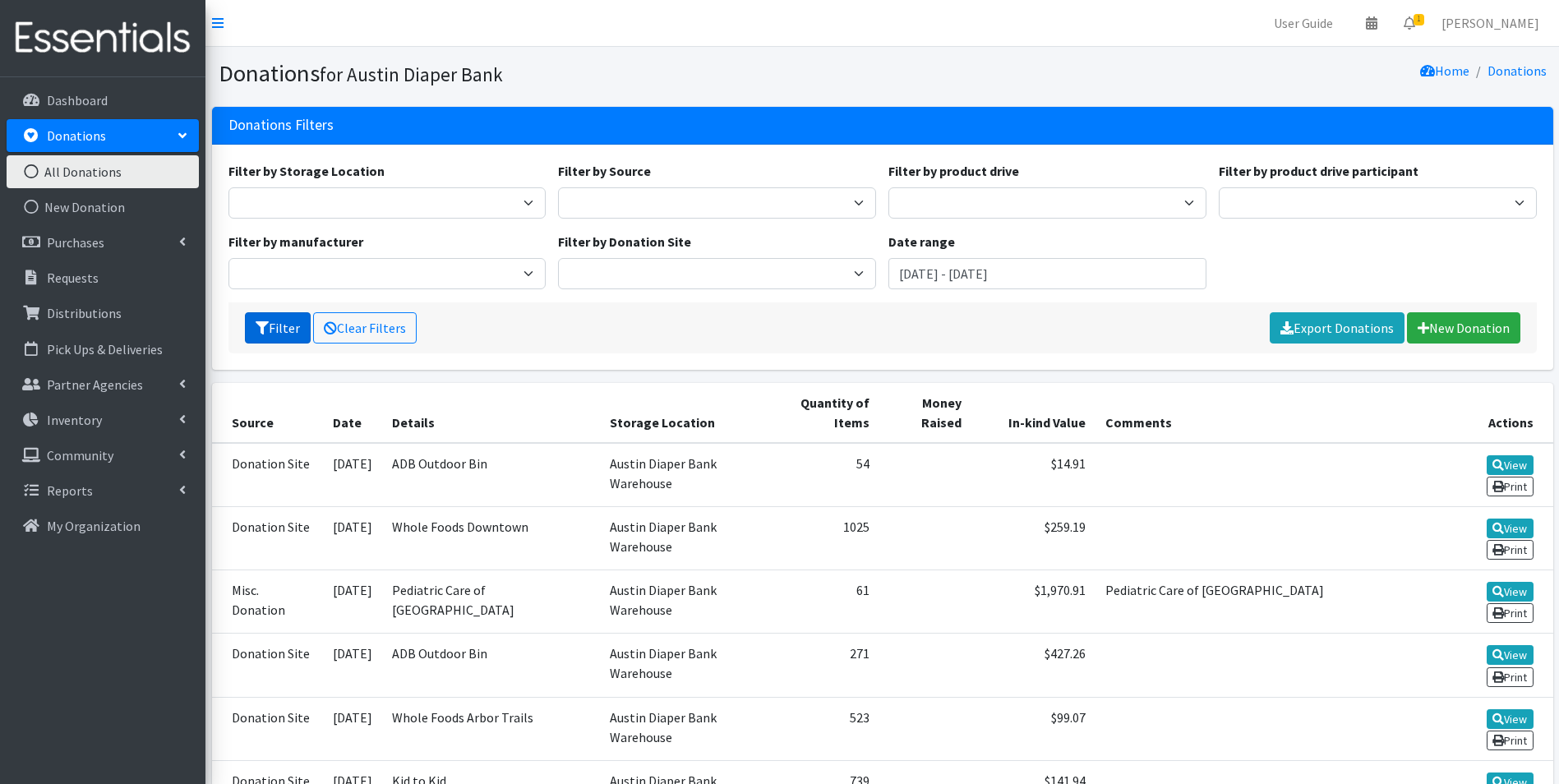
click at [272, 319] on button "Filter" at bounding box center [278, 328] width 66 height 31
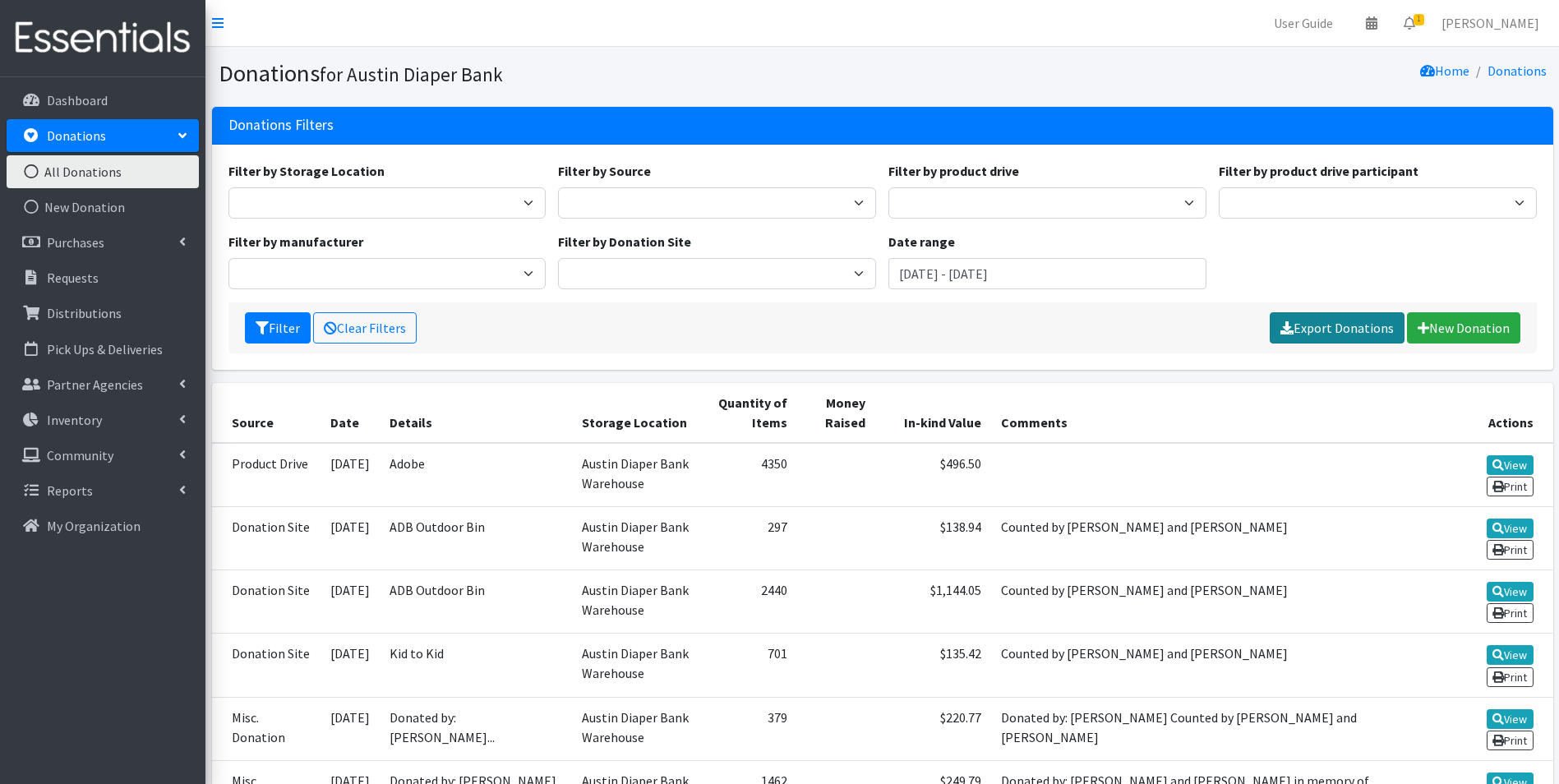
click at [1312, 323] on link "Export Donations" at bounding box center [1337, 328] width 135 height 31
click at [59, 488] on p "Reports" at bounding box center [69, 491] width 46 height 17
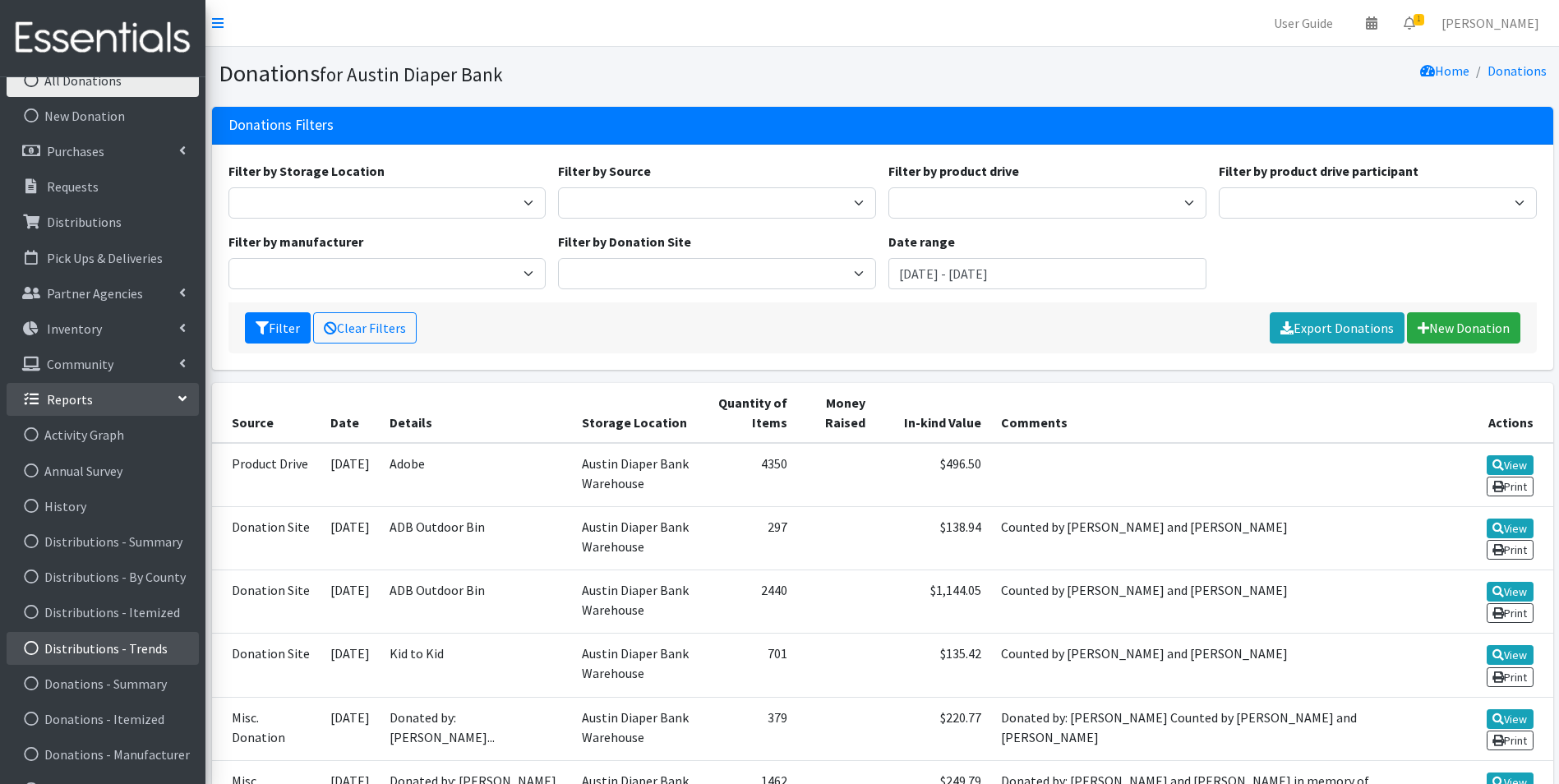
scroll to position [227, 0]
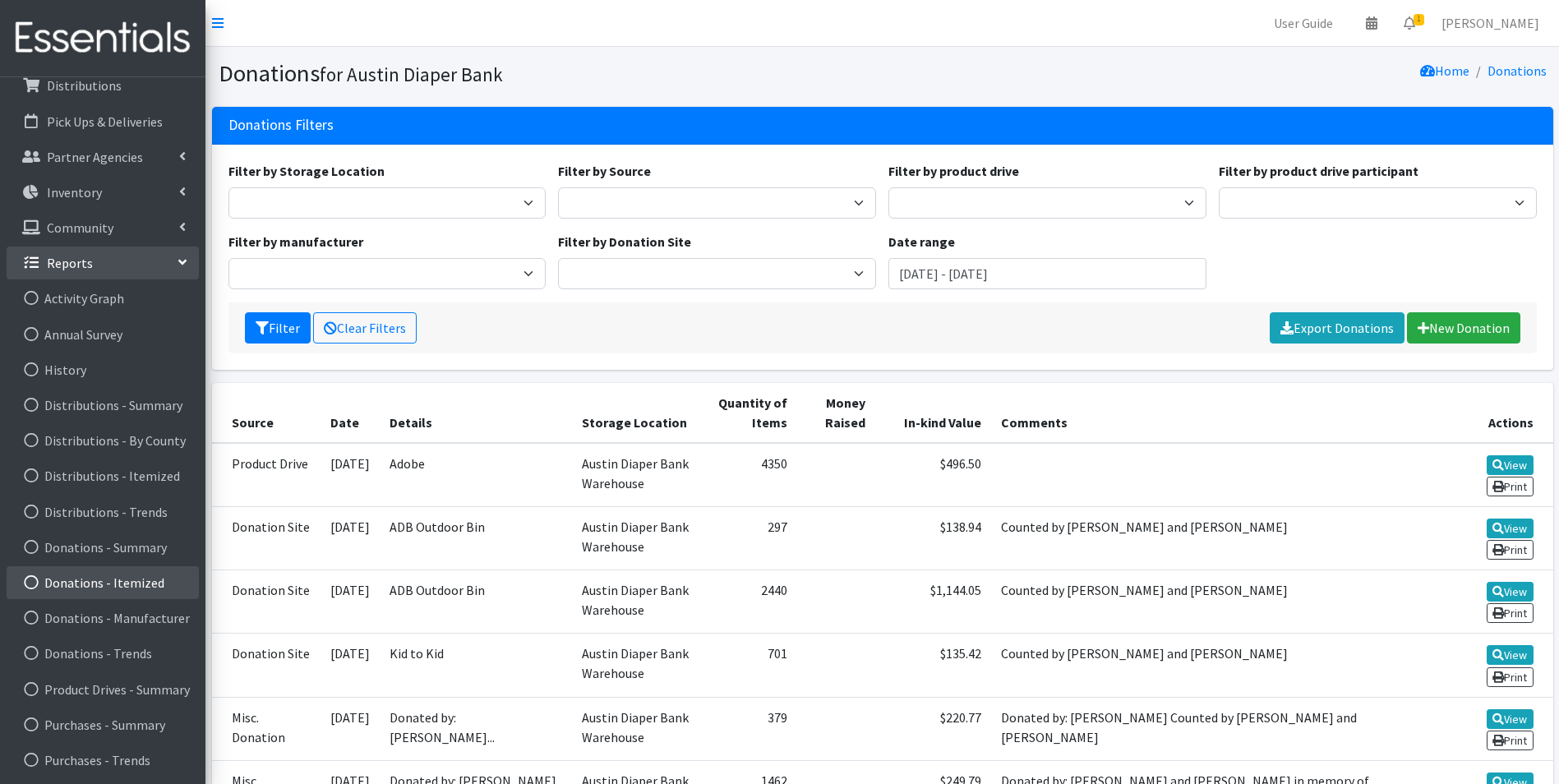
click at [110, 587] on link "Donations - Itemized" at bounding box center [103, 583] width 192 height 33
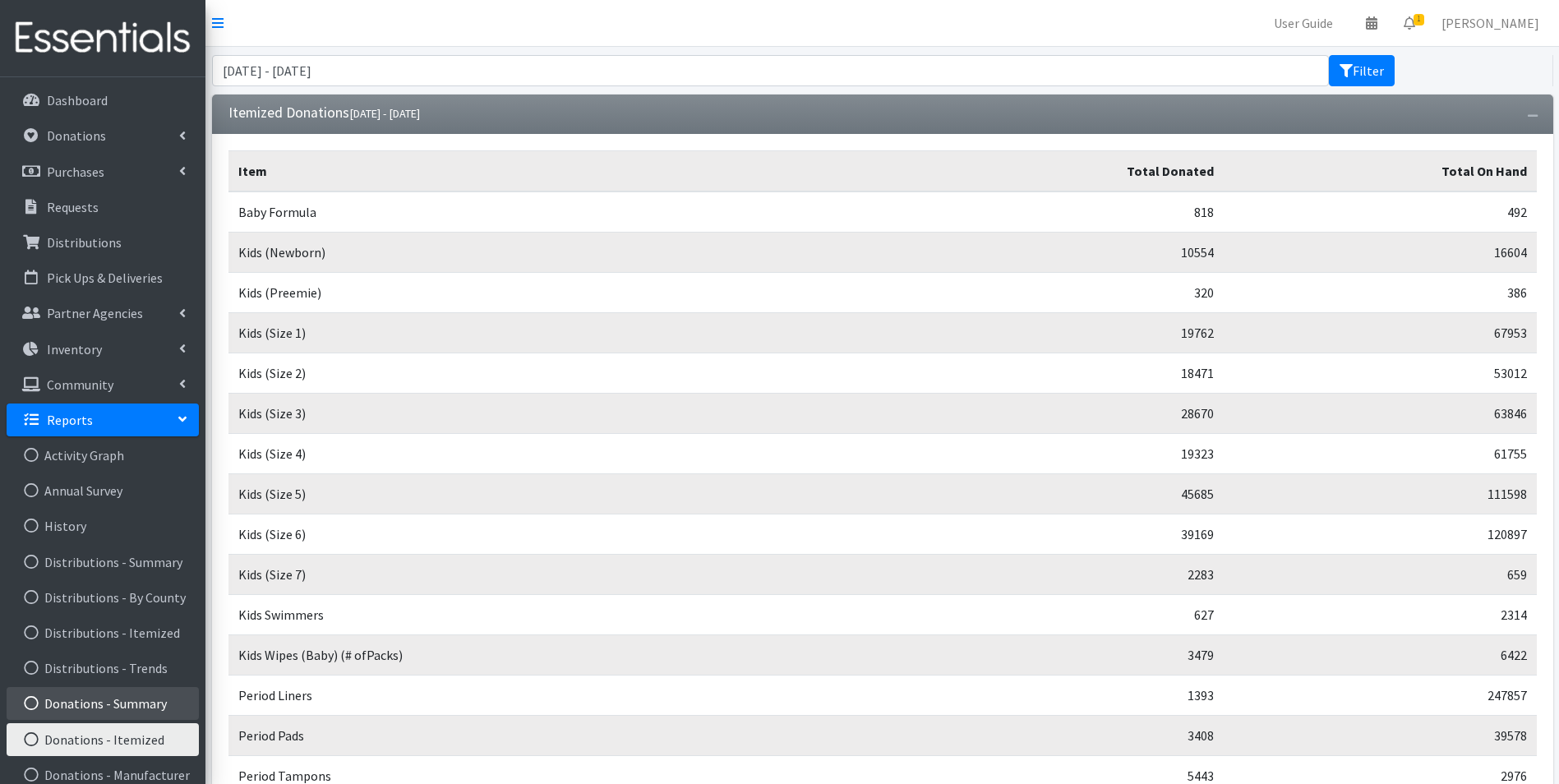
click at [103, 706] on link "Donations - Summary" at bounding box center [103, 703] width 192 height 33
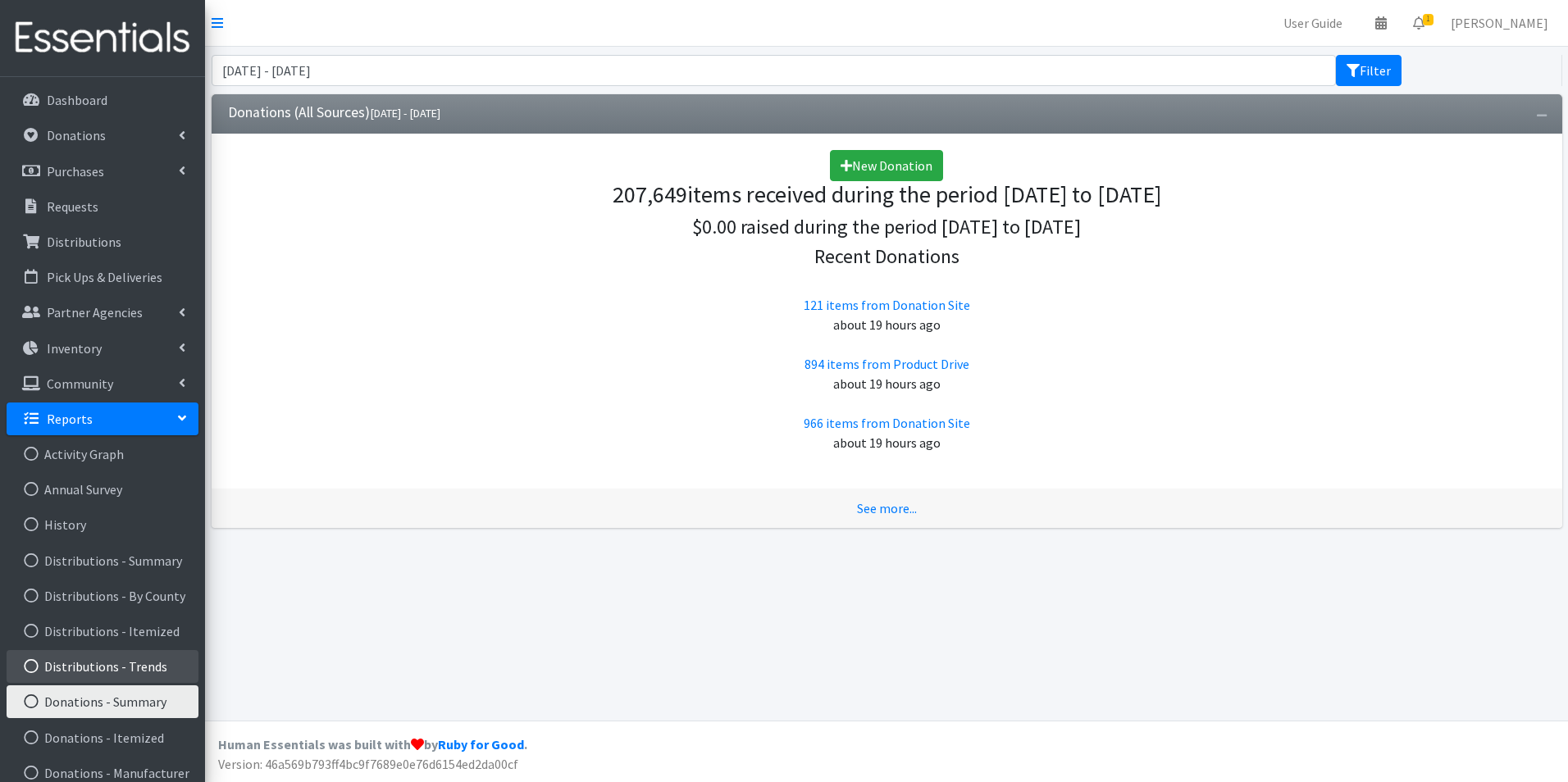
click at [118, 660] on link "Distributions - Trends" at bounding box center [103, 666] width 192 height 33
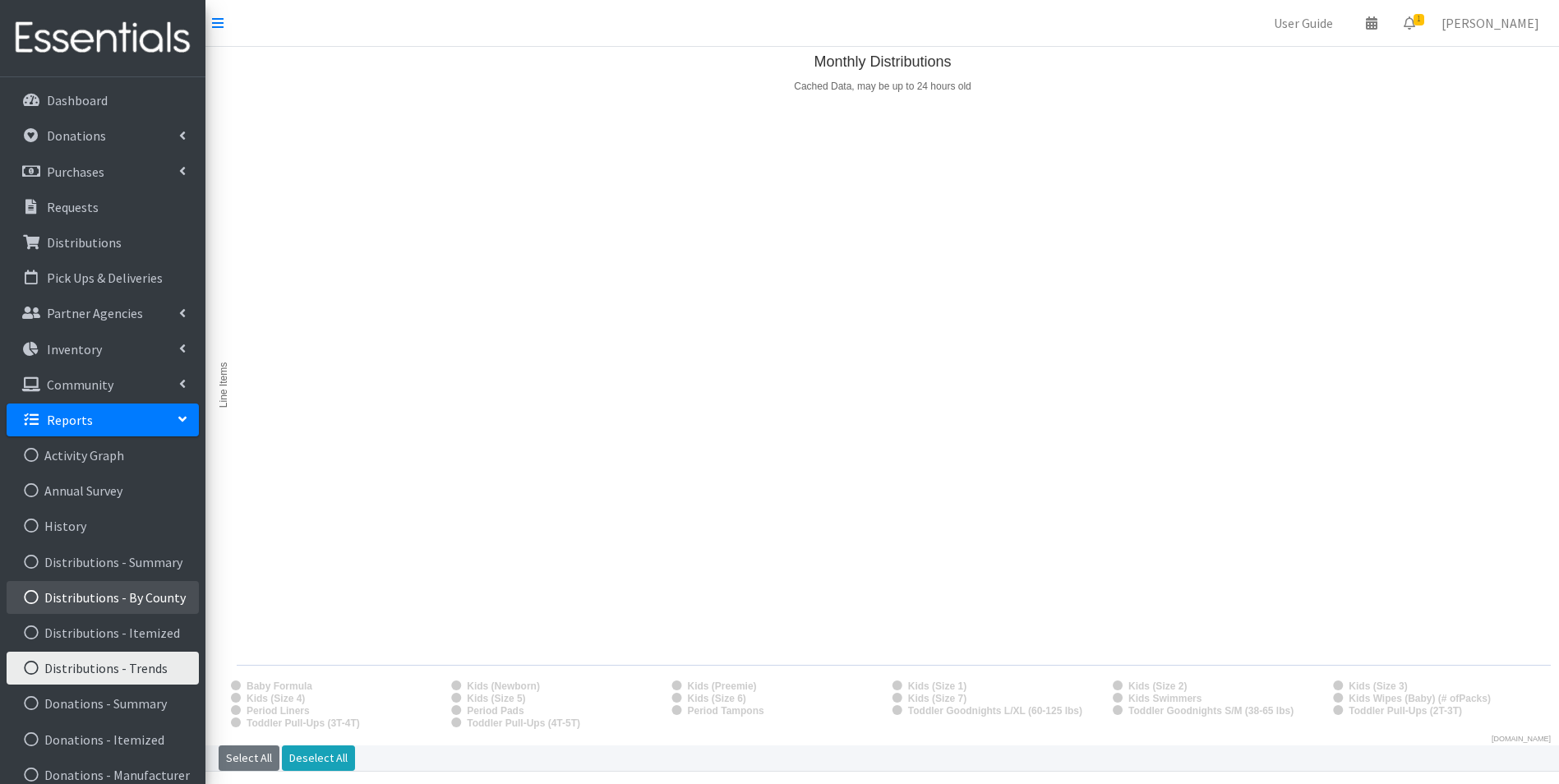
scroll to position [157, 0]
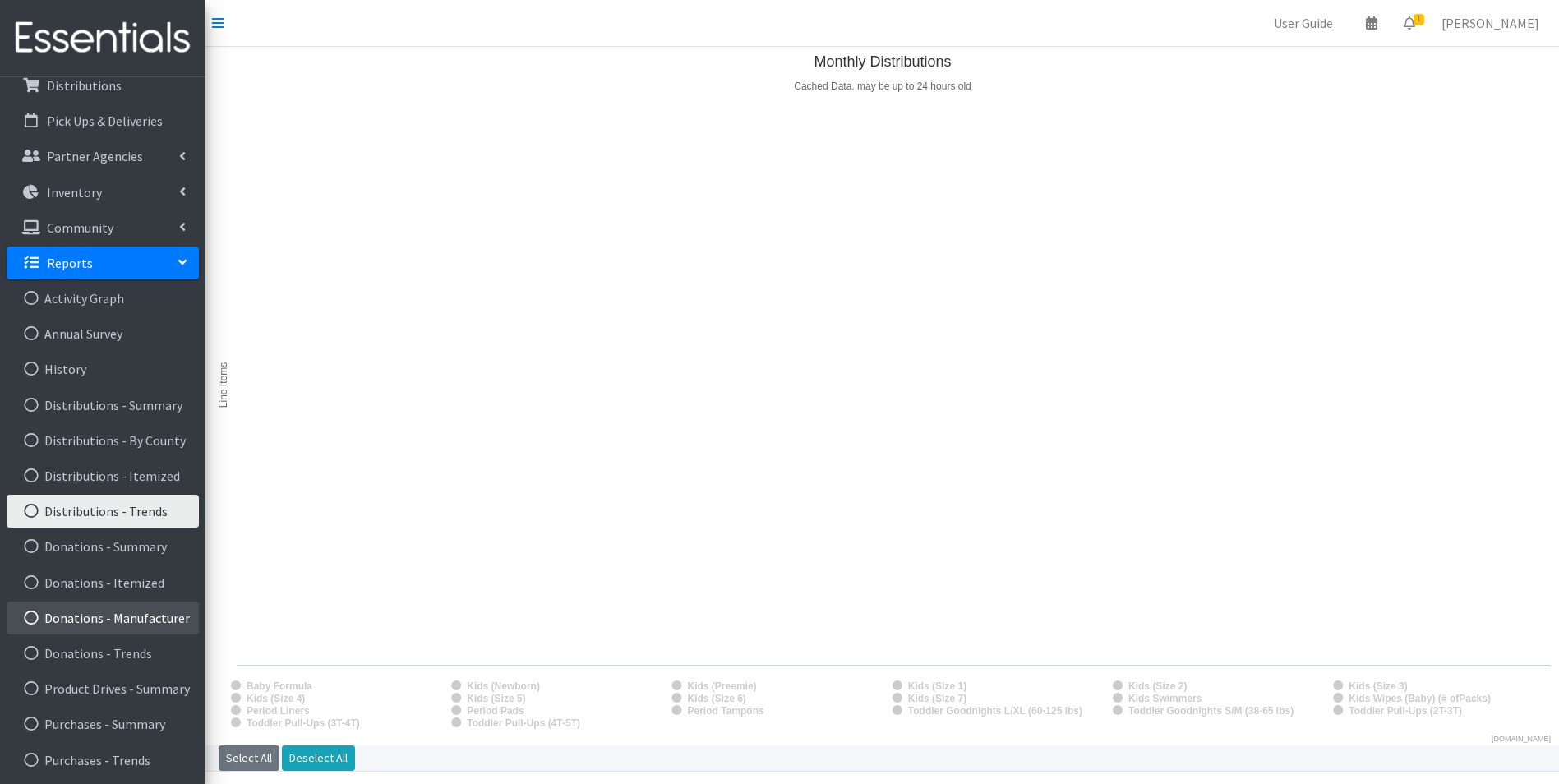
click at [142, 621] on link "Donations - Manufacturer" at bounding box center [103, 618] width 192 height 33
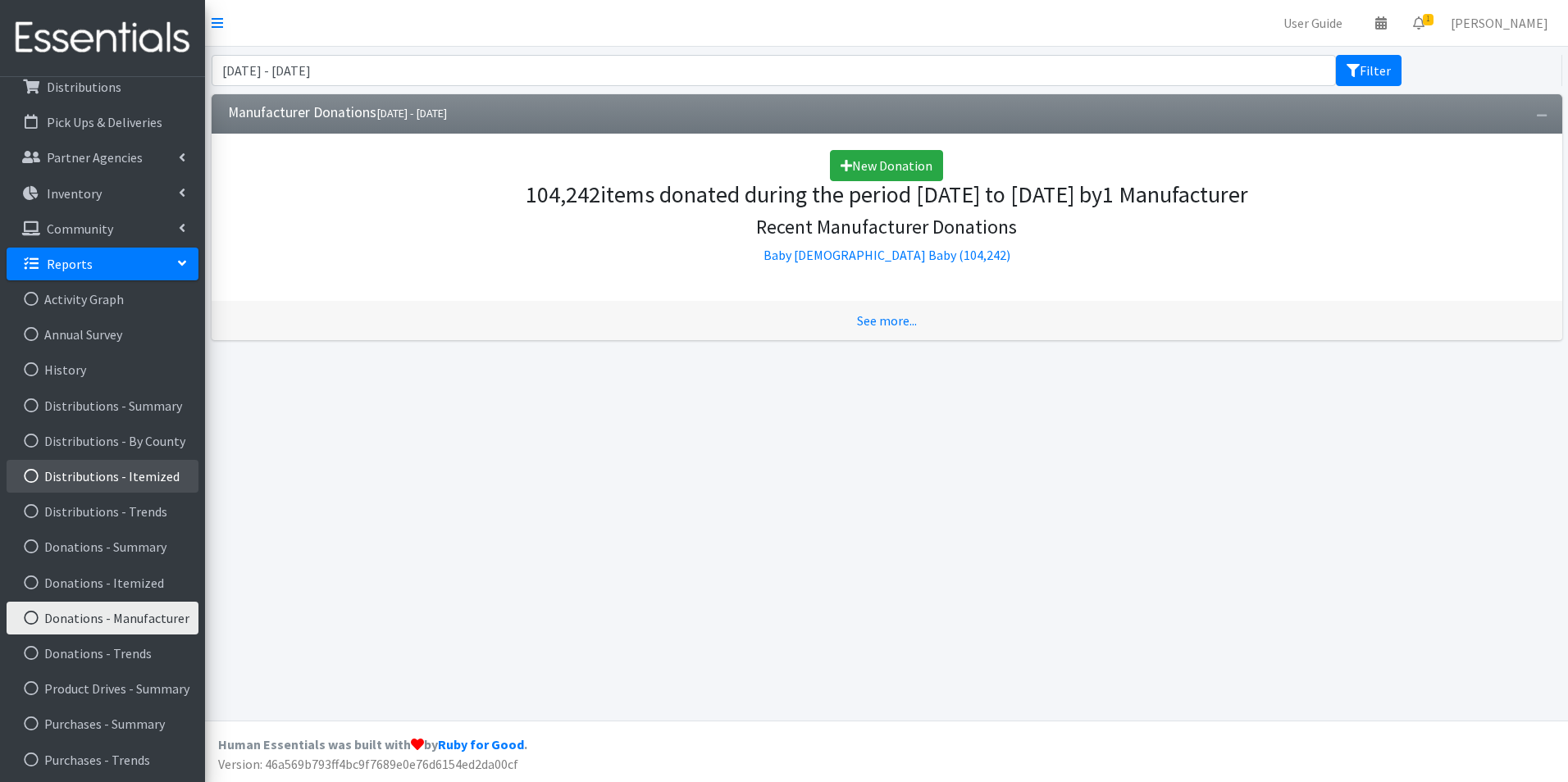
scroll to position [157, 0]
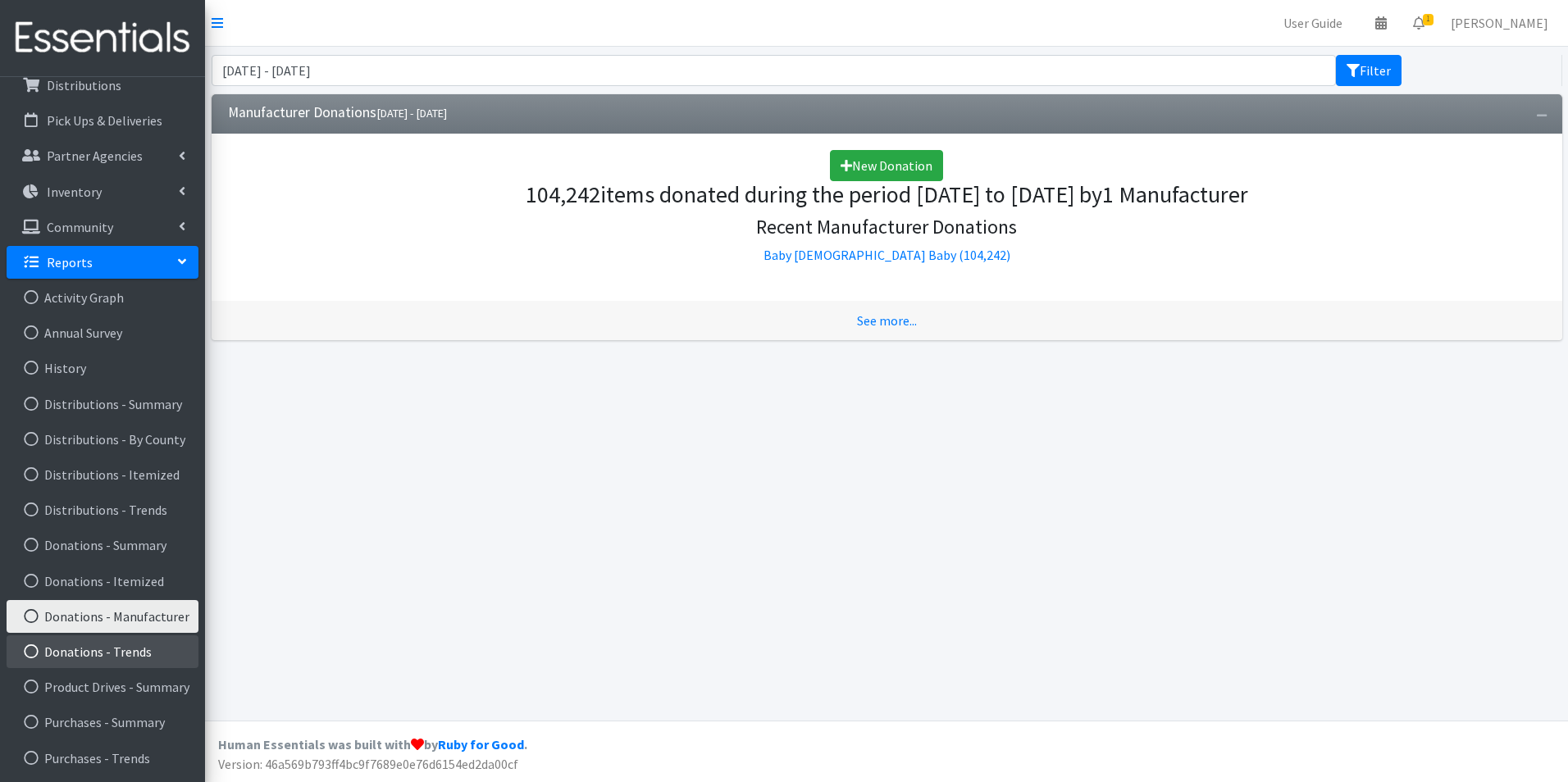
click at [110, 655] on link "Donations - Trends" at bounding box center [103, 651] width 192 height 33
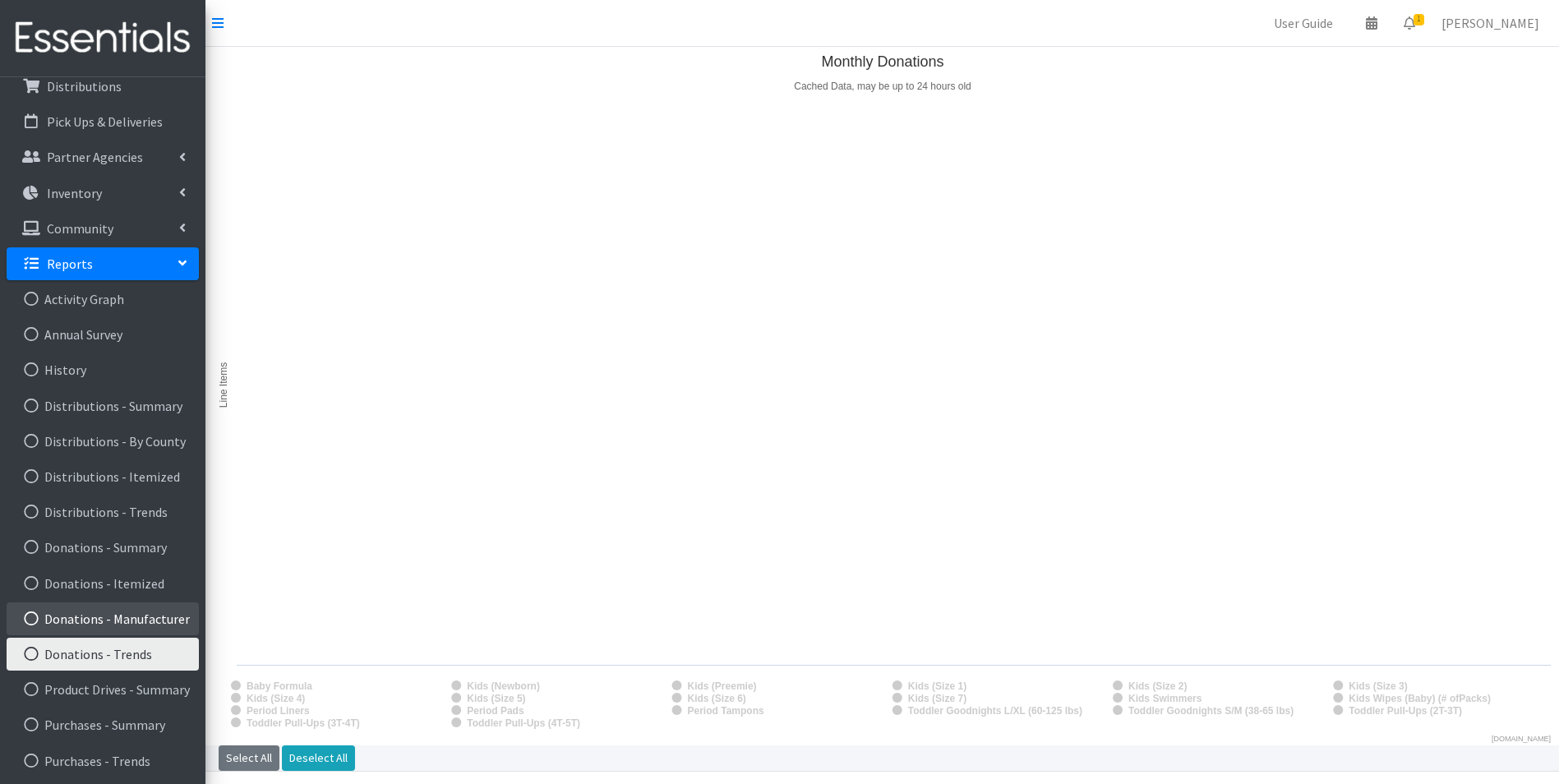
scroll to position [157, 0]
click at [134, 547] on link "Donations - Summary" at bounding box center [103, 546] width 192 height 33
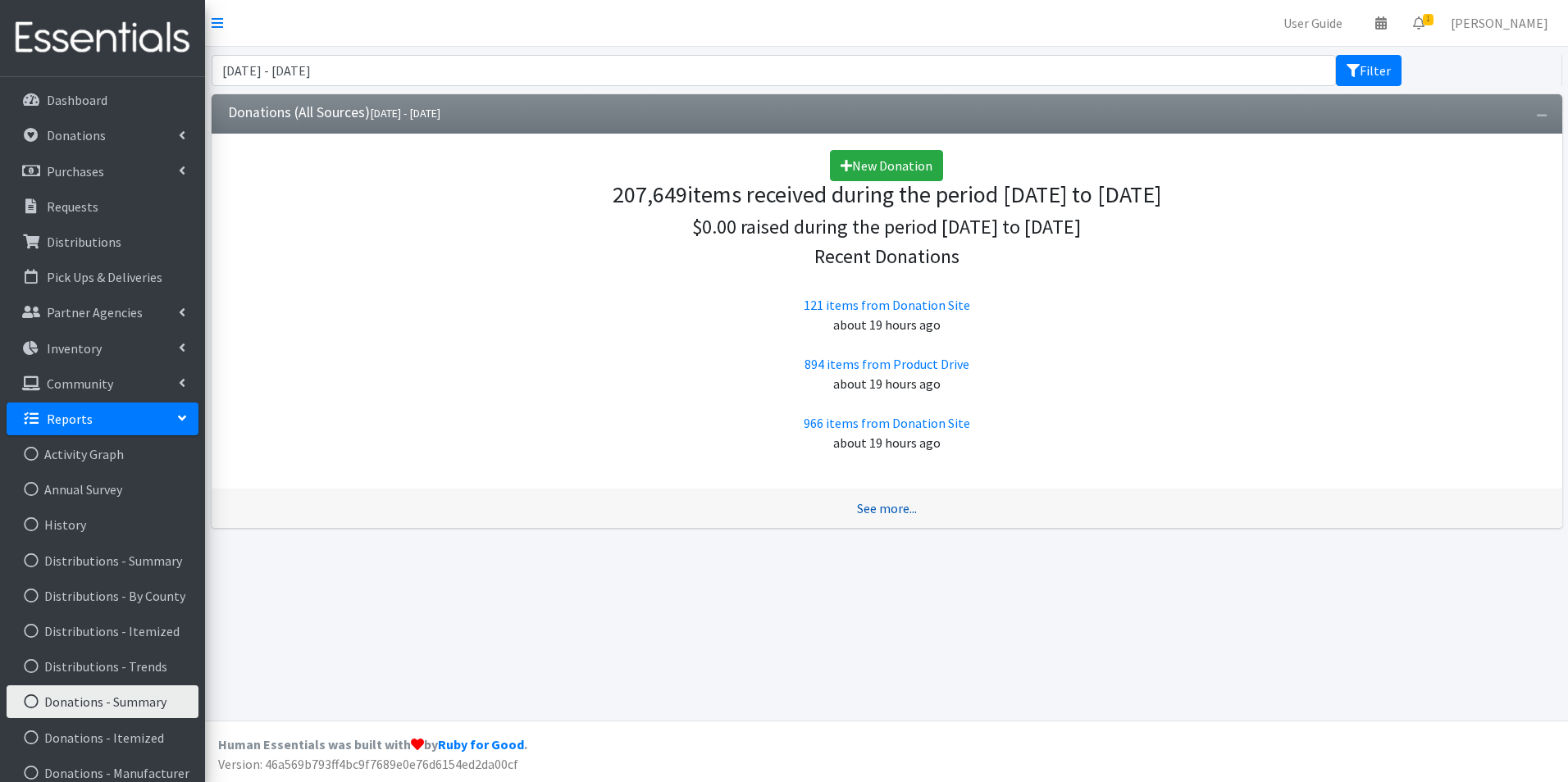
click at [872, 500] on link "See more..." at bounding box center [887, 509] width 60 height 17
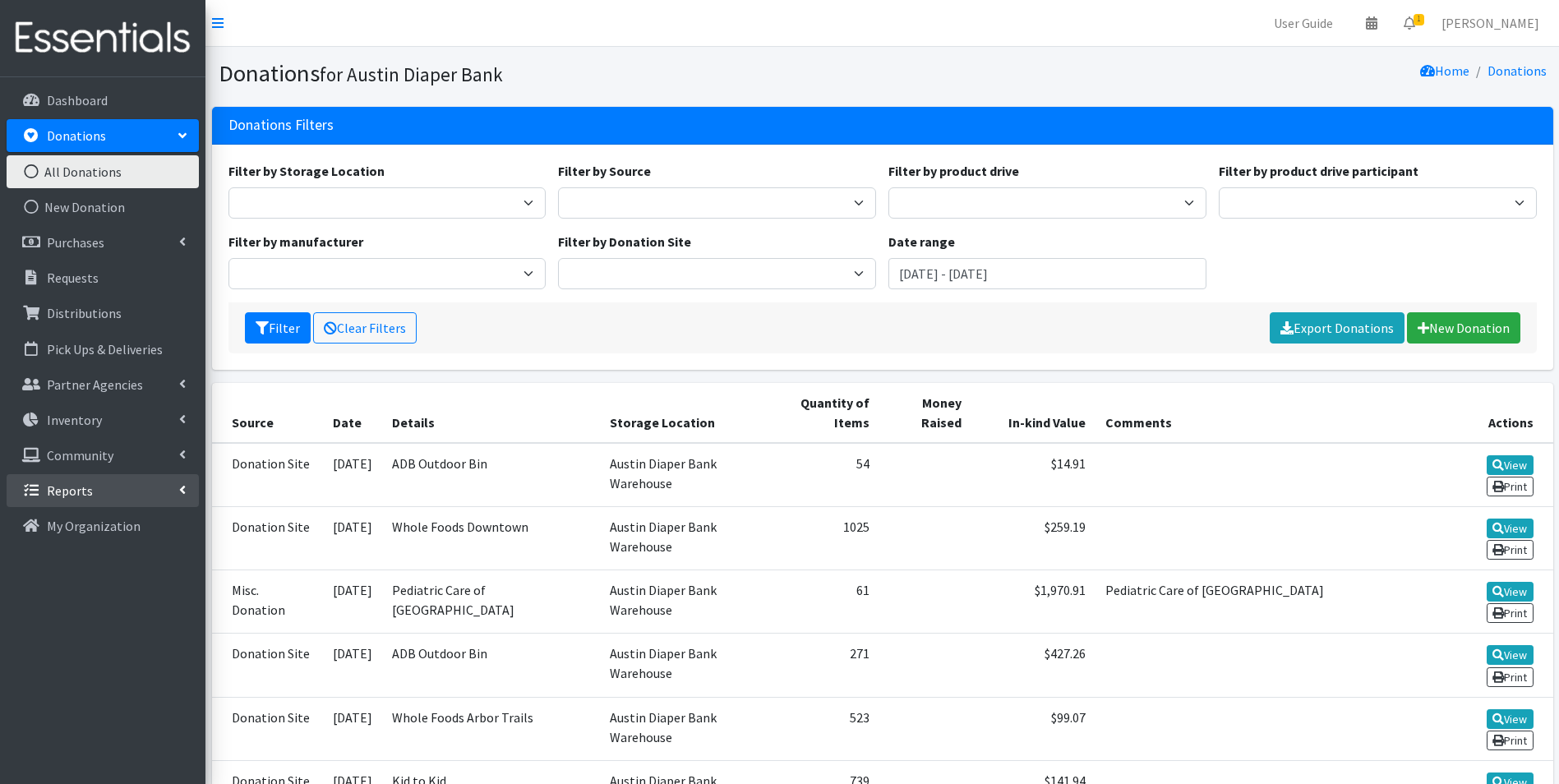
click at [98, 492] on link "Reports" at bounding box center [103, 490] width 192 height 33
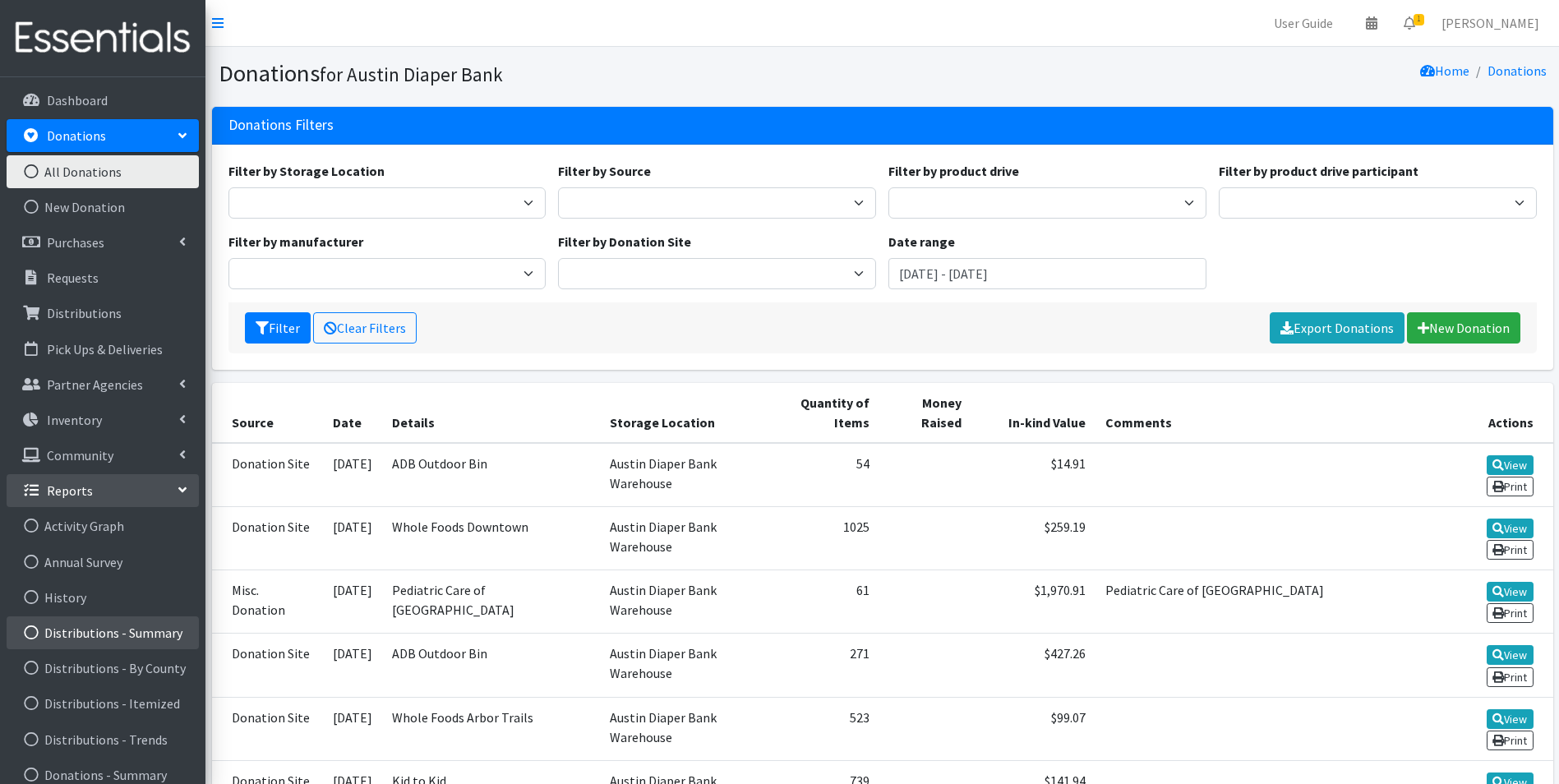
click at [123, 635] on link "Distributions - Summary" at bounding box center [103, 633] width 192 height 33
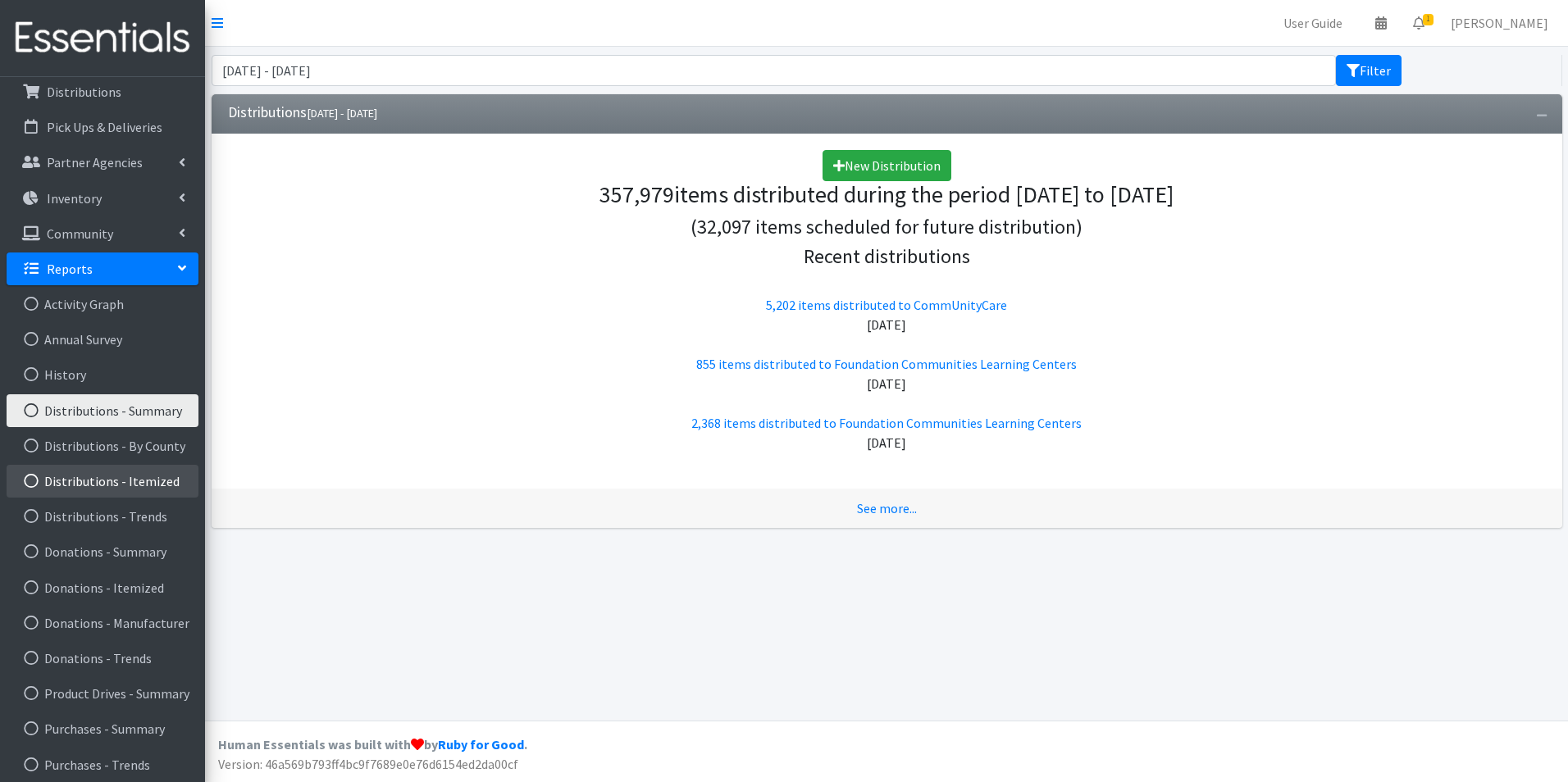
scroll to position [157, 0]
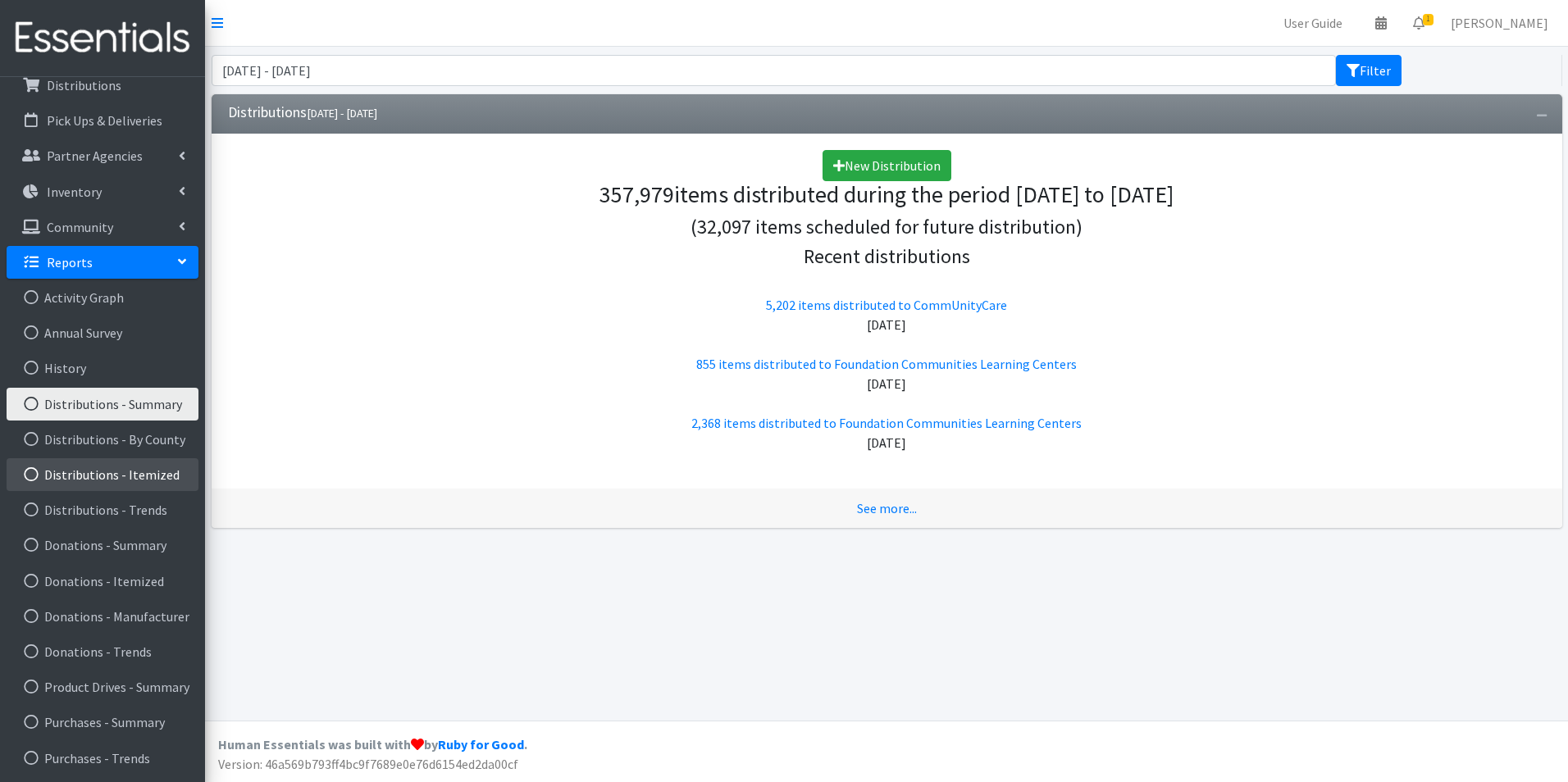
click at [157, 480] on link "Distributions - Itemized" at bounding box center [103, 474] width 192 height 33
click at [148, 480] on link "Distributions - Itemized" at bounding box center [103, 474] width 192 height 33
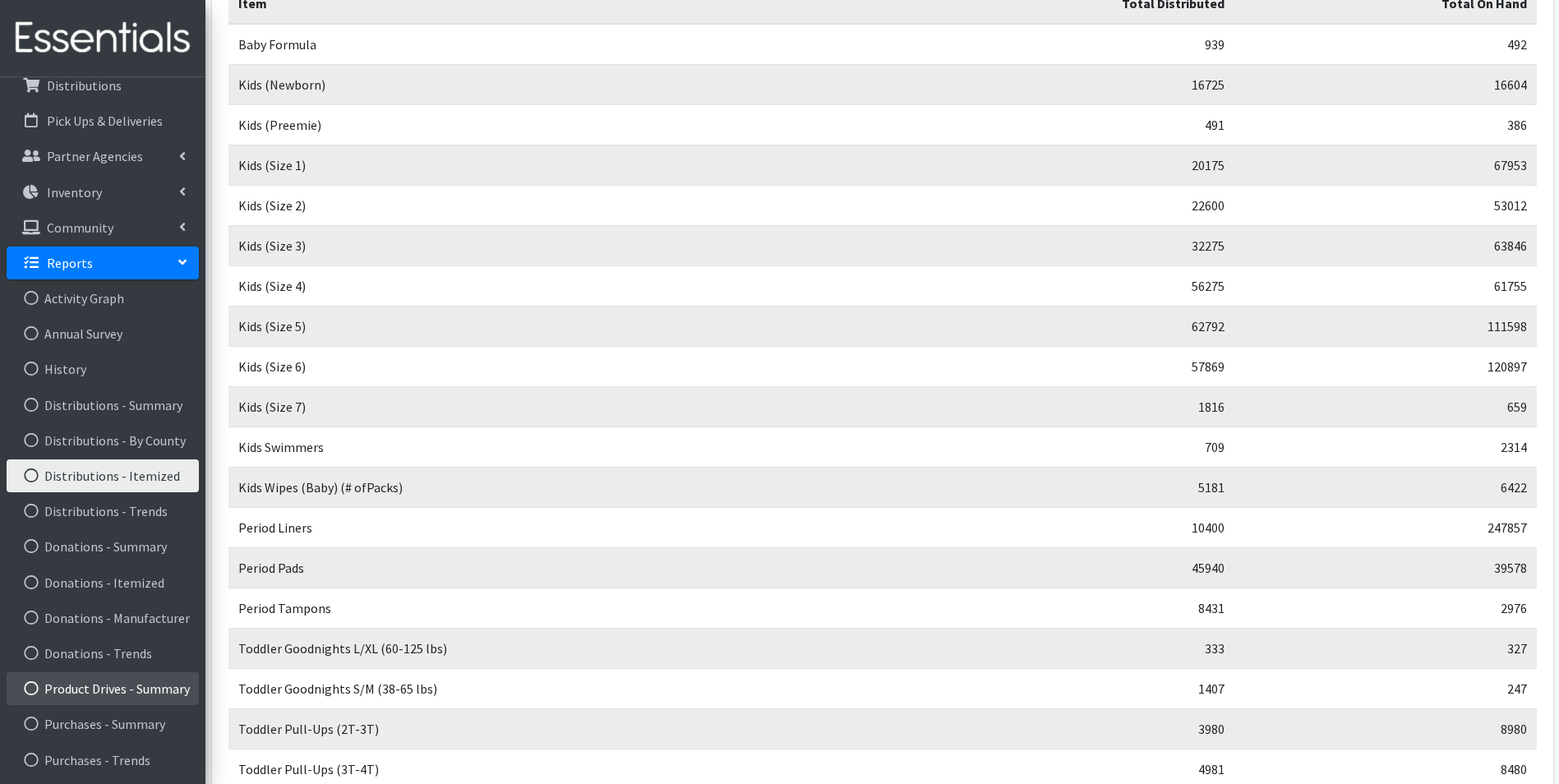
scroll to position [324, 0]
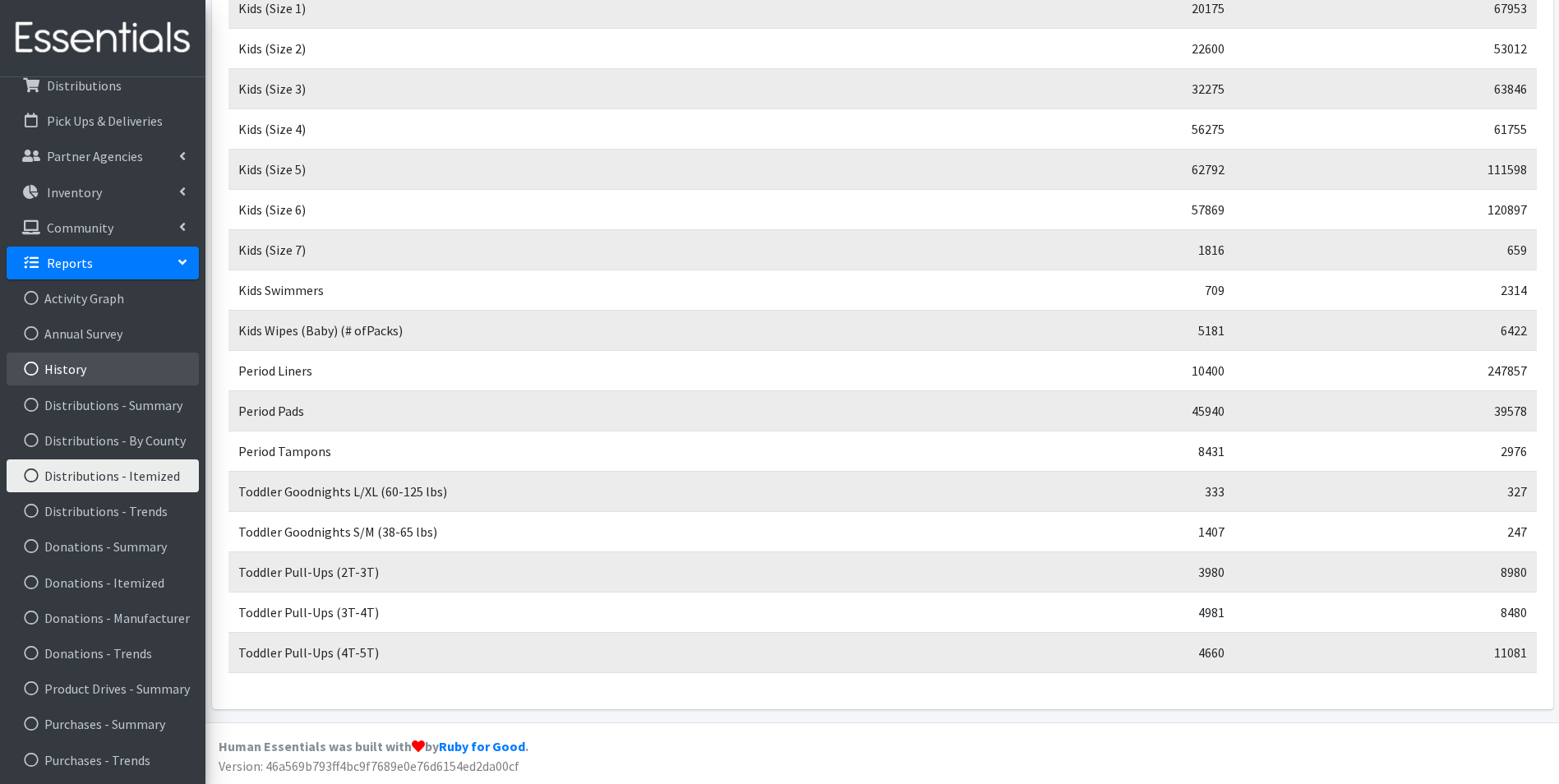
click at [93, 364] on link "History" at bounding box center [103, 369] width 192 height 33
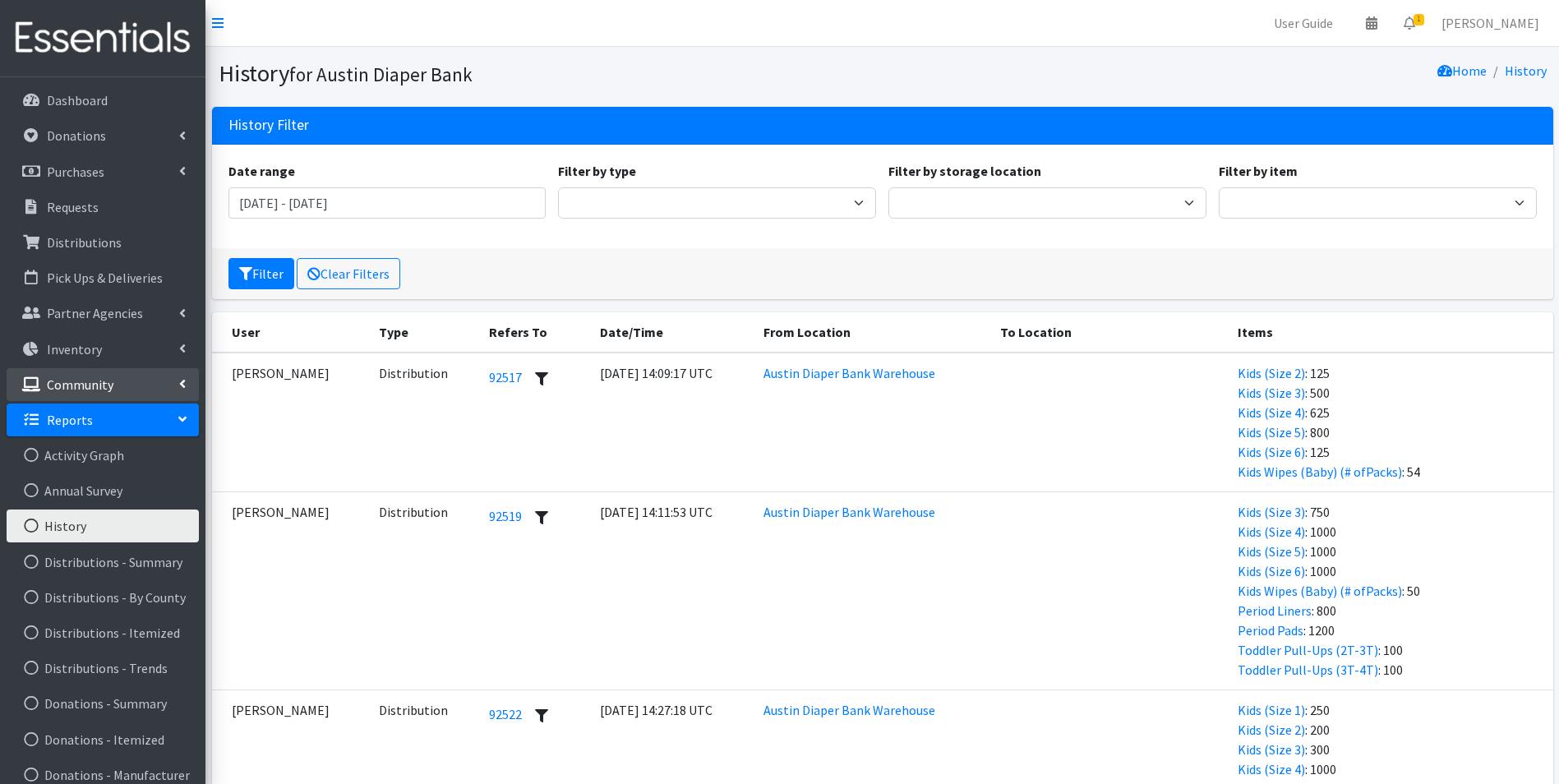
click at [84, 382] on p "Community" at bounding box center [80, 384] width 67 height 17
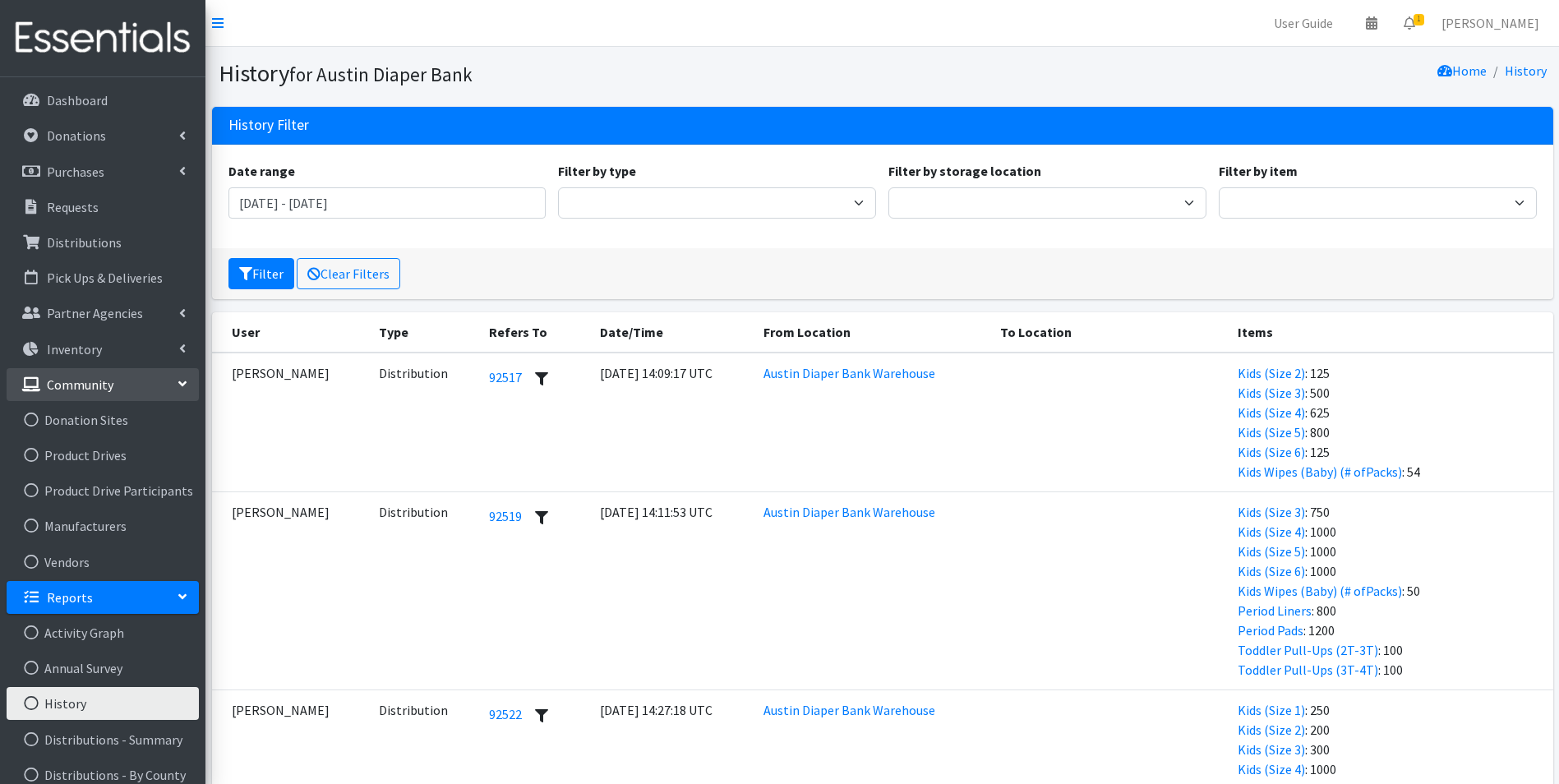
click at [86, 376] on p "Community" at bounding box center [80, 384] width 67 height 17
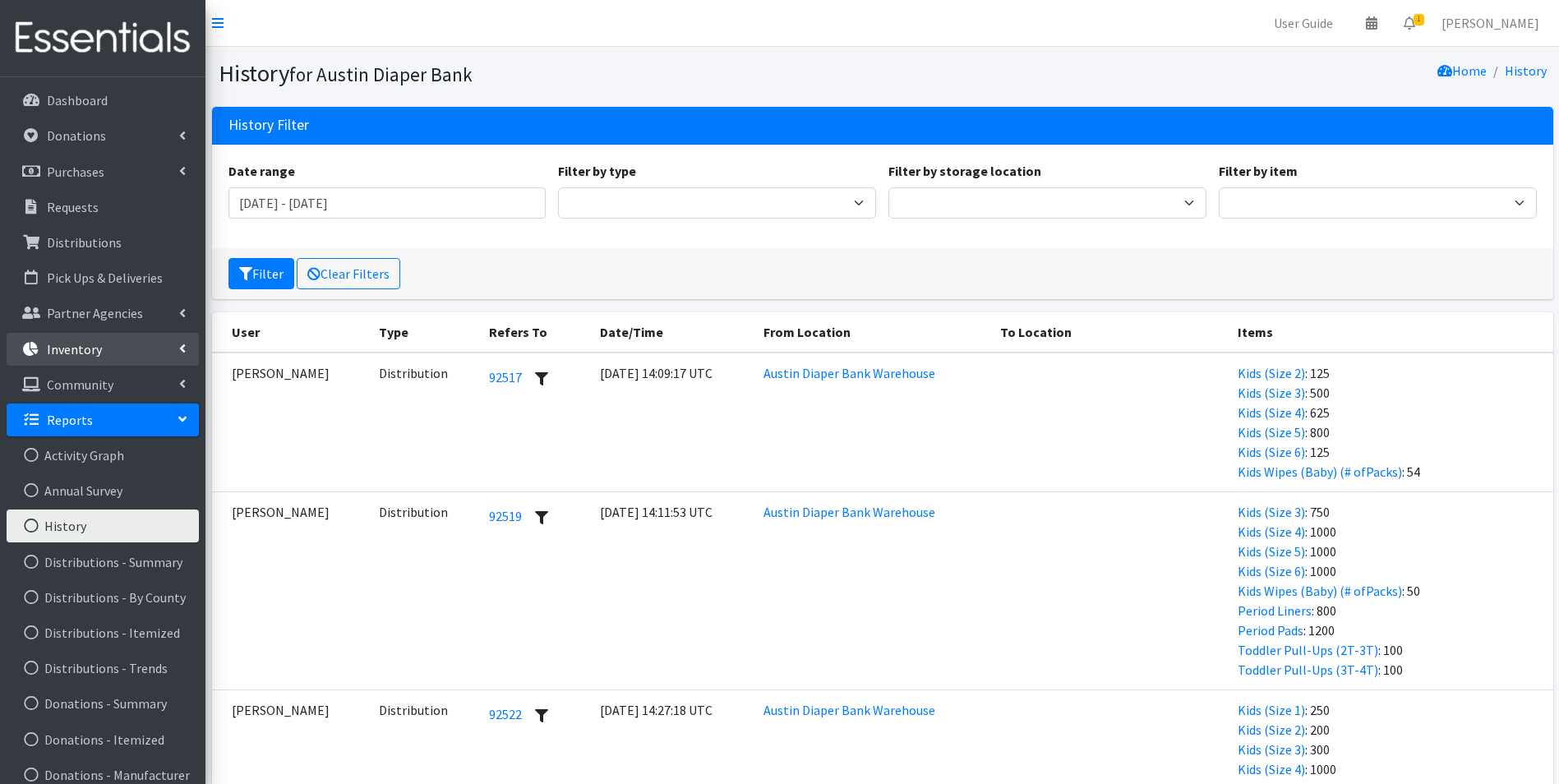
click at [94, 351] on p "Inventory" at bounding box center [74, 349] width 55 height 17
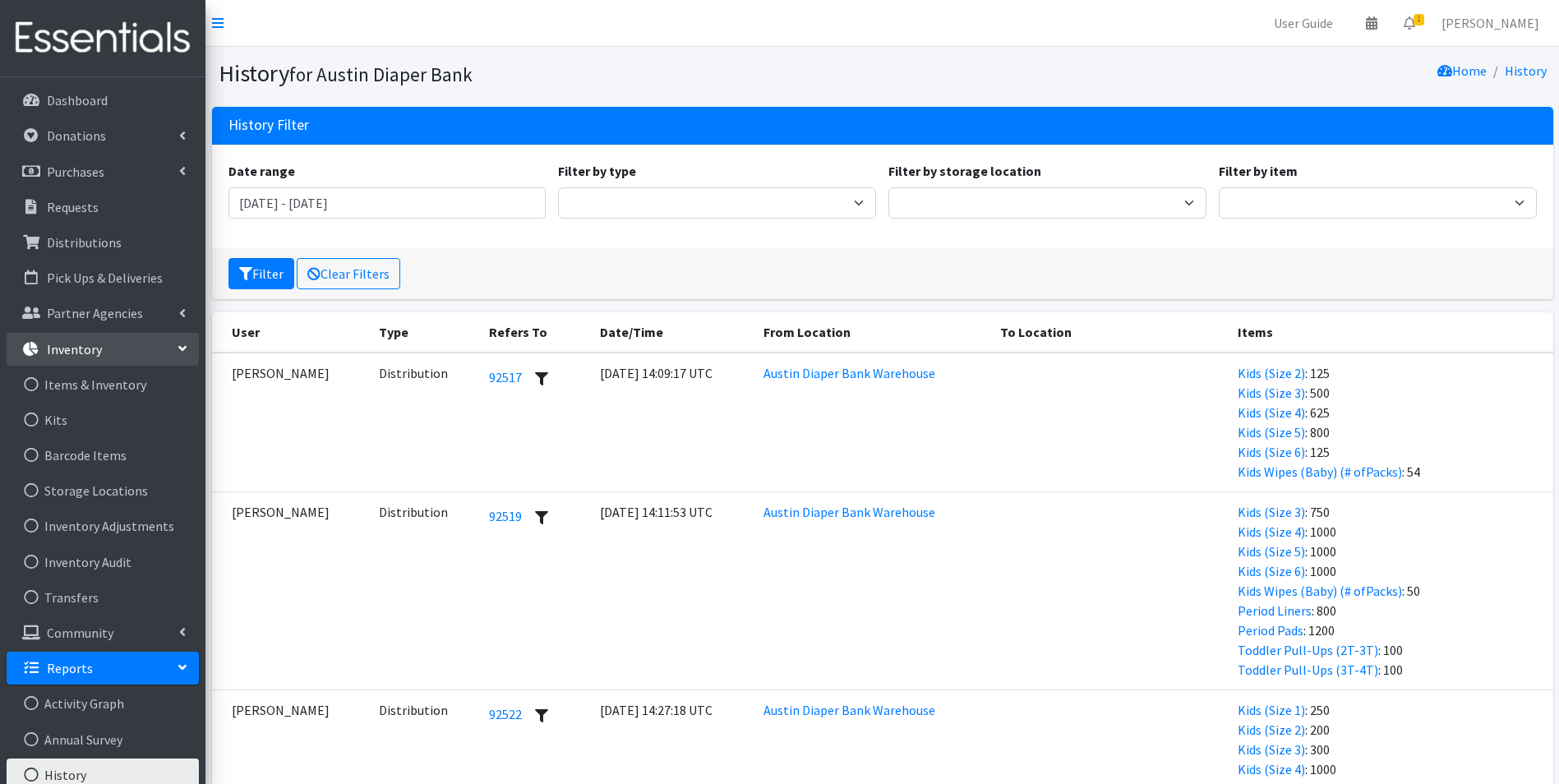
click at [94, 351] on p "Inventory" at bounding box center [74, 349] width 55 height 17
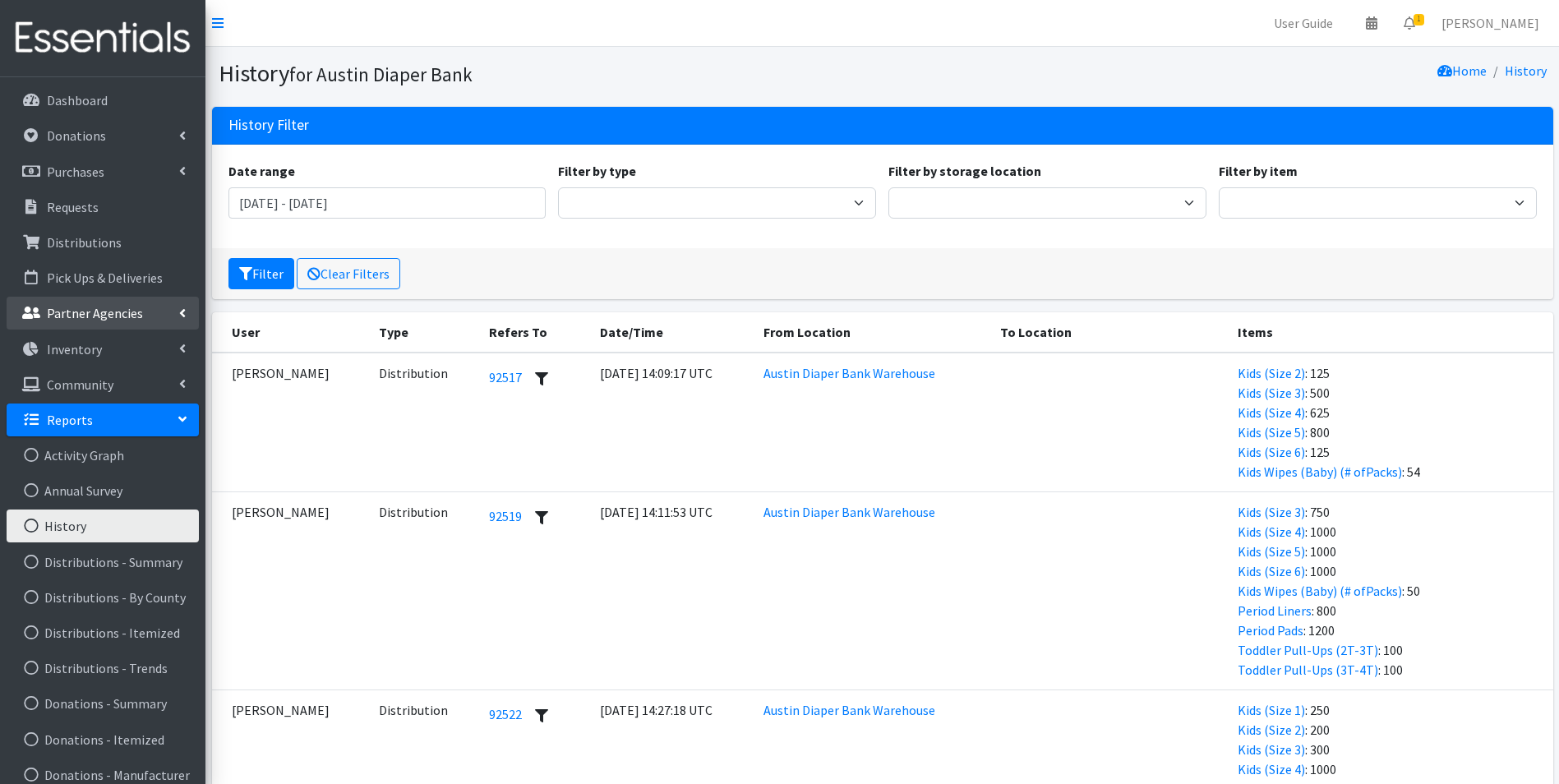
click at [89, 317] on p "Partner Agencies" at bounding box center [94, 313] width 96 height 17
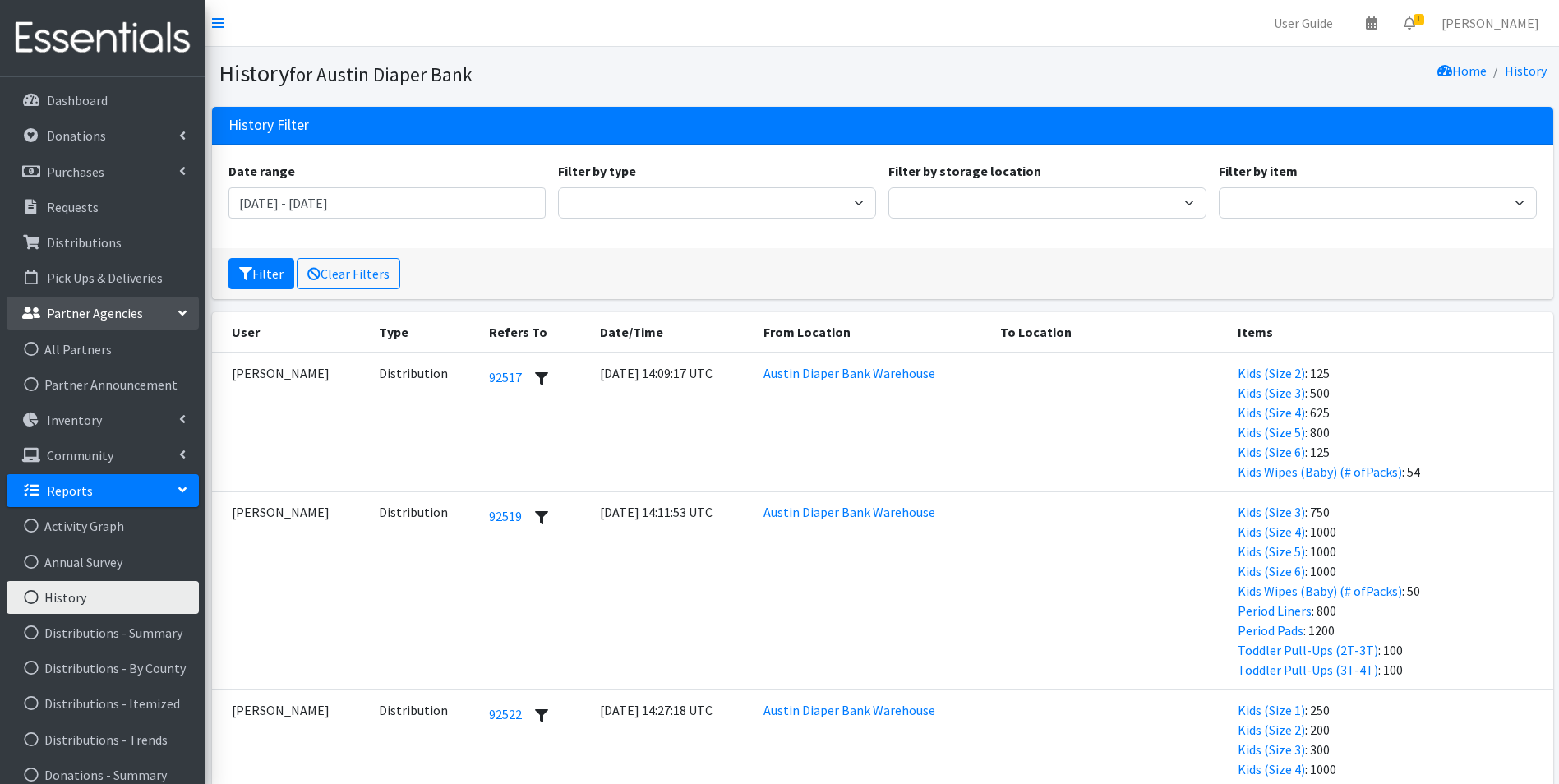
click at [87, 316] on p "Partner Agencies" at bounding box center [94, 313] width 96 height 17
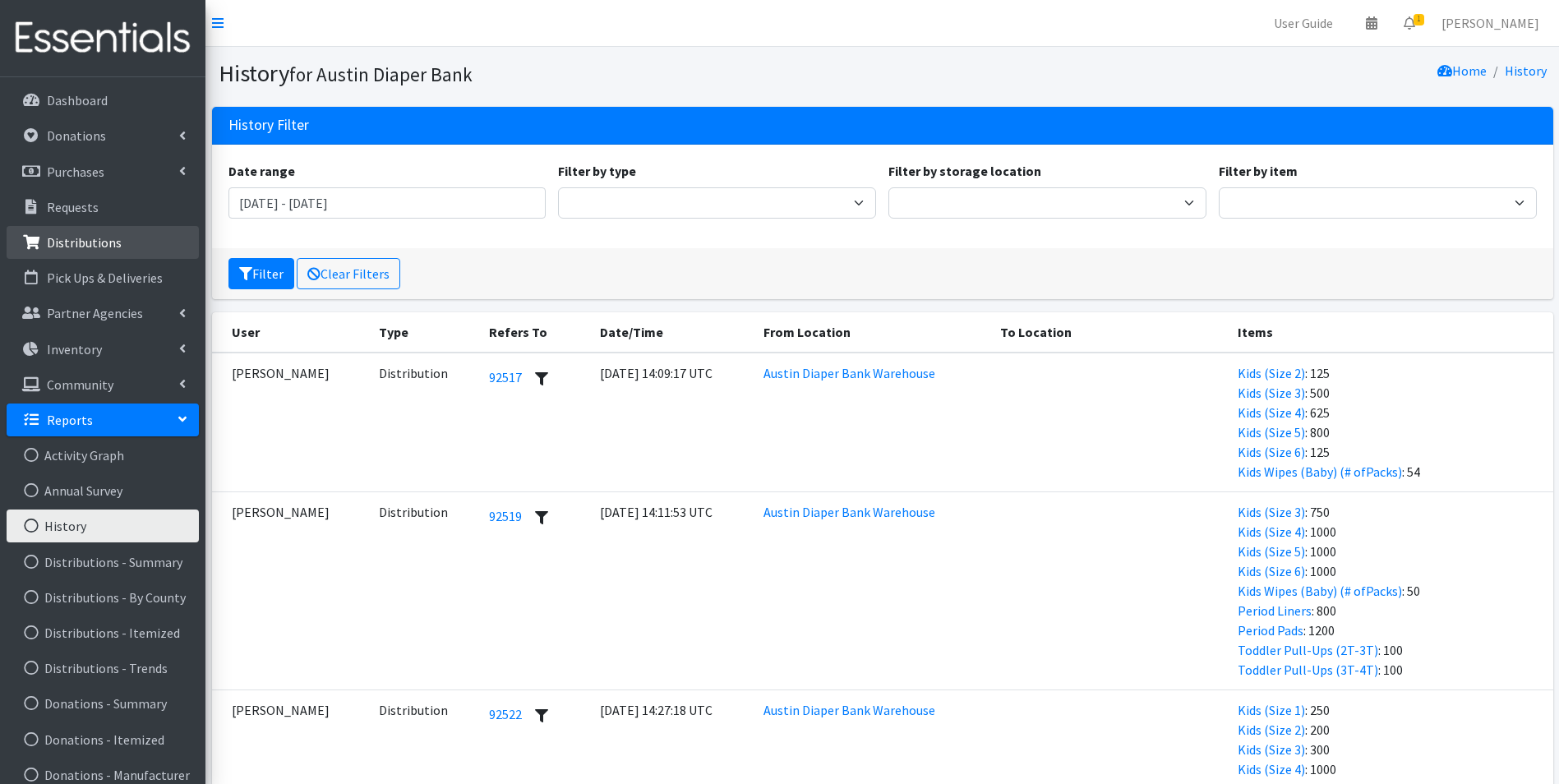
click at [74, 252] on link "Distributions" at bounding box center [103, 242] width 192 height 33
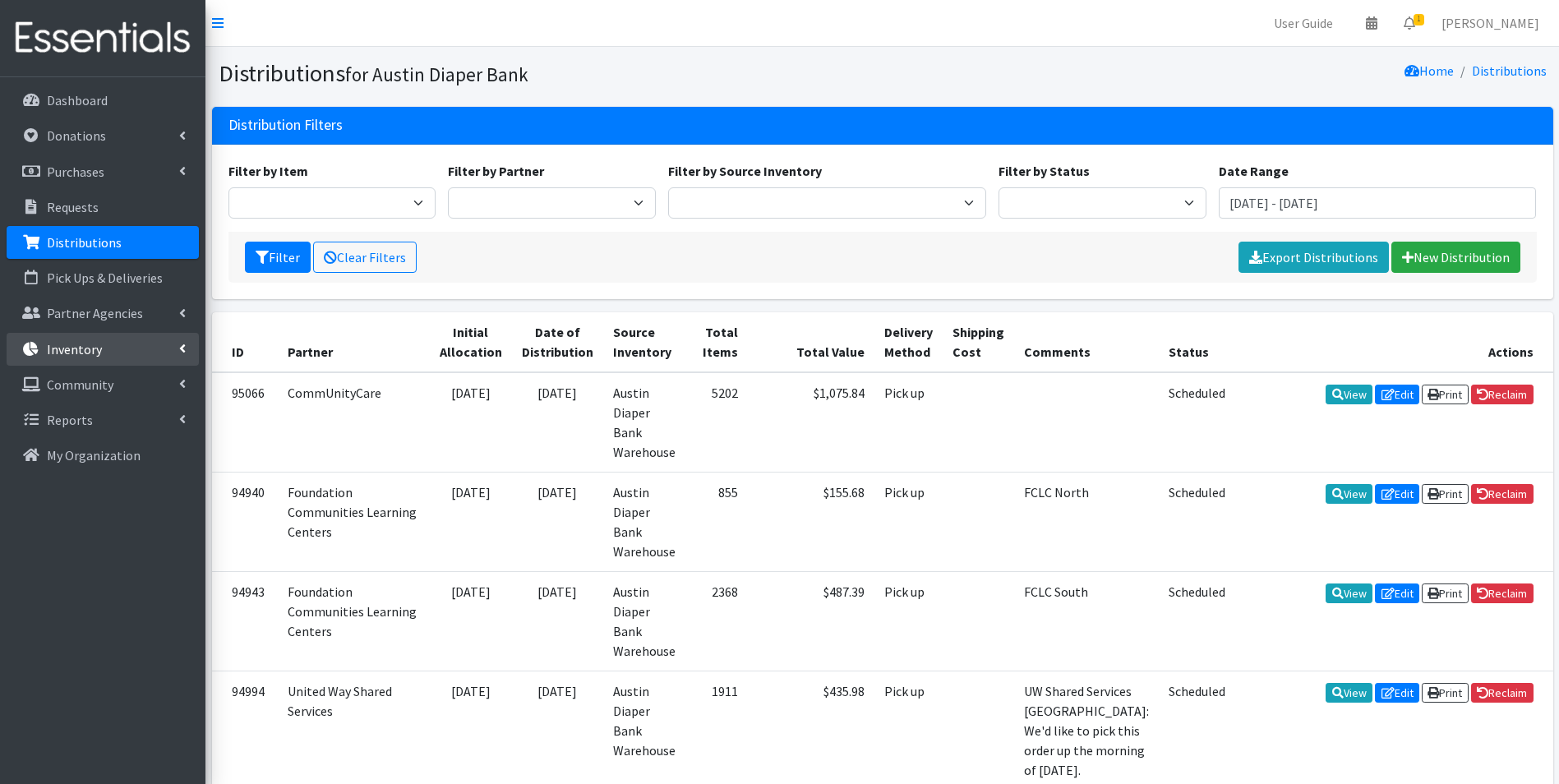
click at [58, 345] on p "Inventory" at bounding box center [74, 349] width 55 height 17
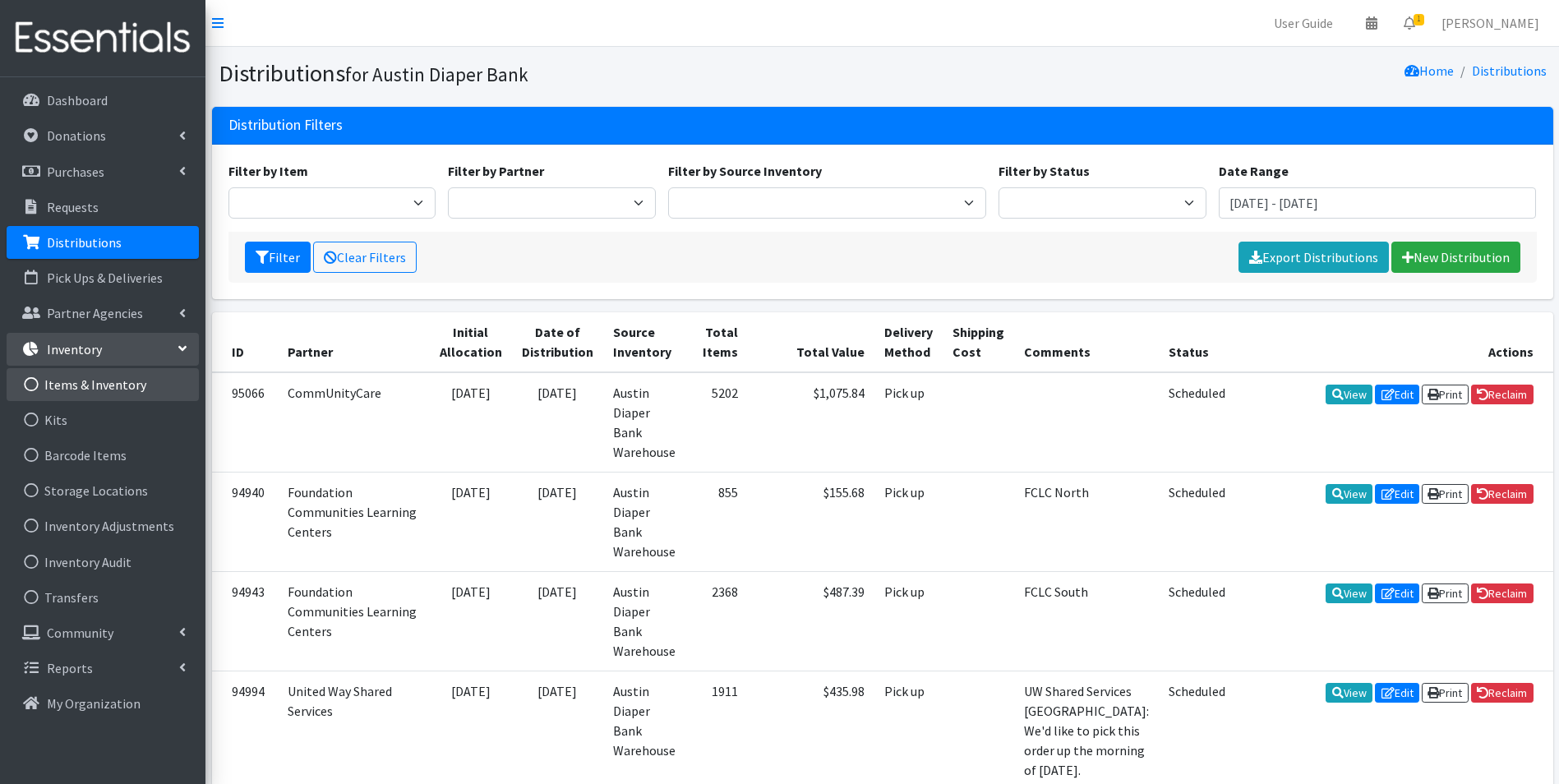
click at [108, 387] on link "Items & Inventory" at bounding box center [103, 384] width 192 height 33
click at [110, 386] on link "Items & Inventory" at bounding box center [103, 384] width 192 height 33
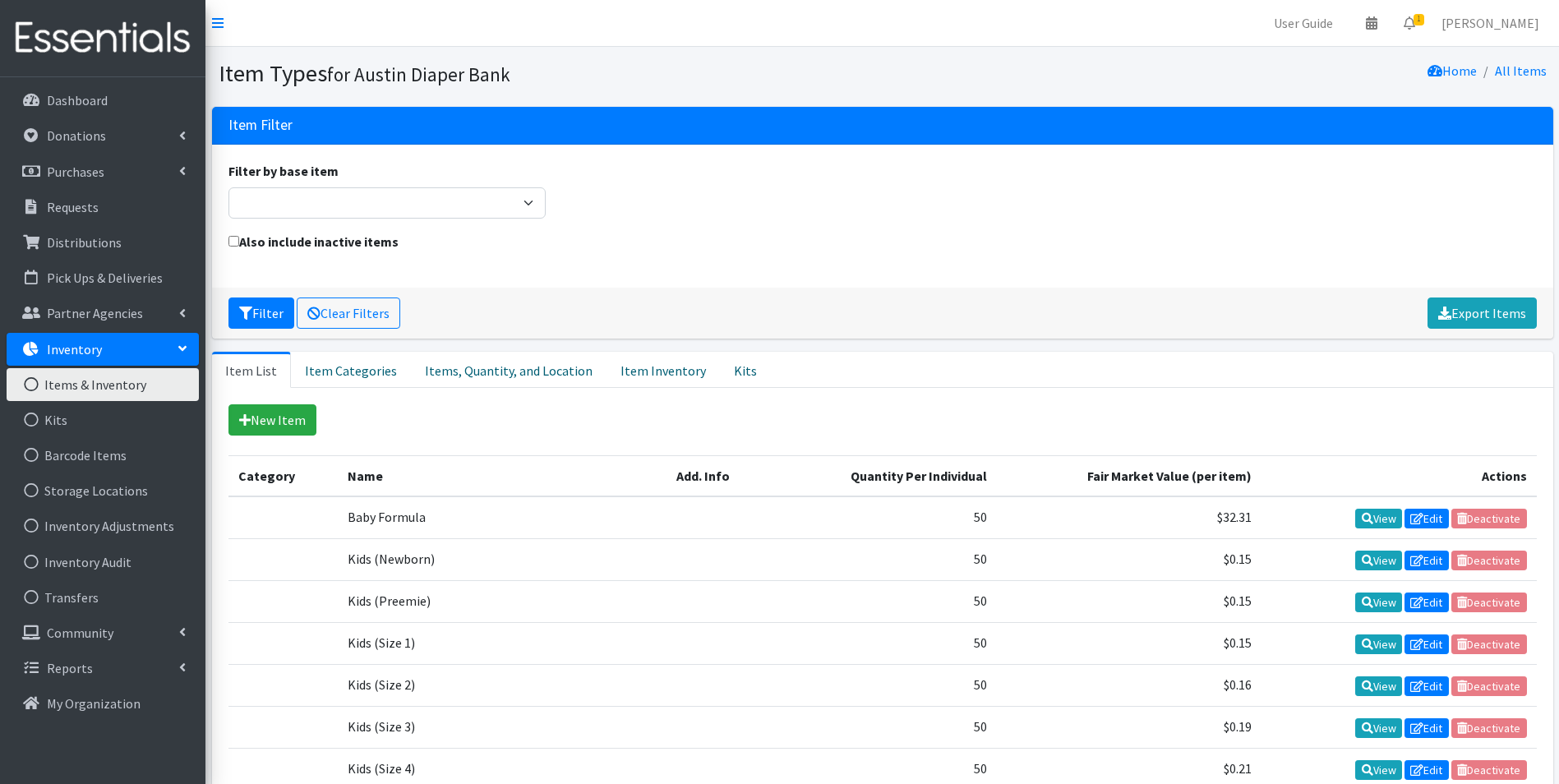
drag, startPoint x: 1322, startPoint y: 394, endPoint x: 1298, endPoint y: 408, distance: 27.8
click at [656, 362] on link "Item Inventory" at bounding box center [664, 369] width 114 height 36
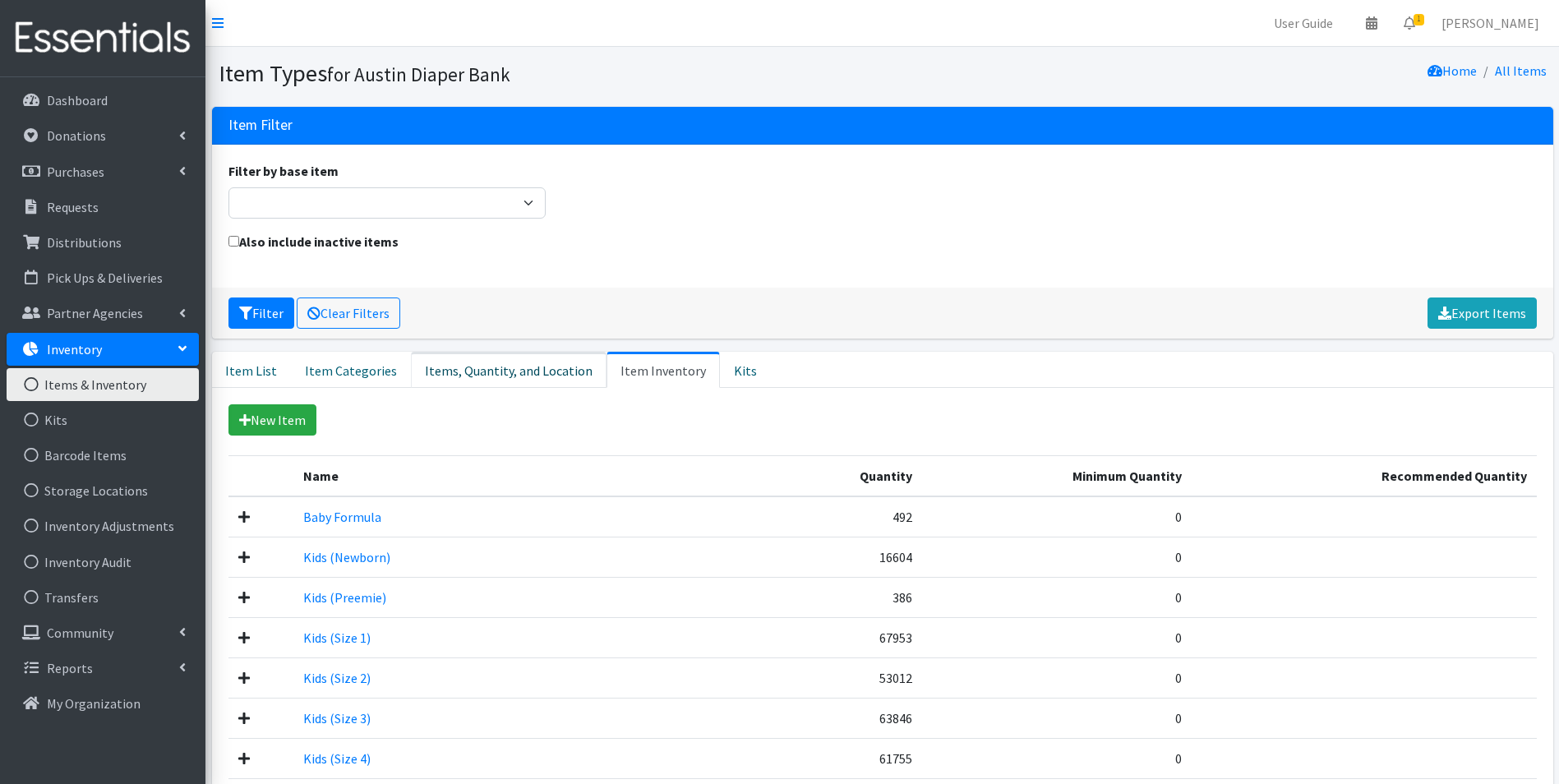
click at [532, 361] on link "Items, Quantity, and Location" at bounding box center [509, 369] width 196 height 36
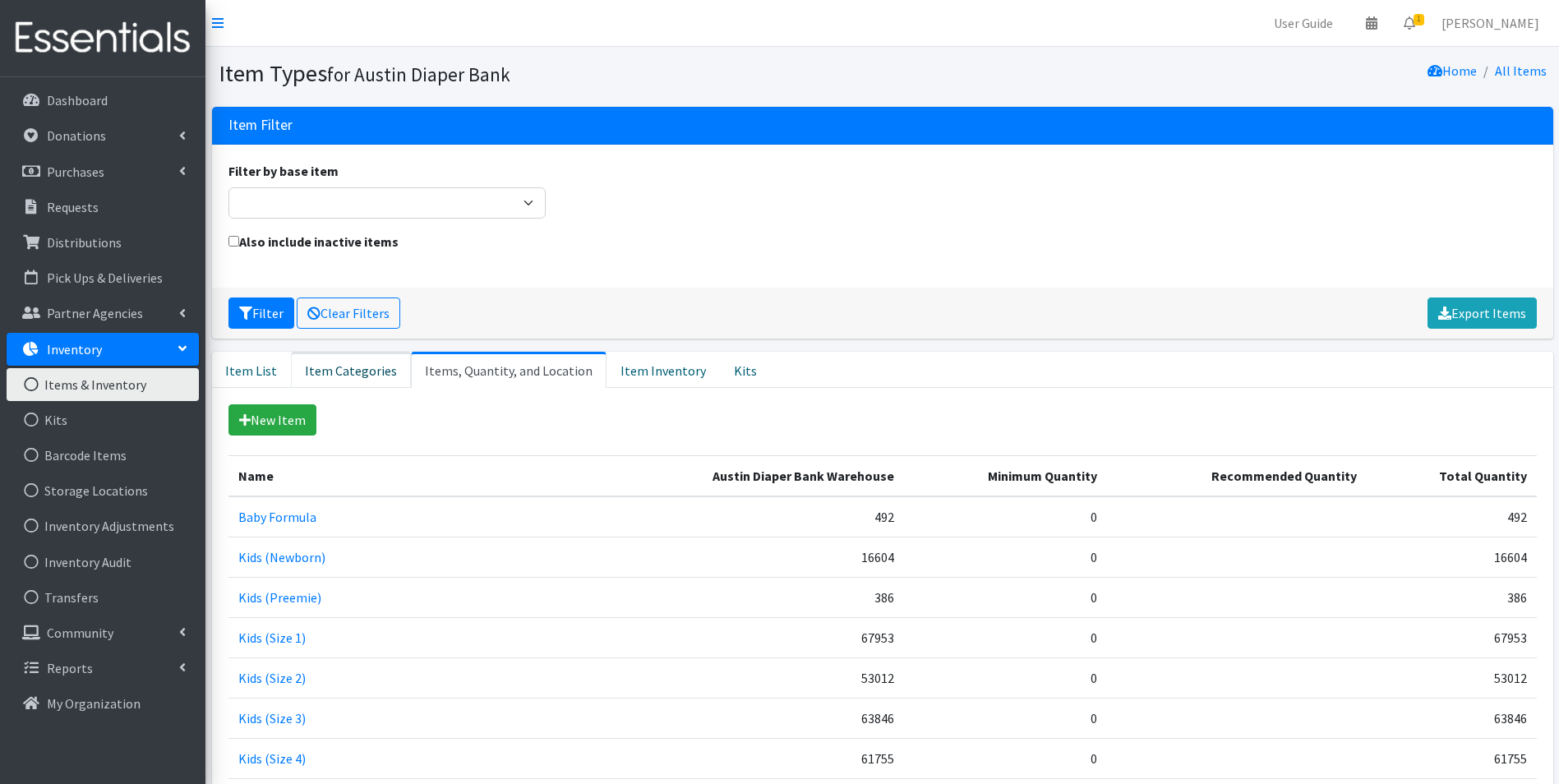
click at [340, 368] on link "Item Categories" at bounding box center [351, 369] width 120 height 36
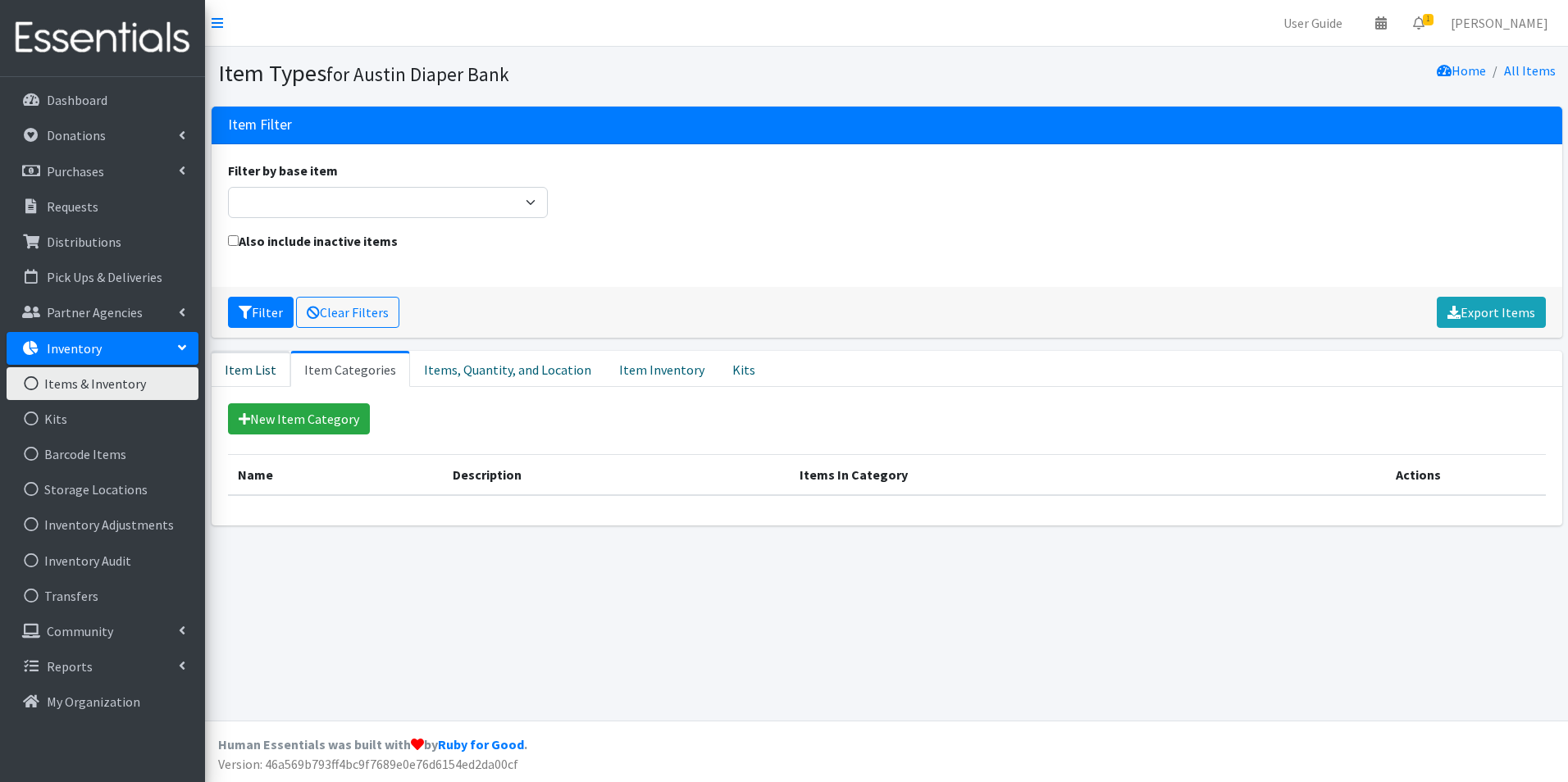
click at [240, 374] on link "Item List" at bounding box center [251, 368] width 78 height 36
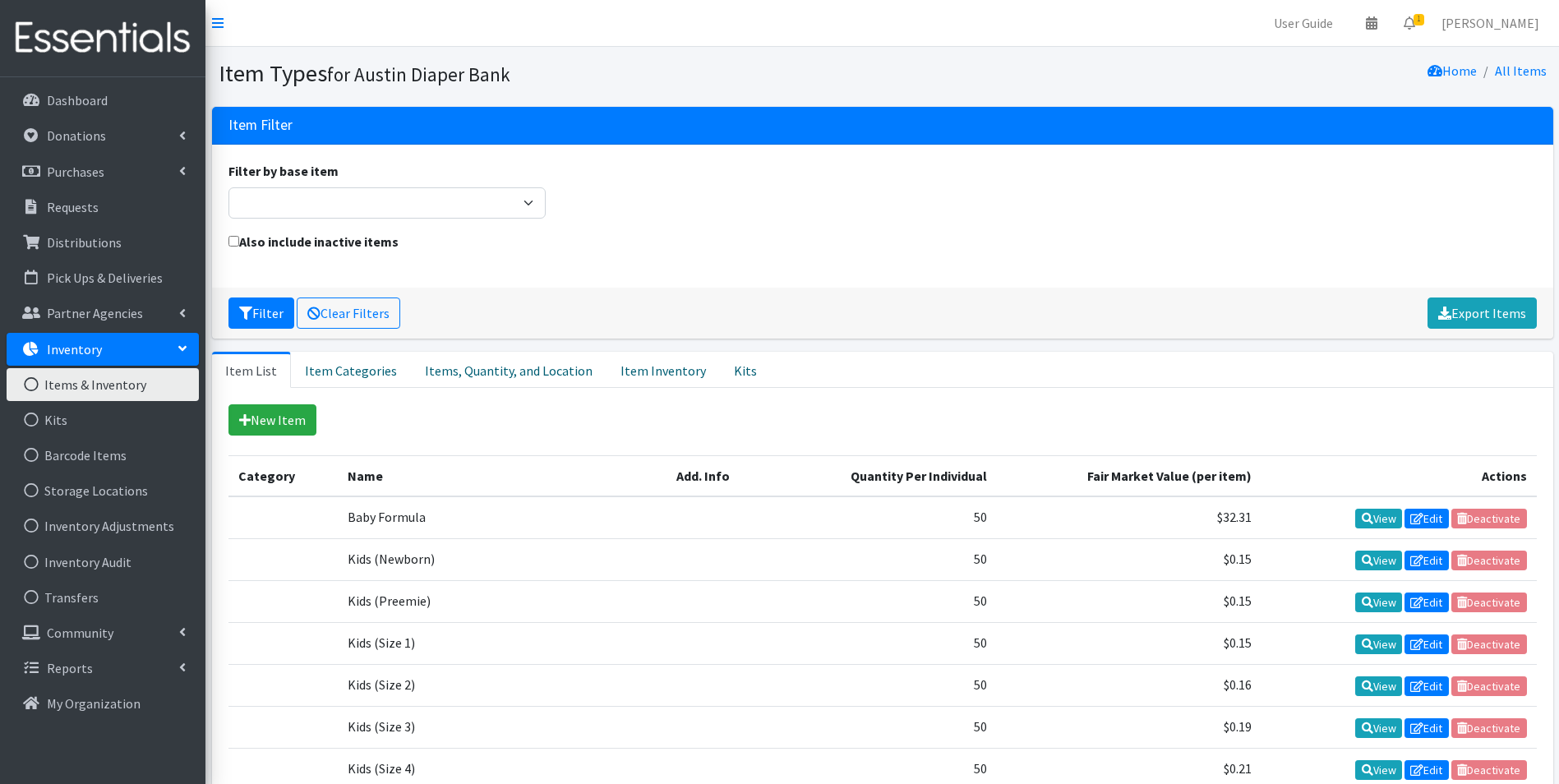
click at [601, 150] on div "Filter by base item Adult Briefs (Large/X-Large) Adult Briefs (Medium/Large) Ad…" at bounding box center [883, 216] width 1342 height 143
